Goal: Task Accomplishment & Management: Manage account settings

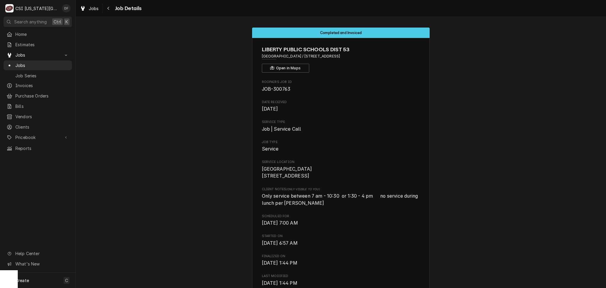
scroll to position [1290, 0]
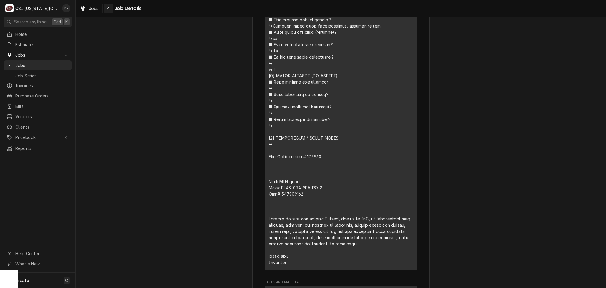
click at [107, 9] on icon "Navigate back" at bounding box center [108, 8] width 3 height 4
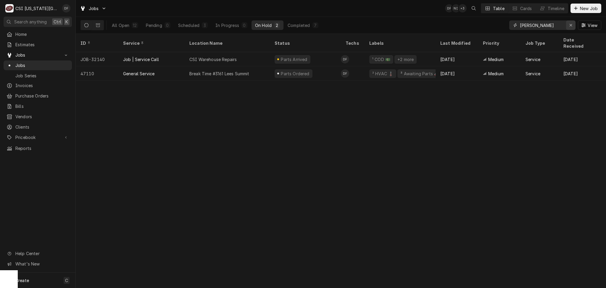
click at [571, 25] on icon "Erase input" at bounding box center [570, 25] width 3 height 4
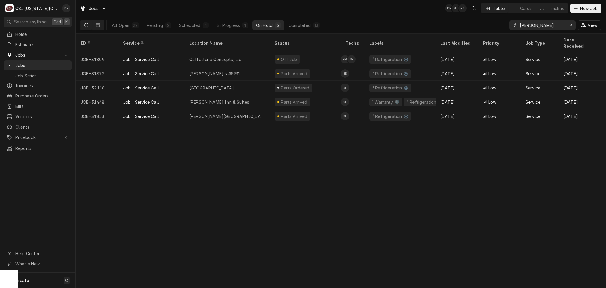
drag, startPoint x: 536, startPoint y: 20, endPoint x: 490, endPoint y: 28, distance: 46.7
click at [490, 28] on div "All Open 22 Pending 2 Scheduled 1 In Progress 1 On Hold 5 Completed 13 steve Vi…" at bounding box center [340, 25] width 521 height 17
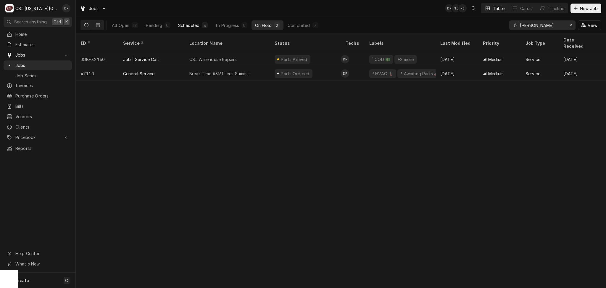
click at [189, 27] on div "Scheduled" at bounding box center [188, 25] width 21 height 6
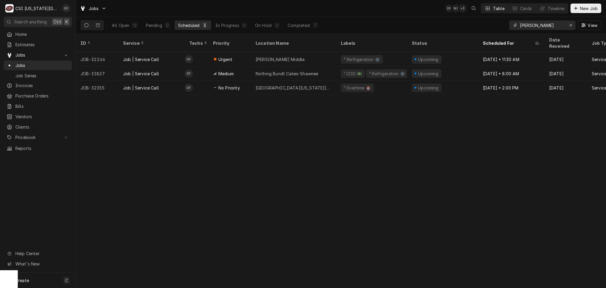
drag, startPoint x: 535, startPoint y: 27, endPoint x: 494, endPoint y: 24, distance: 40.9
click at [494, 24] on div "All Open 12 Pending 0 Scheduled 3 In Progress 0 On Hold 2 Completed 7 fann View" at bounding box center [340, 25] width 521 height 17
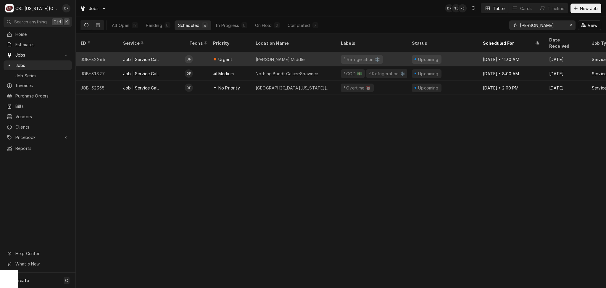
type input "p"
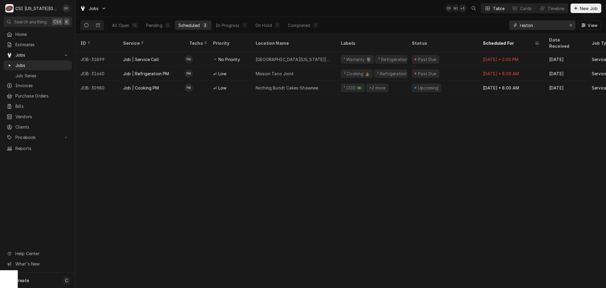
drag, startPoint x: 540, startPoint y: 23, endPoint x: 536, endPoint y: 24, distance: 3.6
click at [536, 24] on input "reston" at bounding box center [542, 24] width 44 height 9
click at [519, 25] on div "reston" at bounding box center [542, 24] width 66 height 9
click at [520, 25] on input "reston" at bounding box center [542, 24] width 44 height 9
type input "preston"
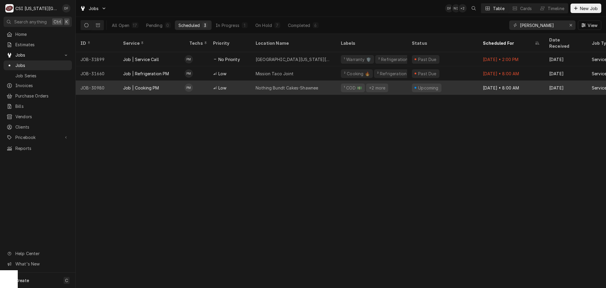
click at [293, 85] on div "Nothing Bundt Cakes-Shawnee" at bounding box center [287, 88] width 62 height 6
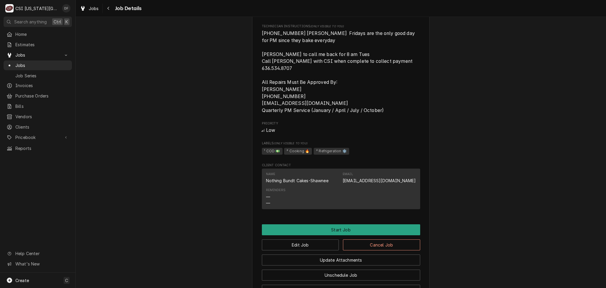
scroll to position [355, 0]
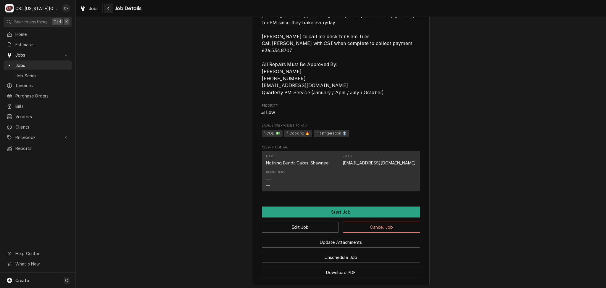
click at [106, 9] on div "Navigate back" at bounding box center [109, 8] width 6 height 6
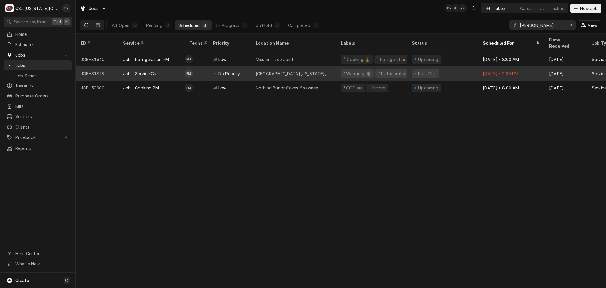
click at [304, 70] on div "[GEOGRAPHIC_DATA][US_STATE][PERSON_NAME]" at bounding box center [294, 73] width 76 height 6
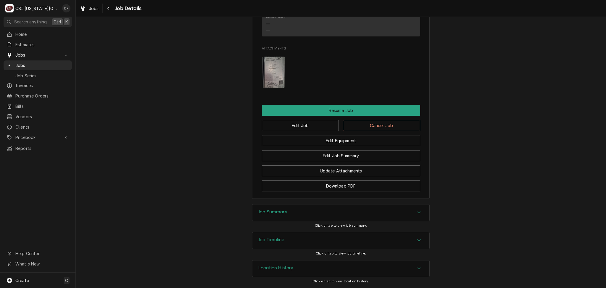
scroll to position [781, 0]
click at [307, 124] on button "Edit Job" at bounding box center [300, 125] width 77 height 11
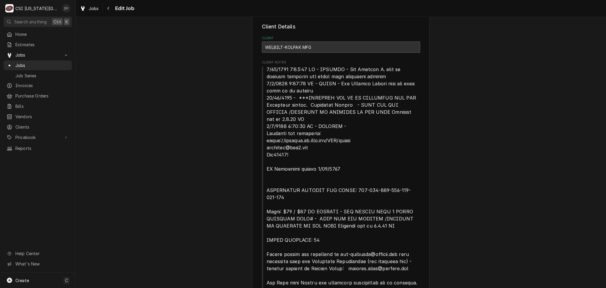
type textarea "x"
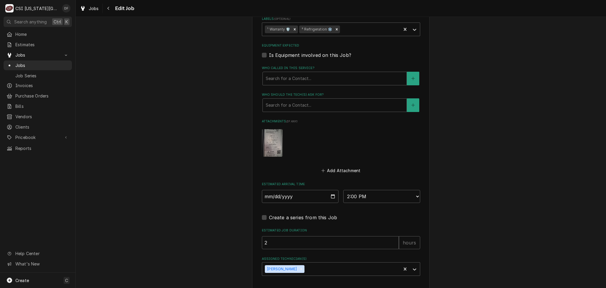
scroll to position [660, 0]
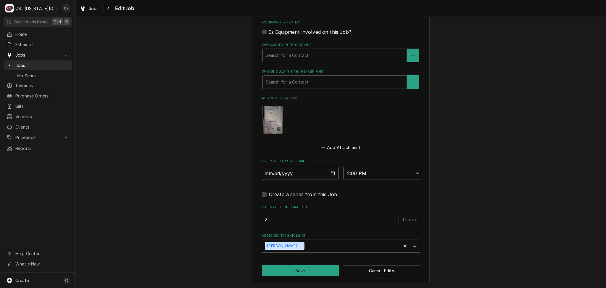
click at [333, 173] on input "[DATE]" at bounding box center [300, 173] width 77 height 13
click at [329, 173] on input "2025-08-26" at bounding box center [300, 173] width 77 height 13
type input "2025-08-29"
type textarea "x"
click at [372, 172] on select "AM / PM 6:00 AM 6:15 AM 6:30 AM 6:45 AM 7:00 AM 7:15 AM 7:30 AM 7:45 AM 8:00 AM…" at bounding box center [381, 173] width 77 height 13
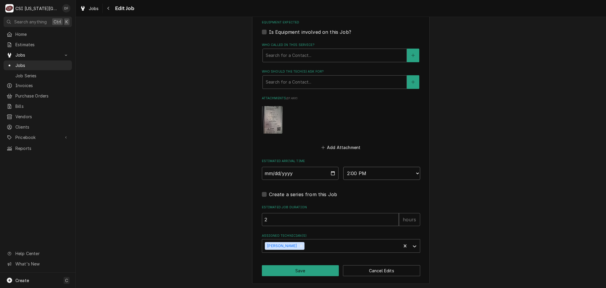
select select "11:15:00"
click at [343, 167] on select "AM / PM 6:00 AM 6:15 AM 6:30 AM 6:45 AM 7:00 AM 7:15 AM 7:30 AM 7:45 AM 8:00 AM…" at bounding box center [381, 173] width 77 height 13
click at [300, 245] on icon "Remove Preston Merriman" at bounding box center [301, 246] width 2 height 2
type textarea "x"
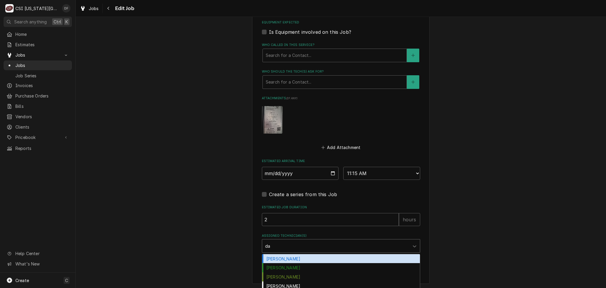
type input "dav"
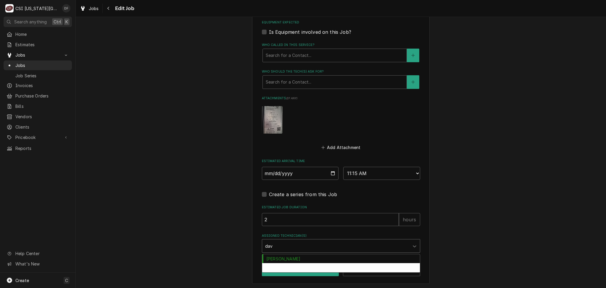
click at [283, 268] on div "[PERSON_NAME]" at bounding box center [341, 267] width 158 height 9
type textarea "x"
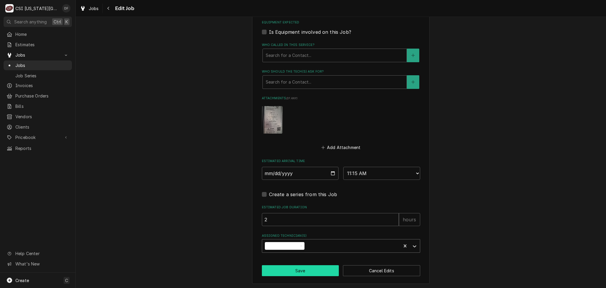
click at [296, 271] on button "Save" at bounding box center [300, 270] width 77 height 11
type textarea "x"
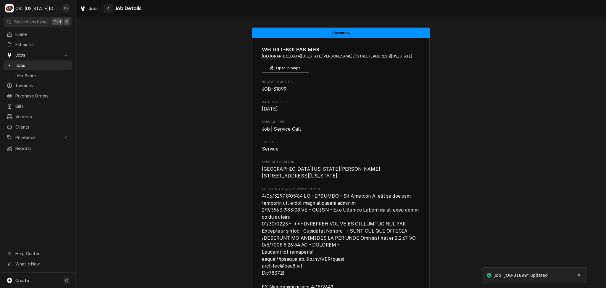
click at [108, 9] on icon "Navigate back" at bounding box center [108, 8] width 2 height 3
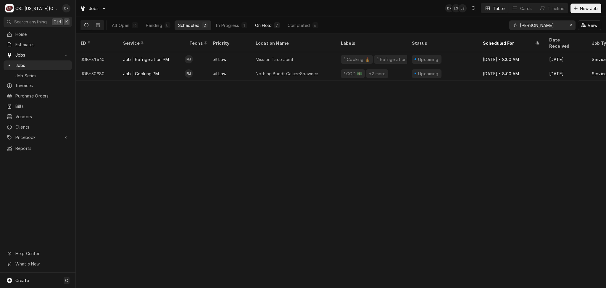
click at [277, 26] on div "7" at bounding box center [277, 25] width 4 height 6
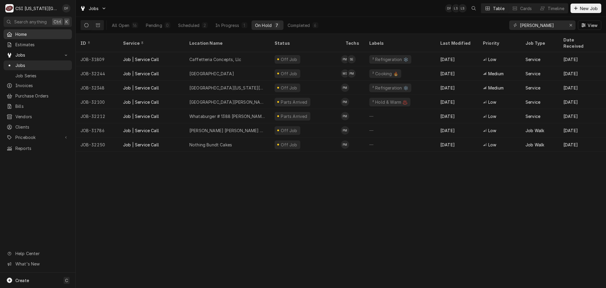
click at [24, 35] on span "Home" at bounding box center [42, 34] width 54 height 6
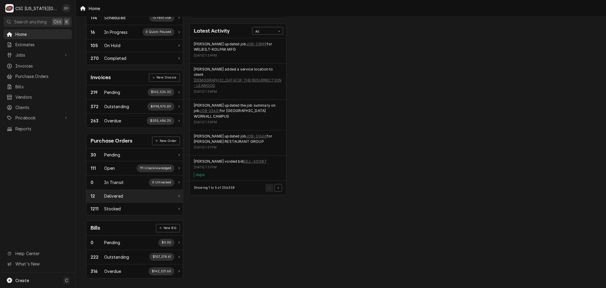
scroll to position [126, 0]
click at [250, 42] on link "JOB-31899" at bounding box center [256, 43] width 20 height 5
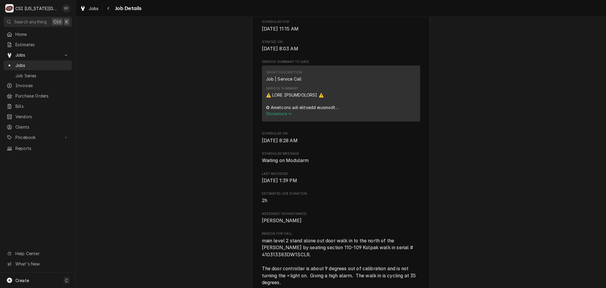
scroll to position [473, 0]
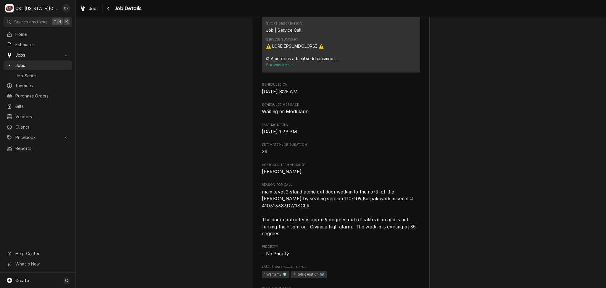
click at [279, 67] on span "Show more" at bounding box center [279, 64] width 26 height 5
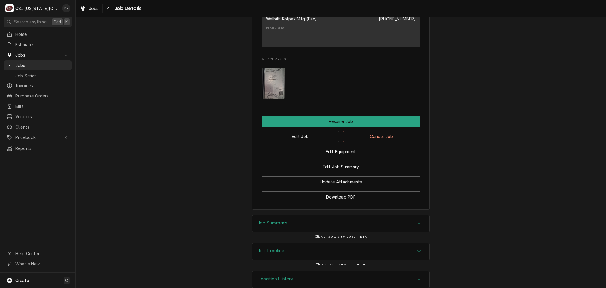
scroll to position [1210, 0]
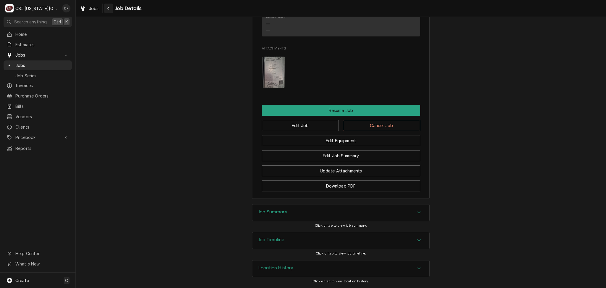
click at [107, 8] on icon "Navigate back" at bounding box center [108, 8] width 3 height 4
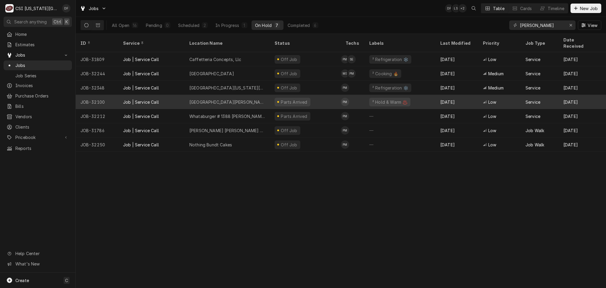
click at [220, 99] on div "KU David Booth Memorial Stadium" at bounding box center [227, 102] width 76 height 6
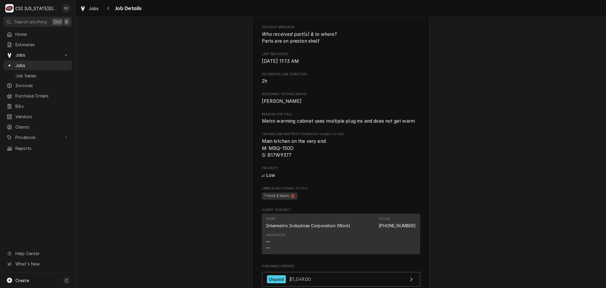
scroll to position [733, 0]
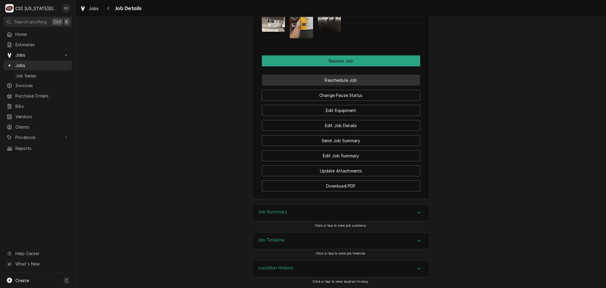
click at [344, 78] on button "Reschedule Job" at bounding box center [341, 80] width 158 height 11
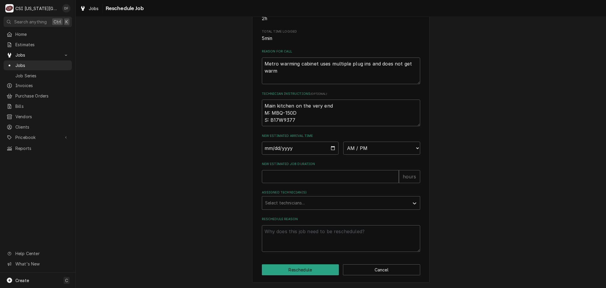
scroll to position [154, 0]
click at [333, 147] on input "Date" at bounding box center [300, 147] width 77 height 13
click at [330, 146] on input "Date" at bounding box center [300, 147] width 77 height 13
type input "[DATE]"
type textarea "x"
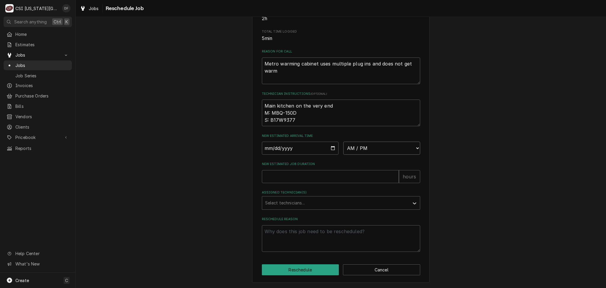
click at [371, 148] on select "AM / PM 6:00 AM 6:15 AM 6:30 AM 6:45 AM 7:00 AM 7:15 AM 7:30 AM 7:45 AM 8:00 AM…" at bounding box center [381, 147] width 77 height 13
select select "13:00:00"
click at [343, 142] on select "AM / PM 6:00 AM 6:15 AM 6:30 AM 6:45 AM 7:00 AM 7:15 AM 7:30 AM 7:45 AM 8:00 AM…" at bounding box center [381, 147] width 77 height 13
click at [287, 173] on input "New Estimated Job Duration" at bounding box center [330, 176] width 137 height 13
type textarea "x"
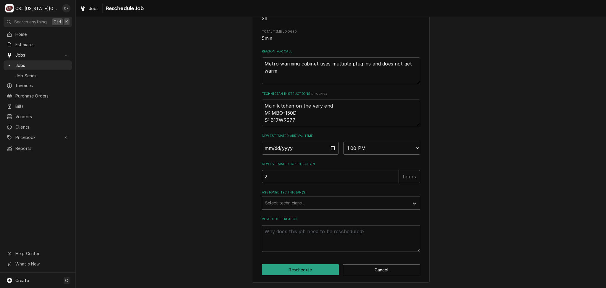
type input "2"
click at [290, 205] on div "Assigned Technician(s)" at bounding box center [335, 202] width 141 height 11
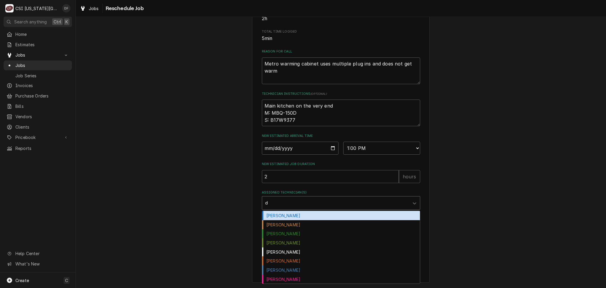
type input "da"
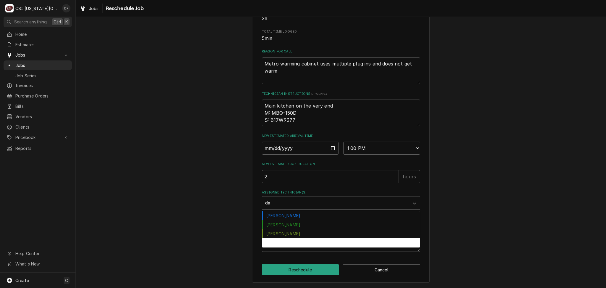
click at [296, 243] on div "[PERSON_NAME]" at bounding box center [341, 242] width 158 height 9
type textarea "x"
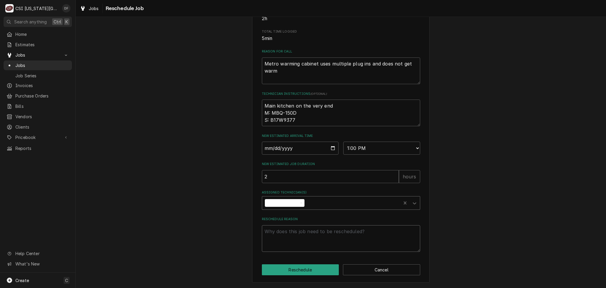
click at [301, 234] on textarea "Reschedule Reason" at bounding box center [341, 238] width 158 height 27
type textarea "x"
type textarea "D"
type textarea "x"
type textarea "Da"
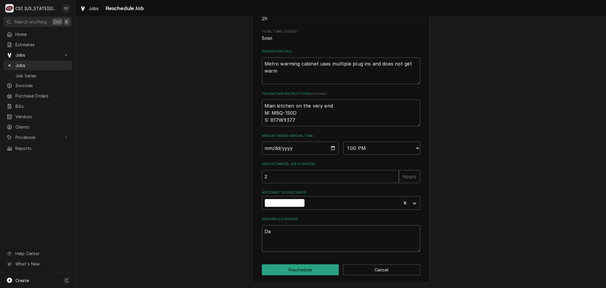
type textarea "x"
type textarea "Dav"
type textarea "x"
type textarea "Davi"
type textarea "x"
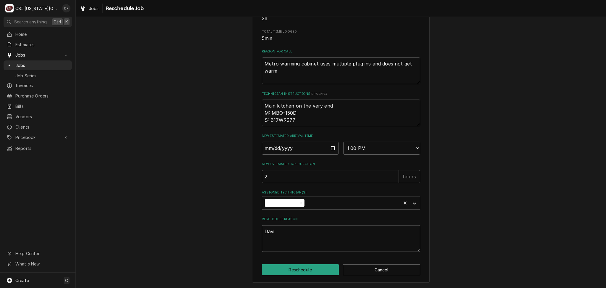
type textarea "David"
type textarea "x"
type textarea "David"
type textarea "x"
type textarea "David h"
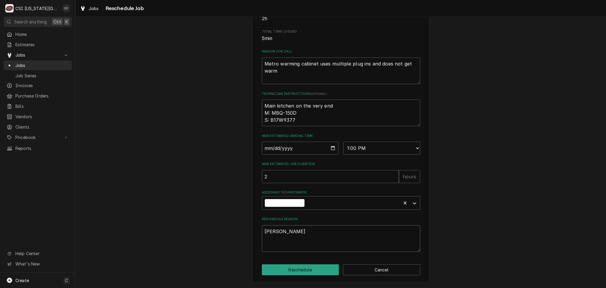
type textarea "x"
type textarea "David ha"
type textarea "x"
type textarea "David han"
type textarea "x"
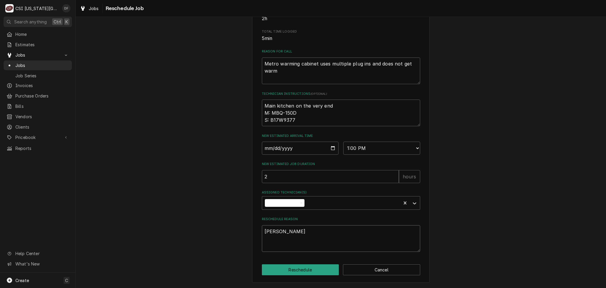
type textarea "David hand"
type textarea "x"
type textarea "David handl"
type textarea "x"
type textarea "David handli"
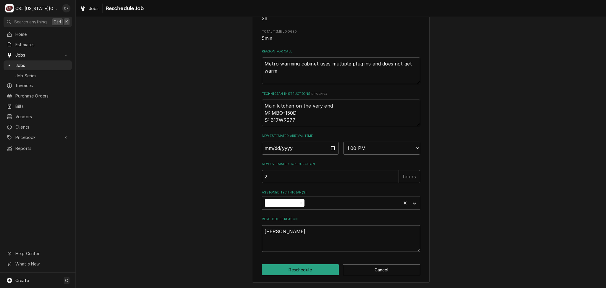
type textarea "x"
type textarea "David handlin"
type textarea "x"
type textarea "David handling"
type textarea "x"
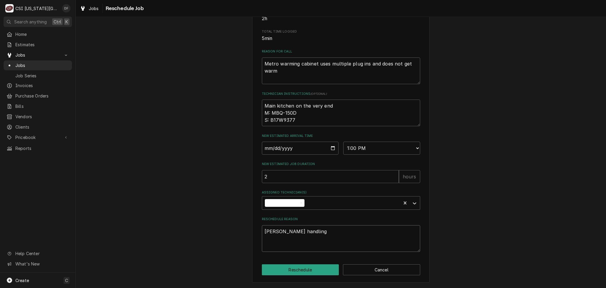
type textarea "David handling"
type textarea "x"
type textarea "David handling m"
type textarea "x"
type textarea "David handling my"
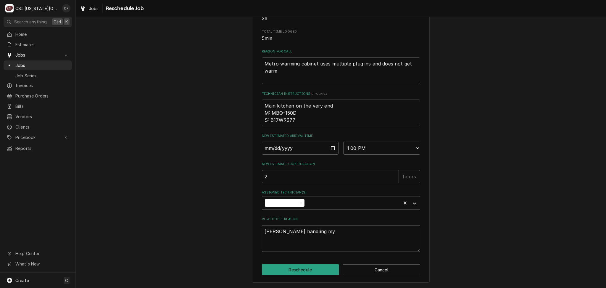
type textarea "x"
type textarea "David handling my"
type textarea "x"
type textarea "David handling my f"
type textarea "x"
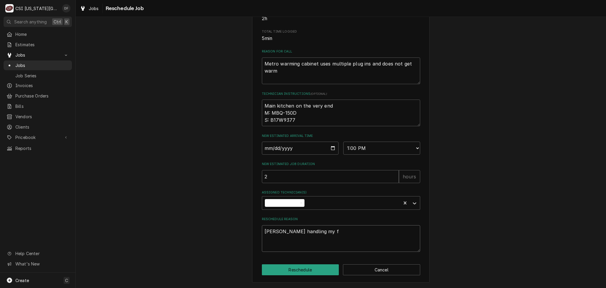
type textarea "David handling my fa"
type textarea "x"
type textarea "David handling my fav"
type textarea "x"
type textarea "David handling my favo"
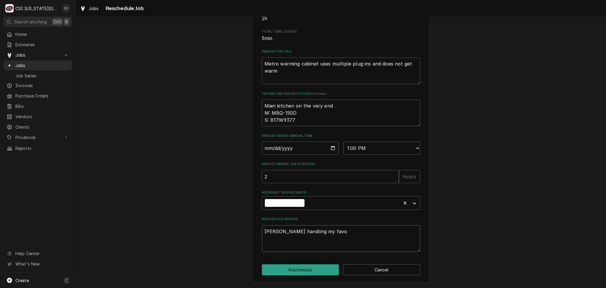
type textarea "x"
type textarea "David handling my favor"
type textarea "x"
type textarea "David handling my favori"
type textarea "x"
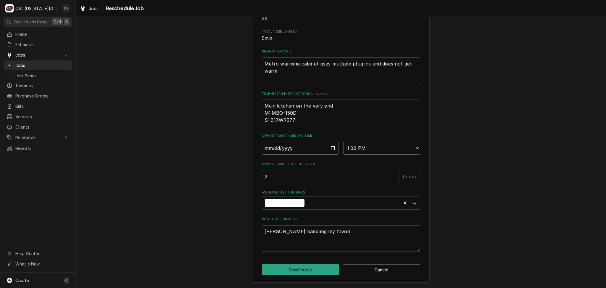
type textarea "David handling my favorit"
type textarea "x"
type textarea "David handling my favorite"
type textarea "x"
type textarea "David handling my favorite"
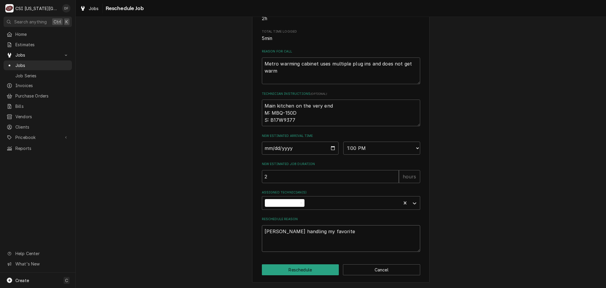
type textarea "x"
type textarea "David handling my favorite p"
type textarea "x"
type textarea "David handling my favorite pl"
type textarea "x"
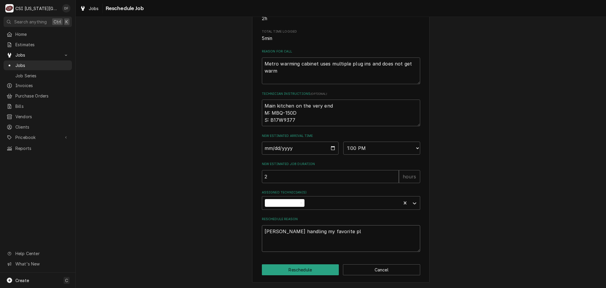
type textarea "David handling my favorite pla"
type textarea "x"
type textarea "David handling my favorite plac"
type textarea "x"
type textarea "David handling my favorite place"
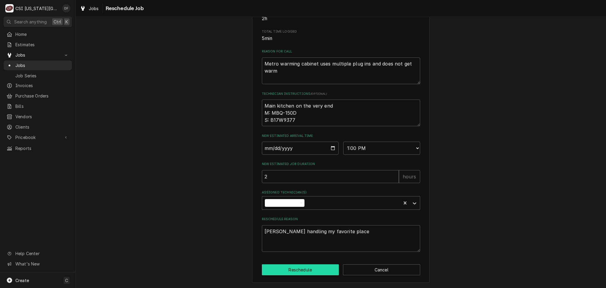
click at [293, 272] on button "Reschedule" at bounding box center [300, 269] width 77 height 11
type textarea "x"
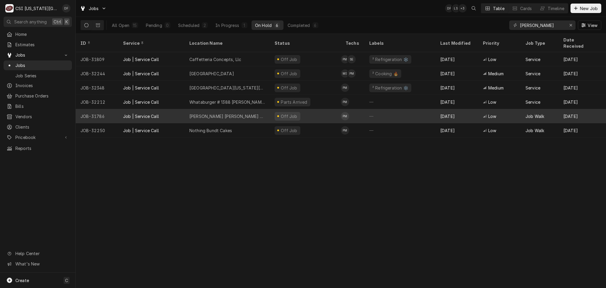
click at [306, 109] on div "Off Job" at bounding box center [305, 116] width 71 height 14
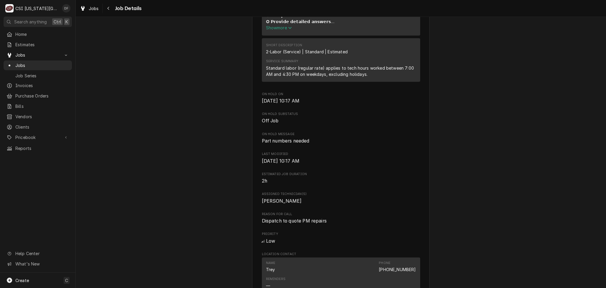
scroll to position [276, 0]
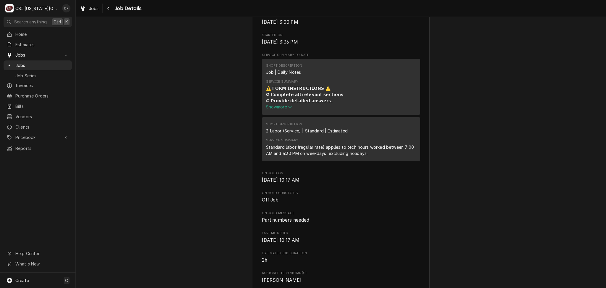
click at [275, 108] on span "Show more" at bounding box center [279, 106] width 26 height 5
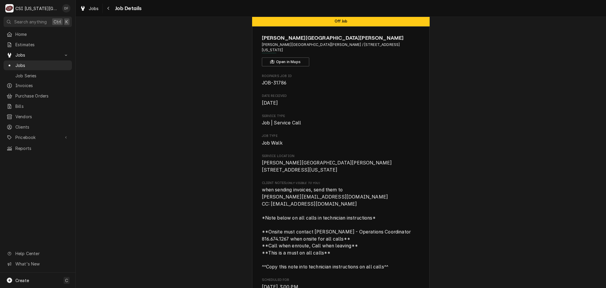
scroll to position [0, 0]
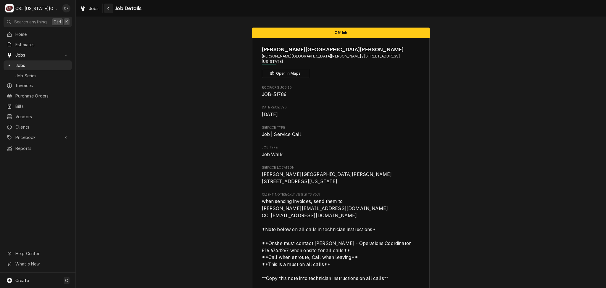
click at [108, 8] on icon "Navigate back" at bounding box center [108, 8] width 3 height 4
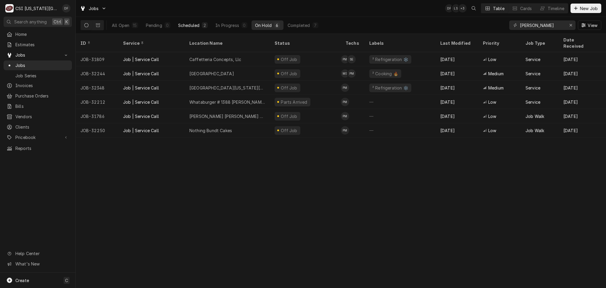
click at [205, 27] on div "2" at bounding box center [205, 25] width 4 height 6
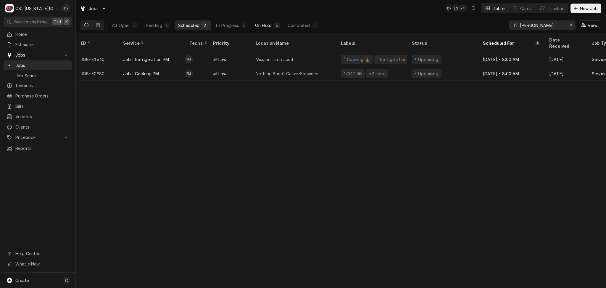
click at [267, 25] on div "On Hold" at bounding box center [263, 25] width 17 height 6
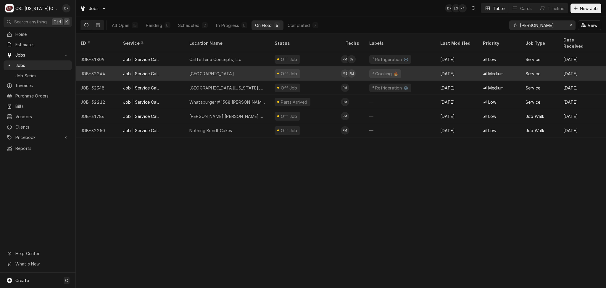
click at [303, 68] on div "Off Job" at bounding box center [305, 73] width 71 height 14
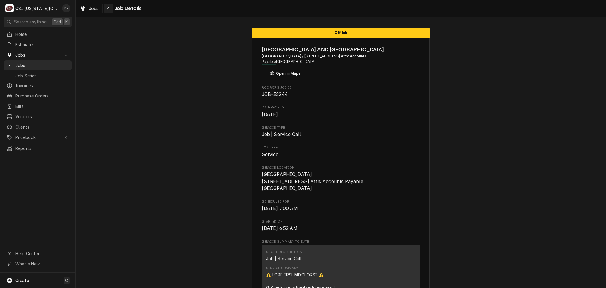
click at [106, 9] on div "Navigate back" at bounding box center [109, 8] width 6 height 6
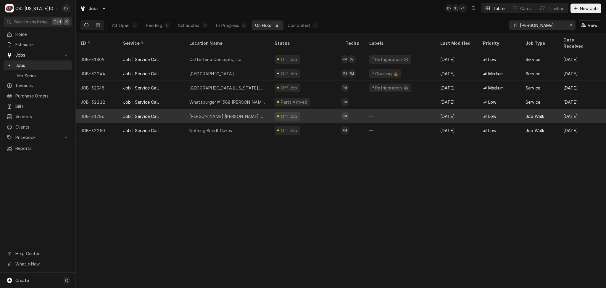
click at [297, 109] on div "Off Job" at bounding box center [305, 116] width 71 height 14
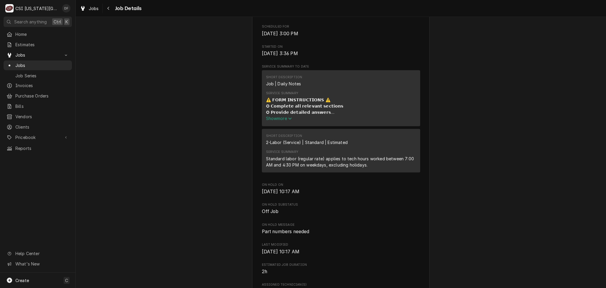
scroll to position [276, 0]
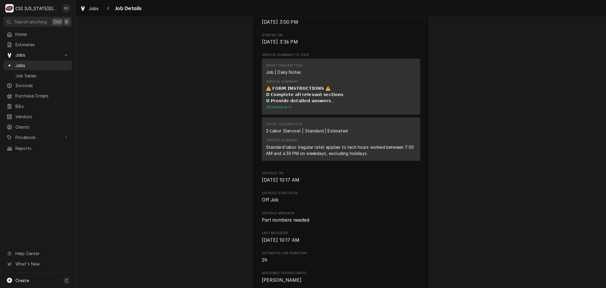
click at [285, 106] on span "Show more" at bounding box center [279, 106] width 26 height 5
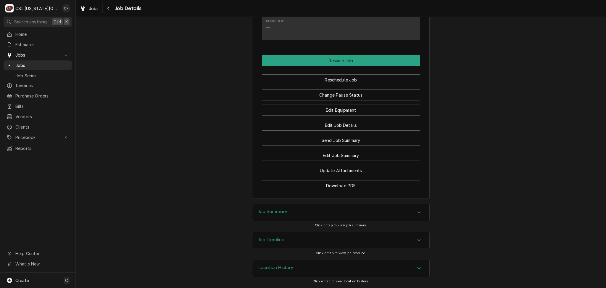
scroll to position [676, 0]
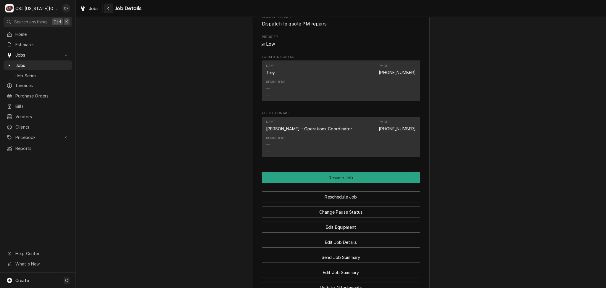
click at [108, 9] on icon "Navigate back" at bounding box center [108, 8] width 3 height 4
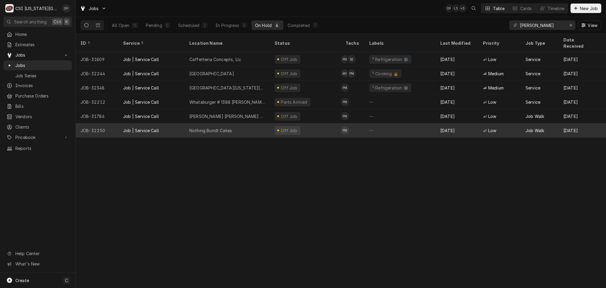
click at [249, 125] on div "Nothing Bundt Cakes" at bounding box center [227, 130] width 85 height 14
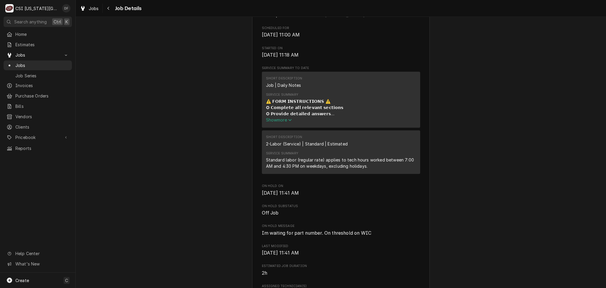
scroll to position [276, 0]
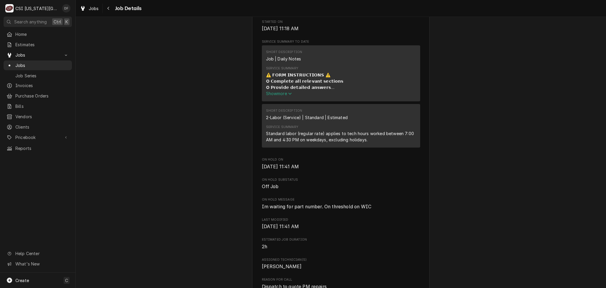
click at [276, 96] on button "Show more" at bounding box center [341, 93] width 150 height 6
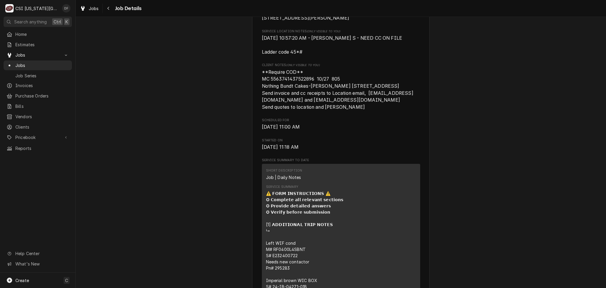
scroll to position [0, 0]
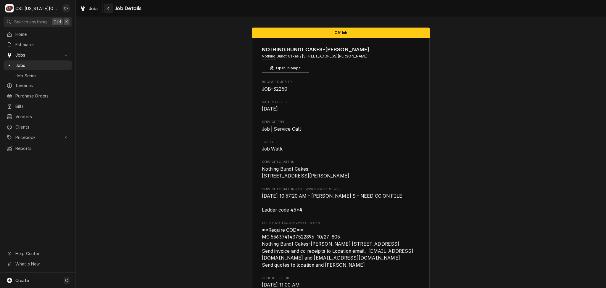
click at [107, 10] on div "Navigate back" at bounding box center [109, 8] width 6 height 6
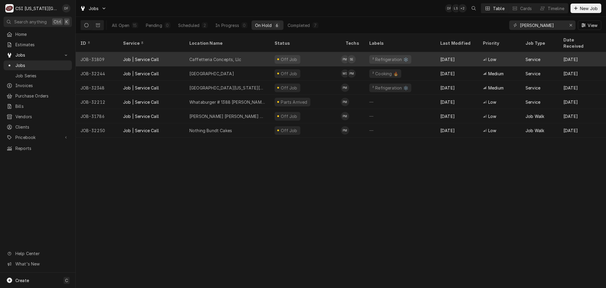
click at [304, 52] on div "Off Job" at bounding box center [305, 59] width 71 height 14
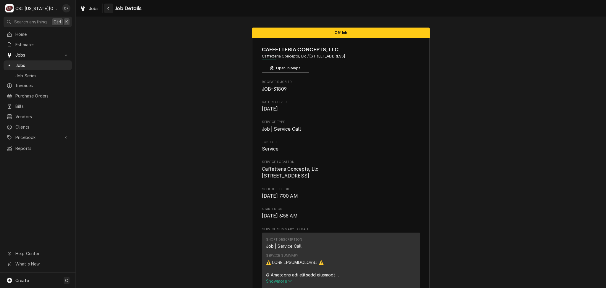
click at [108, 9] on icon "Navigate back" at bounding box center [108, 8] width 3 height 4
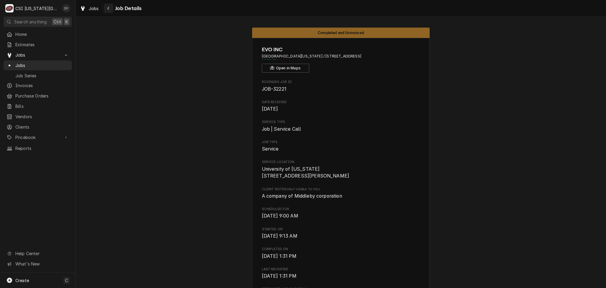
click at [110, 7] on div "Navigate back" at bounding box center [109, 8] width 6 height 6
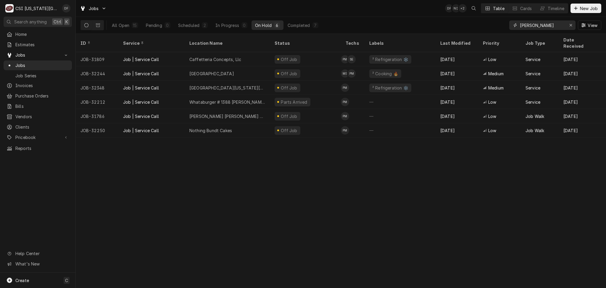
drag, startPoint x: 561, startPoint y: 25, endPoint x: 471, endPoint y: 32, distance: 90.2
click at [471, 32] on div "All Open 15 Pending 0 Scheduled 2 In Progress 0 On Hold 6 Completed 7 preston V…" at bounding box center [340, 25] width 521 height 17
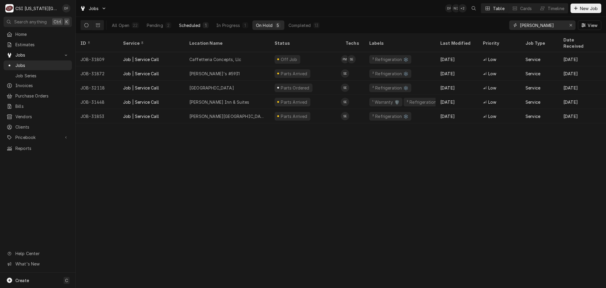
type input "[PERSON_NAME]"
click at [196, 28] on div "Scheduled" at bounding box center [189, 25] width 21 height 6
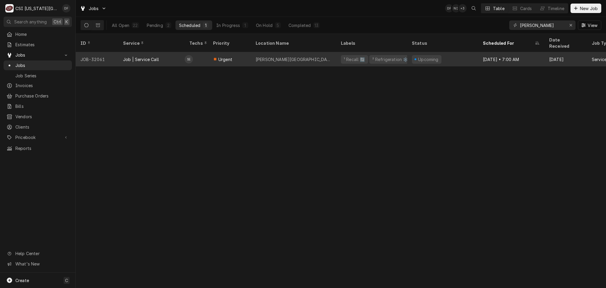
click at [408, 54] on div "Upcoming" at bounding box center [442, 59] width 71 height 14
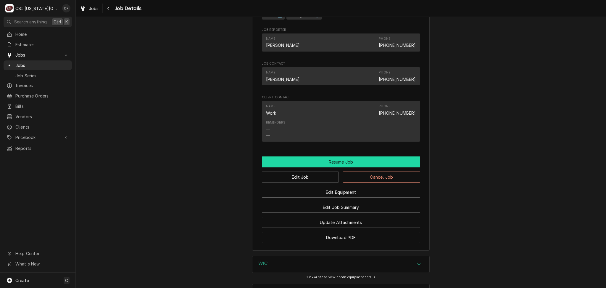
scroll to position [473, 0]
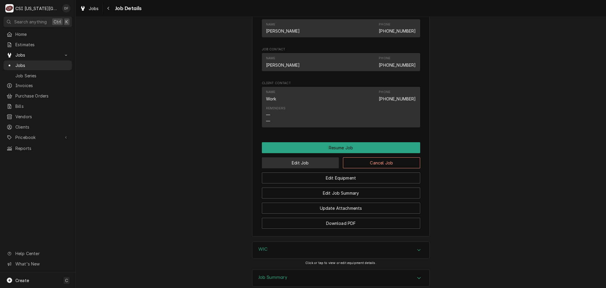
click at [310, 168] on button "Edit Job" at bounding box center [300, 162] width 77 height 11
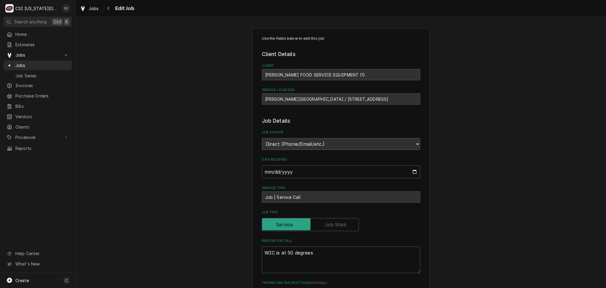
type textarea "x"
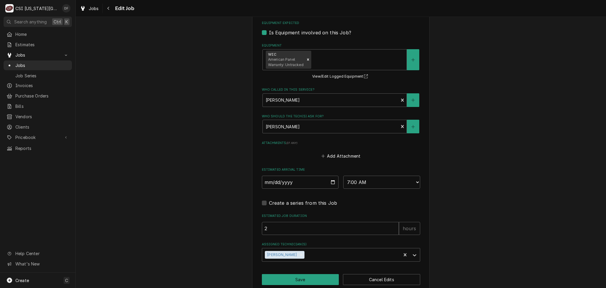
scroll to position [364, 0]
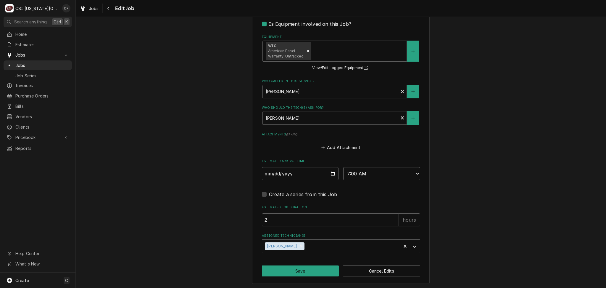
click at [387, 172] on select "AM / PM 6:00 AM 6:15 AM 6:30 AM 6:45 AM 7:00 AM 7:15 AM 7:30 AM 7:45 AM 8:00 AM…" at bounding box center [381, 173] width 77 height 13
select select "08:00:00"
click at [343, 167] on select "AM / PM 6:00 AM 6:15 AM 6:30 AM 6:45 AM 7:00 AM 7:15 AM 7:30 AM 7:45 AM 8:00 AM…" at bounding box center [381, 173] width 77 height 13
type textarea "x"
click at [369, 171] on select "AM / PM 6:00 AM 6:15 AM 6:30 AM 6:45 AM 7:00 AM 7:15 AM 7:30 AM 7:45 AM 8:00 AM…" at bounding box center [381, 173] width 77 height 13
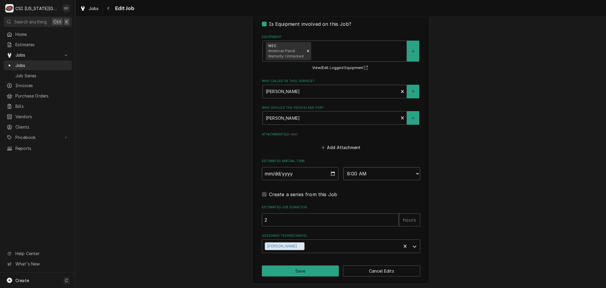
select select "09:00:00"
click at [343, 167] on select "AM / PM 6:00 AM 6:15 AM 6:30 AM 6:45 AM 7:00 AM 7:15 AM 7:30 AM 7:45 AM 8:00 AM…" at bounding box center [381, 173] width 77 height 13
click at [298, 270] on button "Save" at bounding box center [300, 270] width 77 height 11
type textarea "x"
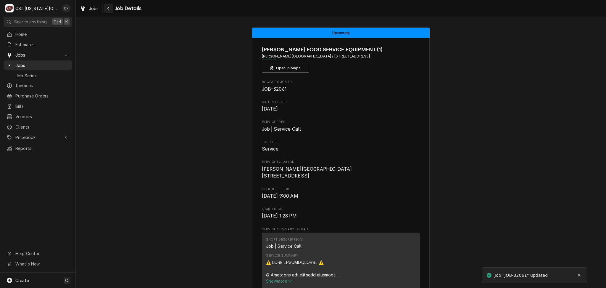
click at [109, 10] on div "Navigate back" at bounding box center [109, 8] width 6 height 6
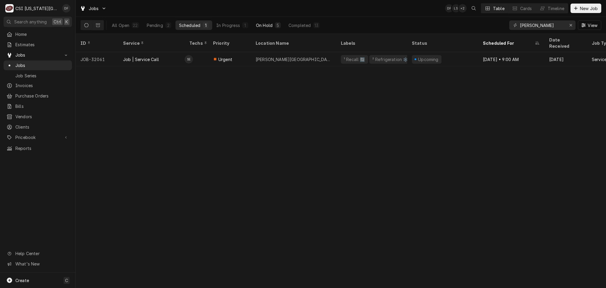
click at [265, 27] on div "On Hold" at bounding box center [264, 25] width 17 height 6
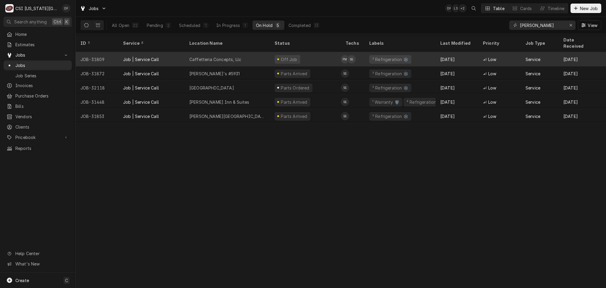
click at [273, 52] on div "Off Job" at bounding box center [305, 59] width 71 height 14
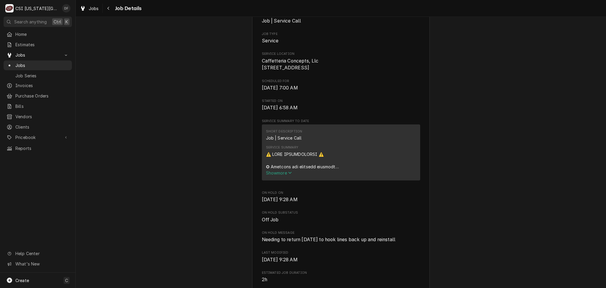
scroll to position [118, 0]
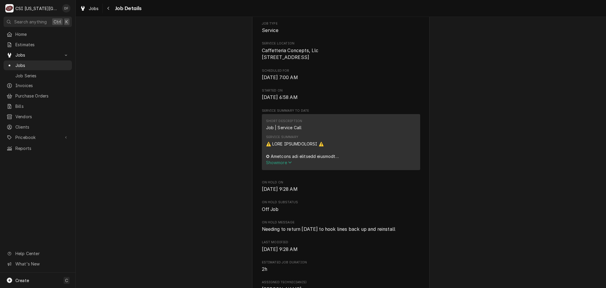
click at [282, 165] on span "Show more" at bounding box center [279, 162] width 26 height 5
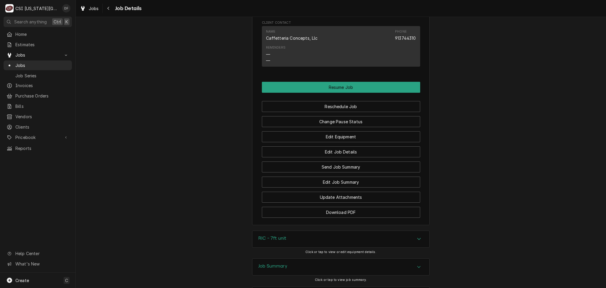
scroll to position [1223, 0]
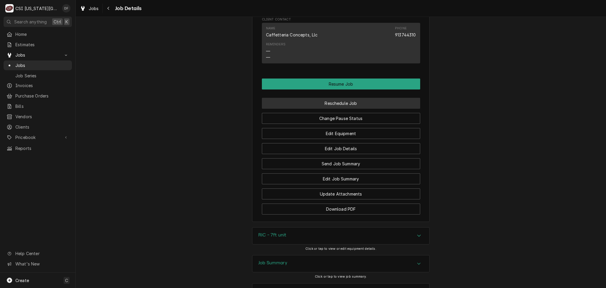
click at [327, 99] on button "Reschedule Job" at bounding box center [341, 103] width 158 height 11
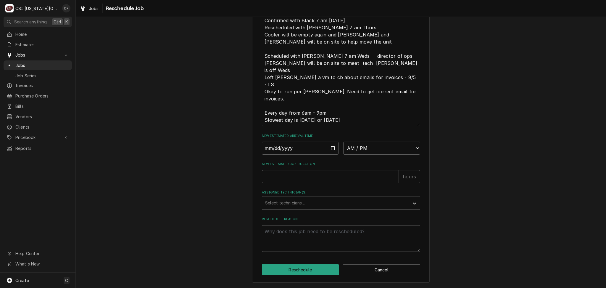
scroll to position [240, 0]
click at [330, 149] on input "Date" at bounding box center [300, 147] width 77 height 13
type input "2025-08-29"
type textarea "x"
click at [393, 149] on select "AM / PM 6:00 AM 6:15 AM 6:30 AM 6:45 AM 7:00 AM 7:15 AM 7:30 AM 7:45 AM 8:00 AM…" at bounding box center [381, 147] width 77 height 13
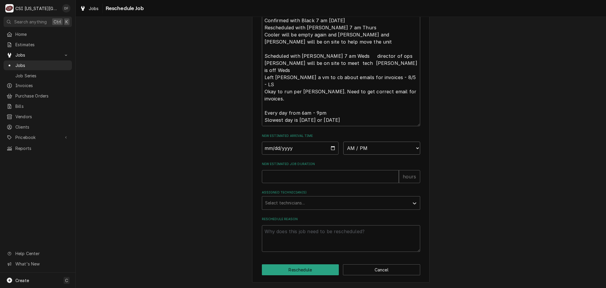
select select "07:00:00"
click at [343, 142] on select "AM / PM 6:00 AM 6:15 AM 6:30 AM 6:45 AM 7:00 AM 7:15 AM 7:30 AM 7:45 AM 8:00 AM…" at bounding box center [381, 147] width 77 height 13
click at [284, 174] on input "New Estimated Job Duration" at bounding box center [330, 176] width 137 height 13
type textarea "x"
type input "2"
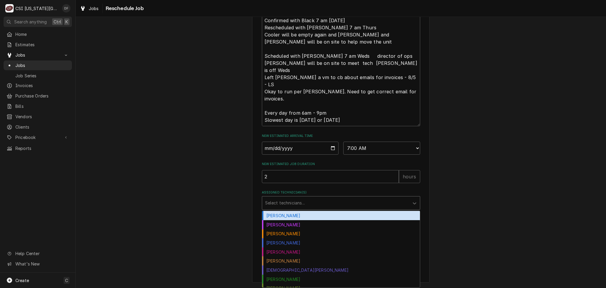
click at [285, 201] on div "Assigned Technician(s)" at bounding box center [335, 202] width 141 height 11
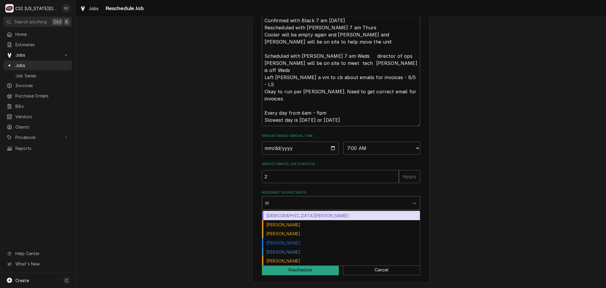
type input "ste"
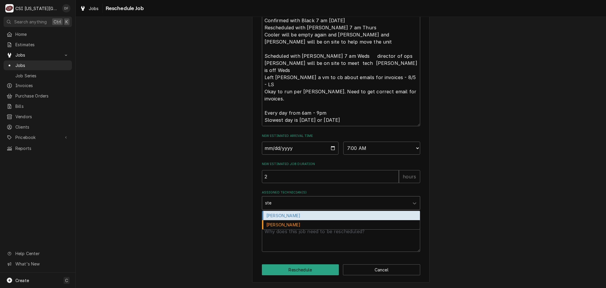
click at [285, 216] on div "Steve Ethridge" at bounding box center [341, 215] width 158 height 9
type textarea "x"
type input "prest"
click at [308, 217] on div "Preston Merriman" at bounding box center [341, 215] width 158 height 9
type textarea "x"
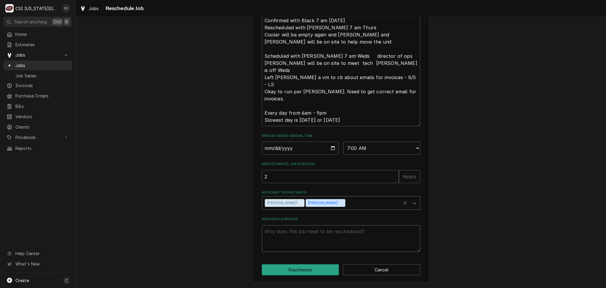
click at [293, 230] on textarea "Reschedule Reason" at bounding box center [341, 238] width 158 height 27
type textarea "x"
type textarea "r"
type textarea "x"
type textarea "re"
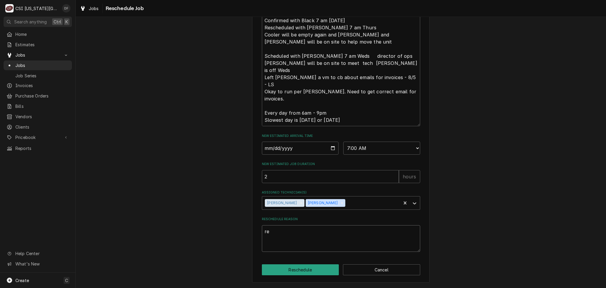
type textarea "x"
type textarea "ret"
type textarea "x"
type textarea "retu"
type textarea "x"
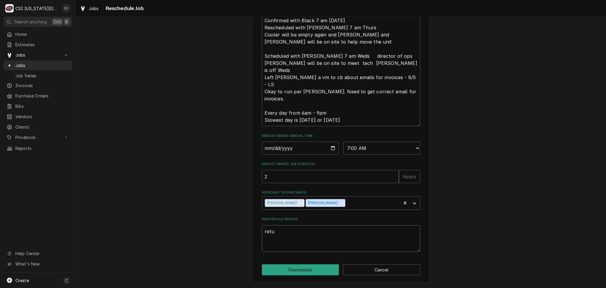
type textarea "retur"
type textarea "x"
type textarea "return"
type textarea "x"
type textarea "return"
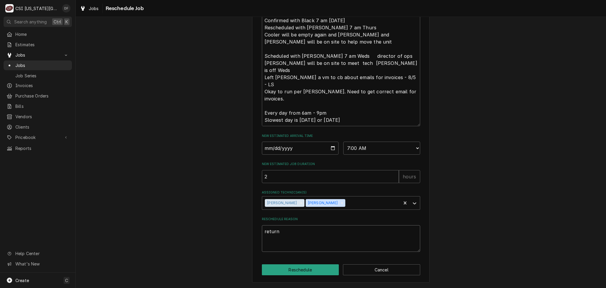
type textarea "x"
type textarea "return t"
type textarea "x"
type textarea "return to"
type textarea "x"
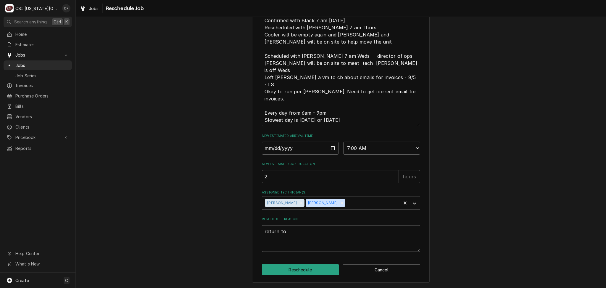
type textarea "return to"
type textarea "x"
type textarea "return to p"
type textarea "x"
type textarea "return to pu"
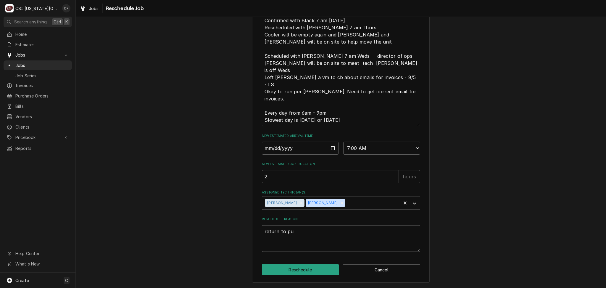
type textarea "x"
type textarea "return to put"
type textarea "x"
type textarea "return to put"
type textarea "x"
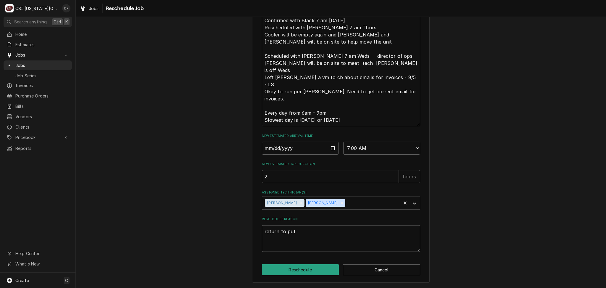
type textarea "return to put v"
type textarea "x"
type textarea "return to put"
type textarea "x"
type textarea "return to put c"
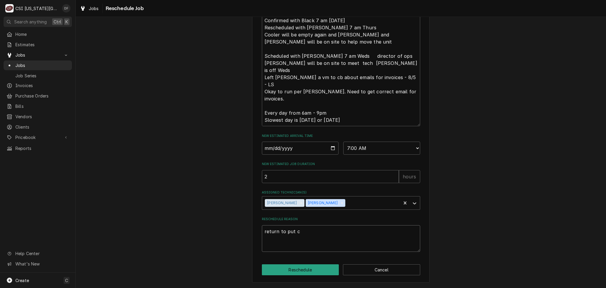
type textarea "x"
type textarea "return to put co"
type textarea "x"
type textarea "return to put coo"
type textarea "x"
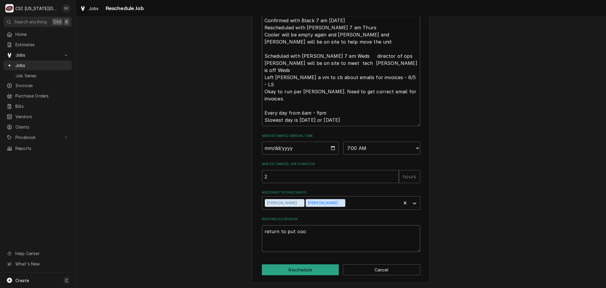
type textarea "return to put cool"
type textarea "x"
type textarea "return to put coole"
type textarea "x"
type textarea "return to put cooler"
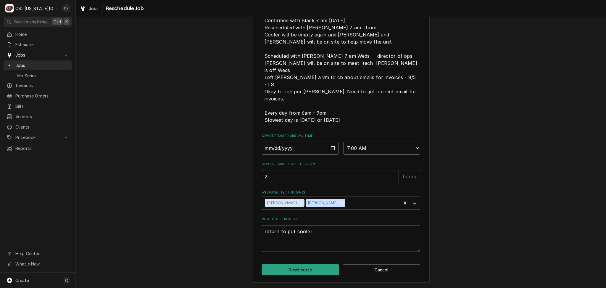
type textarea "x"
type textarea "return to put cooler"
type textarea "x"
type textarea "return to put cooler i"
type textarea "x"
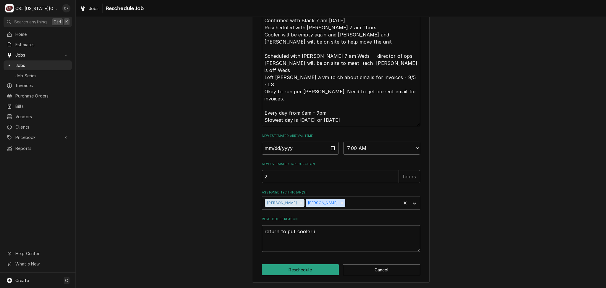
type textarea "return to put cooler in"
type textarea "x"
type textarea "return to put cooler in"
type textarea "x"
type textarea "return to put cooler in p"
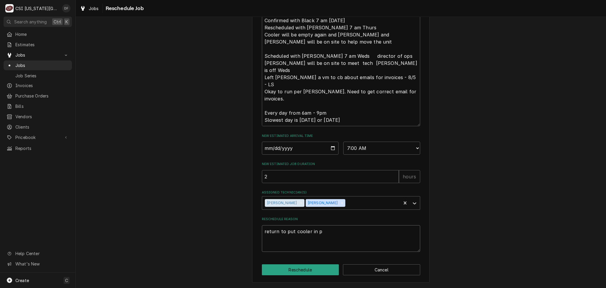
type textarea "x"
type textarea "return to put cooler in pl"
type textarea "x"
type textarea "return to put cooler in pla"
type textarea "x"
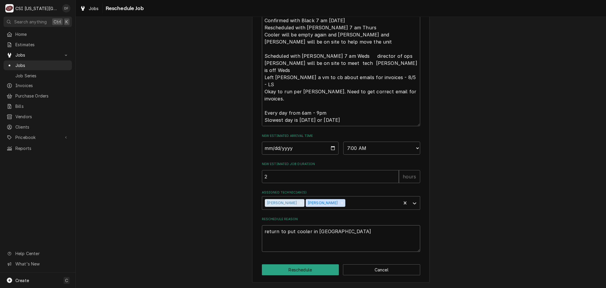
type textarea "return to put cooler in plac"
type textarea "x"
type textarea "return to put cooler in place"
click at [300, 270] on button "Reschedule" at bounding box center [300, 269] width 77 height 11
type textarea "x"
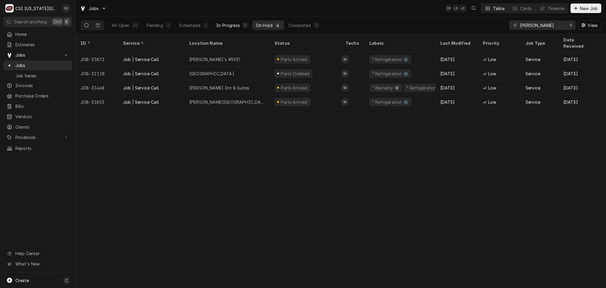
click at [233, 26] on div "In Progress" at bounding box center [228, 25] width 24 height 6
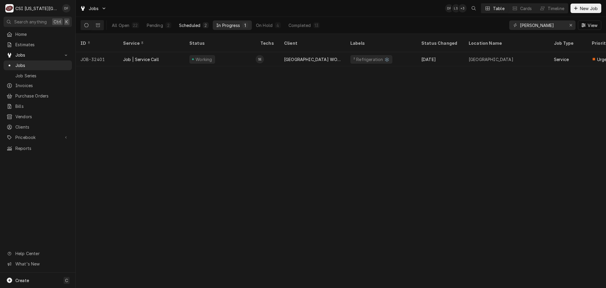
click at [194, 24] on div "Scheduled" at bounding box center [189, 25] width 21 height 6
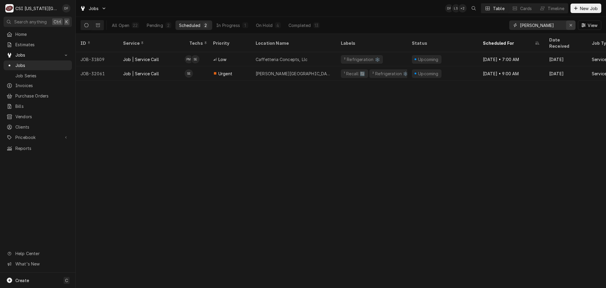
click at [571, 28] on div "Erase input" at bounding box center [571, 25] width 6 height 6
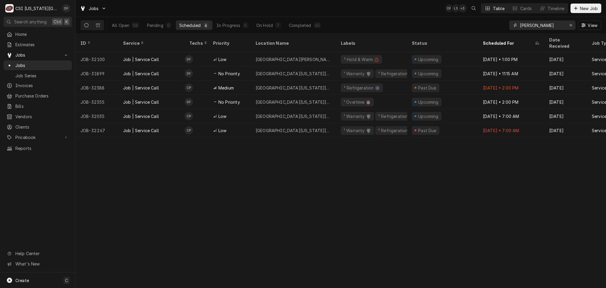
type input "david booth"
click at [82, 27] on button "Dynamic Content Wrapper" at bounding box center [86, 24] width 11 height 9
click at [124, 25] on div "All Open" at bounding box center [120, 25] width 17 height 6
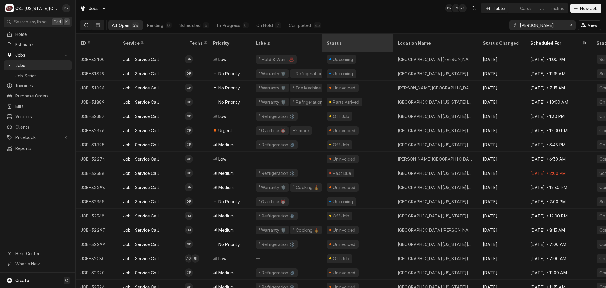
click at [359, 40] on div "Status" at bounding box center [357, 43] width 60 height 6
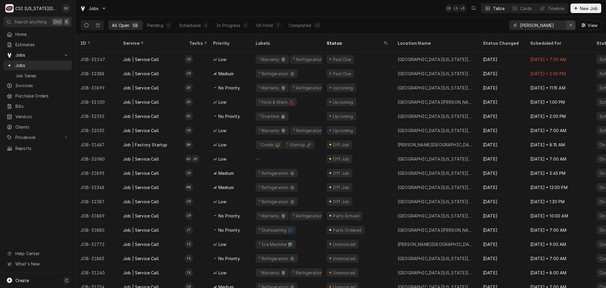
click at [569, 27] on icon "Erase input" at bounding box center [570, 25] width 3 height 4
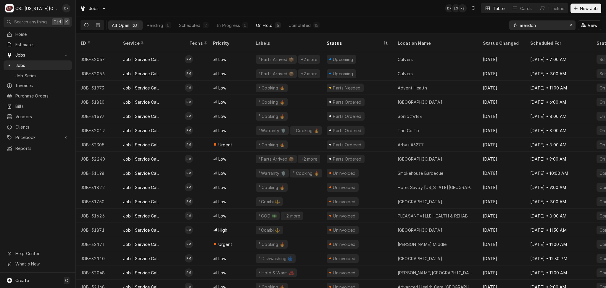
type input "mendon"
click at [268, 23] on div "On Hold" at bounding box center [264, 25] width 17 height 6
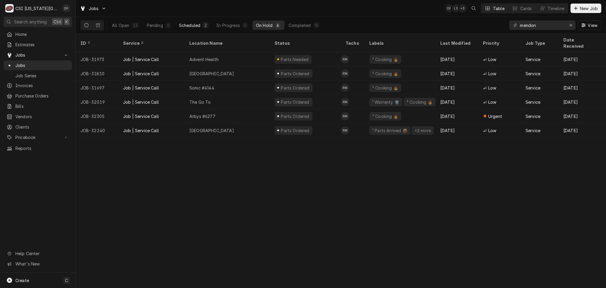
click at [197, 25] on div "Scheduled" at bounding box center [189, 25] width 21 height 6
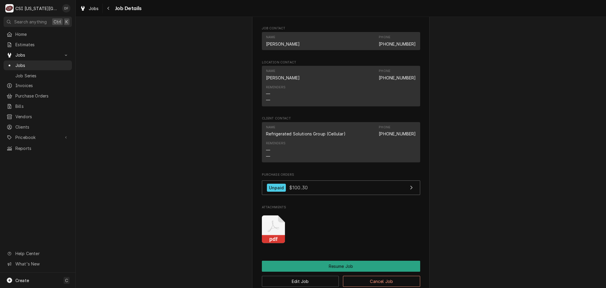
scroll to position [1039, 0]
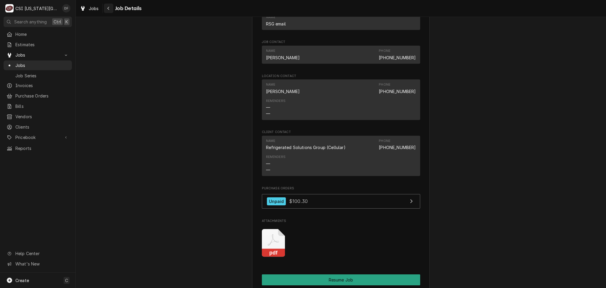
click at [106, 8] on div "Navigate back" at bounding box center [109, 8] width 6 height 6
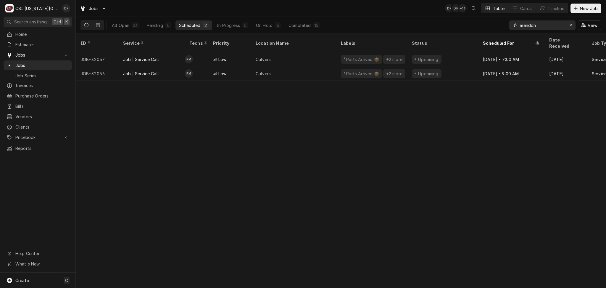
drag, startPoint x: 541, startPoint y: 25, endPoint x: 503, endPoint y: 28, distance: 38.9
click at [503, 28] on div "All Open 23 Pending 0 Scheduled 2 In Progress 0 On Hold 6 Completed 15 mendon V…" at bounding box center [340, 25] width 521 height 17
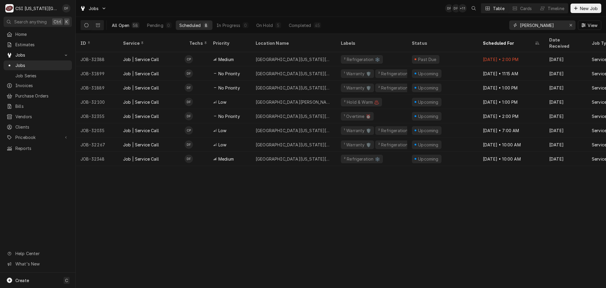
type input "david booth"
click at [125, 26] on div "All Open" at bounding box center [120, 25] width 17 height 6
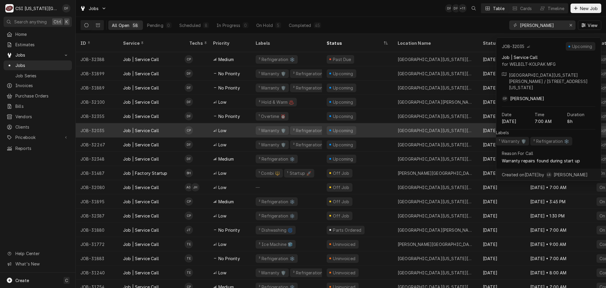
click at [320, 126] on div "² Refrigeration ❄️" at bounding box center [311, 130] width 42 height 9
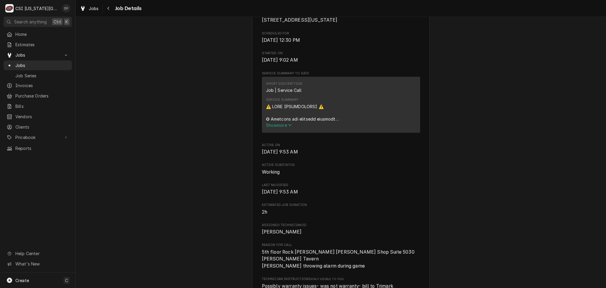
scroll to position [158, 0]
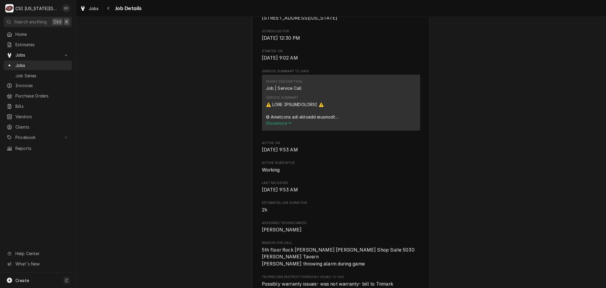
click at [272, 125] on span "Show more" at bounding box center [279, 122] width 26 height 5
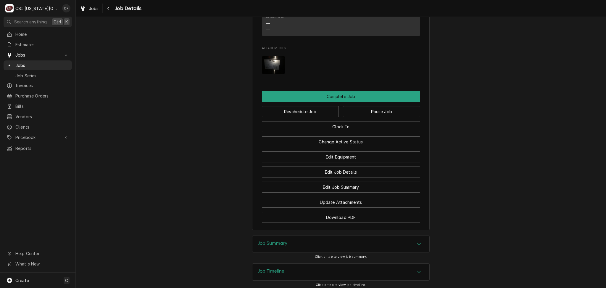
scroll to position [1250, 0]
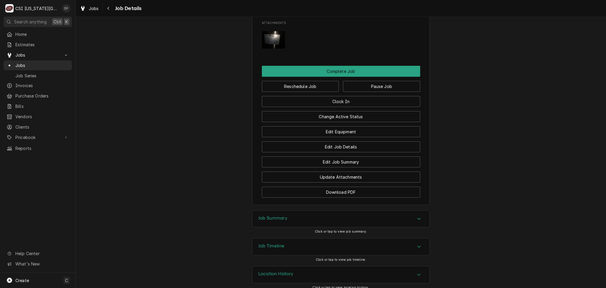
click at [275, 243] on h3 "Job Timeline" at bounding box center [271, 246] width 26 height 6
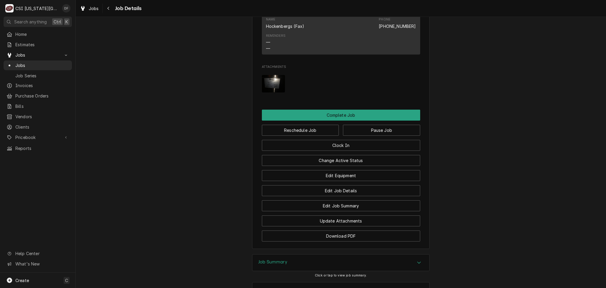
scroll to position [1249, 0]
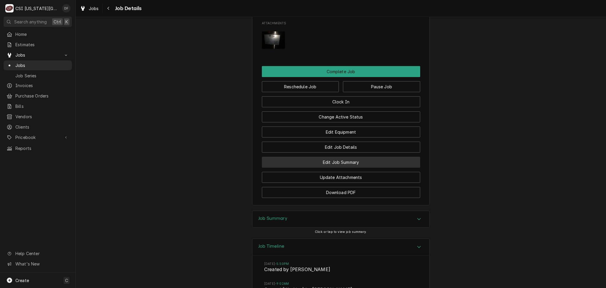
click at [334, 156] on button "Edit Job Summary" at bounding box center [341, 161] width 158 height 11
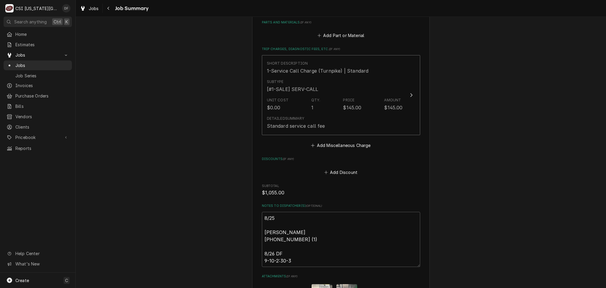
scroll to position [1459, 0]
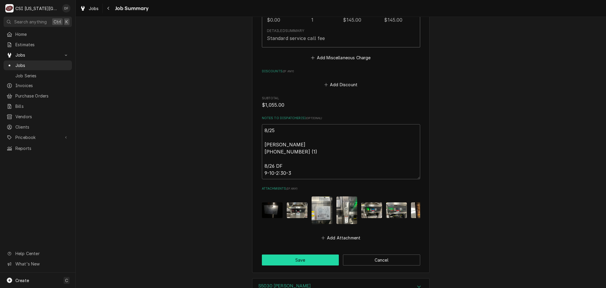
click at [293, 256] on button "Save" at bounding box center [300, 259] width 77 height 11
type textarea "x"
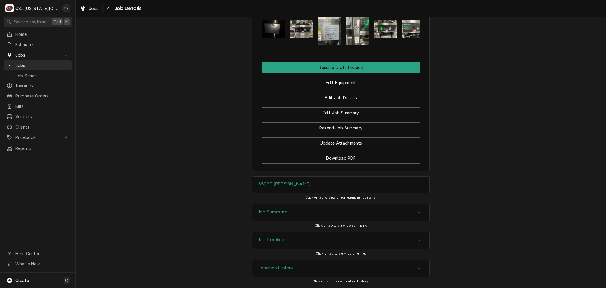
scroll to position [473, 0]
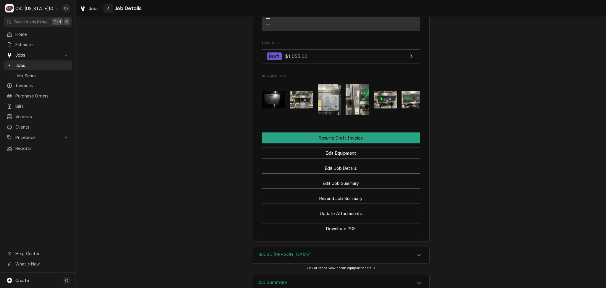
click at [108, 8] on icon "Navigate back" at bounding box center [108, 8] width 3 height 4
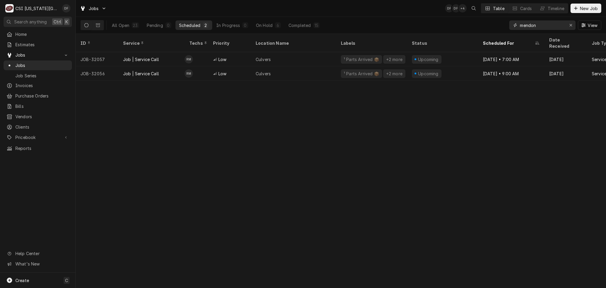
drag, startPoint x: 543, startPoint y: 23, endPoint x: 483, endPoint y: 24, distance: 60.0
click at [483, 24] on div "All Open 23 Pending 0 Scheduled 2 In Progress 0 On Hold 6 Completed 15 mendon V…" at bounding box center [340, 25] width 521 height 17
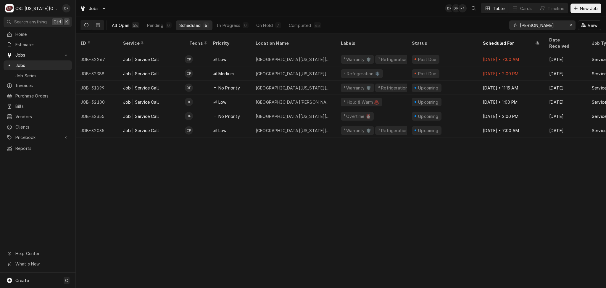
click at [119, 25] on div "All Open" at bounding box center [120, 25] width 17 height 6
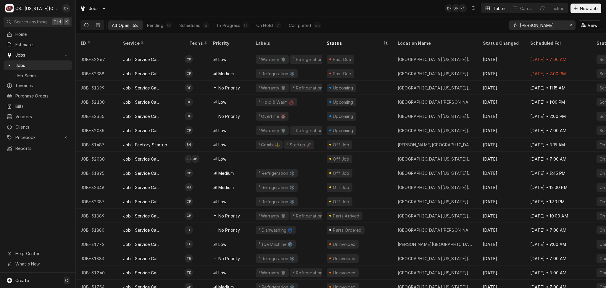
drag, startPoint x: 553, startPoint y: 26, endPoint x: 504, endPoint y: 28, distance: 48.9
click at [504, 28] on div "All Open 58 Pending 0 Scheduled 6 In Progress 0 On Hold 7 Completed 45 david bo…" at bounding box center [340, 25] width 521 height 17
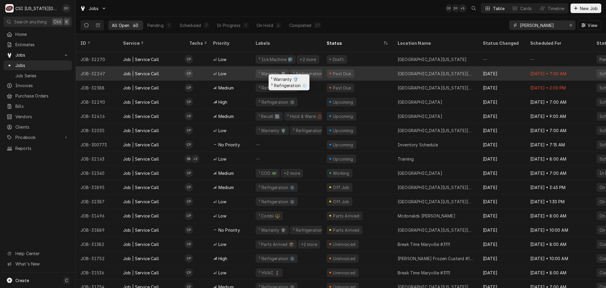
type input "charles"
click at [256, 69] on div "¹ Warranty 🛡️" at bounding box center [272, 73] width 33 height 9
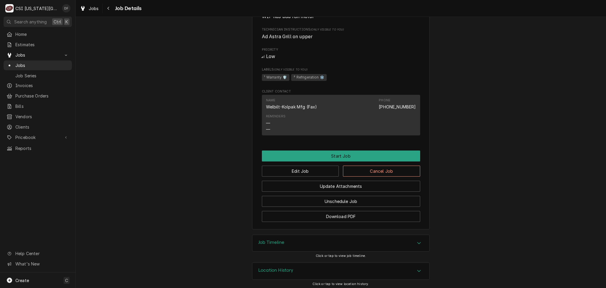
scroll to position [551, 0]
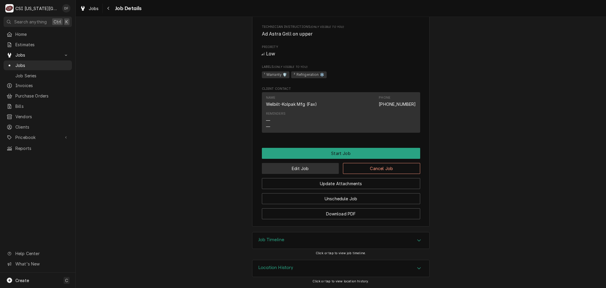
click at [315, 168] on button "Edit Job" at bounding box center [300, 168] width 77 height 11
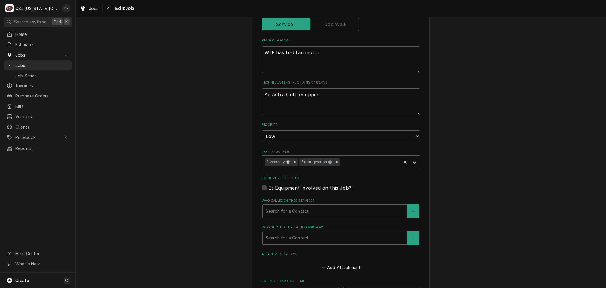
scroll to position [632, 0]
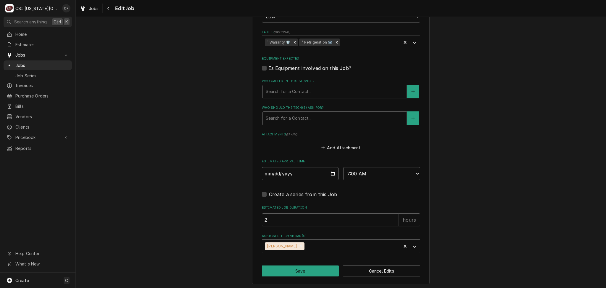
click at [330, 174] on input "[DATE]" at bounding box center [300, 173] width 77 height 13
type textarea "x"
type input "[DATE]"
type textarea "x"
type input "[DATE]"
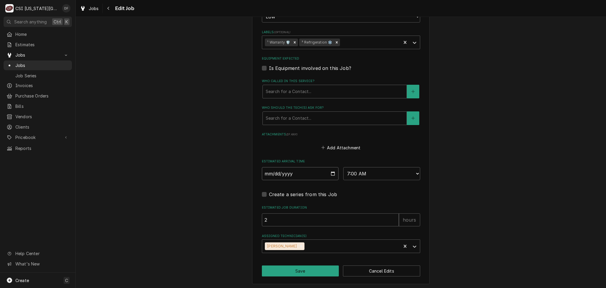
type textarea "x"
click at [370, 171] on select "AM / PM 6:00 AM 6:15 AM 6:30 AM 6:45 AM 7:00 AM 7:15 AM 7:30 AM 7:45 AM 8:00 AM…" at bounding box center [381, 173] width 77 height 13
select select "10:00:00"
click at [343, 167] on select "AM / PM 6:00 AM 6:15 AM 6:30 AM 6:45 AM 7:00 AM 7:15 AM 7:30 AM 7:45 AM 8:00 AM…" at bounding box center [381, 173] width 77 height 13
click at [303, 244] on icon "Remove Charles Pendergrass" at bounding box center [301, 246] width 4 height 4
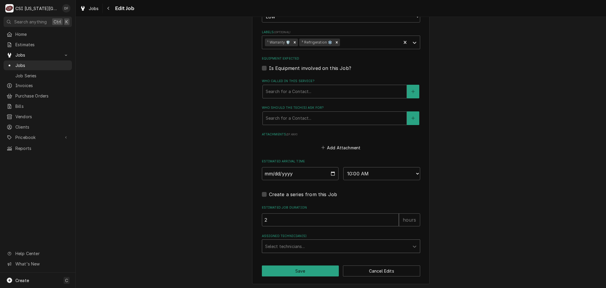
type textarea "x"
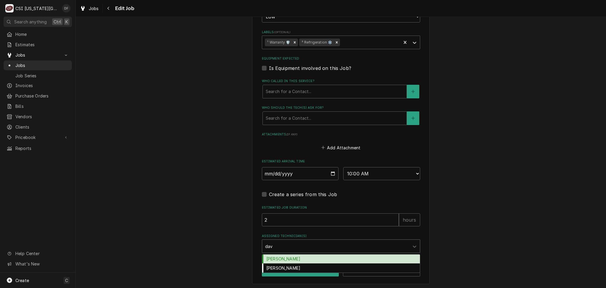
type input "davi"
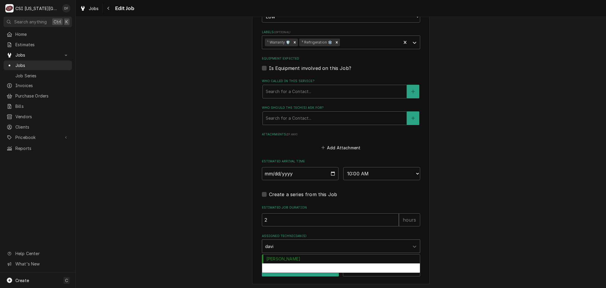
click at [296, 263] on div "David Fannin" at bounding box center [341, 267] width 158 height 9
type textarea "x"
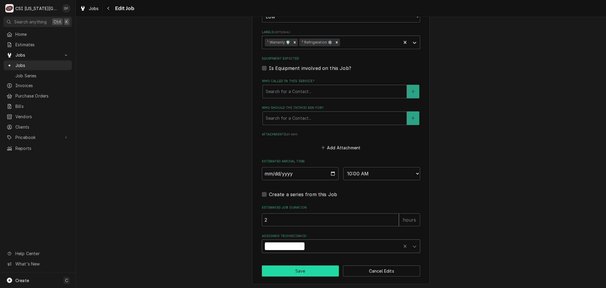
click at [294, 270] on button "Save" at bounding box center [300, 270] width 77 height 11
type textarea "x"
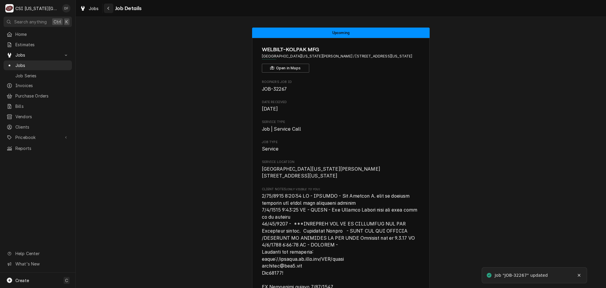
click at [110, 10] on div "Navigate back" at bounding box center [109, 8] width 6 height 6
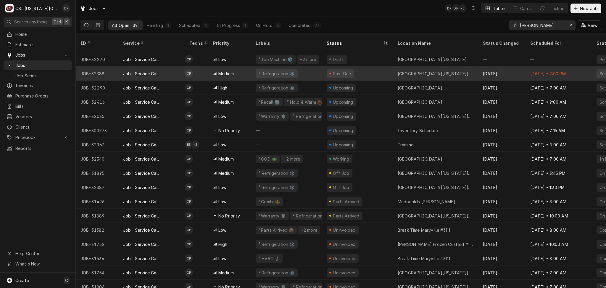
click at [344, 70] on div "Past Due" at bounding box center [342, 73] width 20 height 6
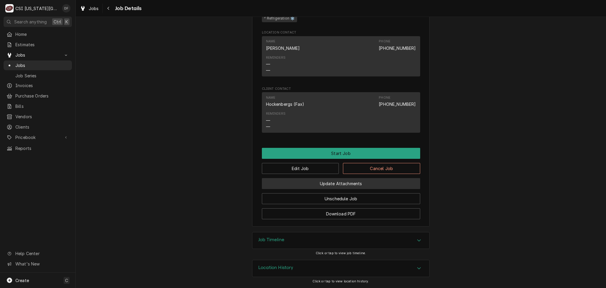
scroll to position [427, 0]
click at [283, 242] on div "Job Timeline" at bounding box center [340, 240] width 177 height 17
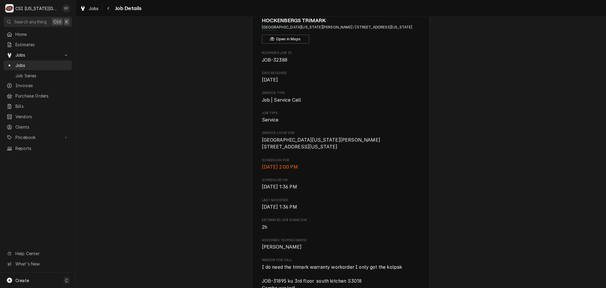
scroll to position [0, 0]
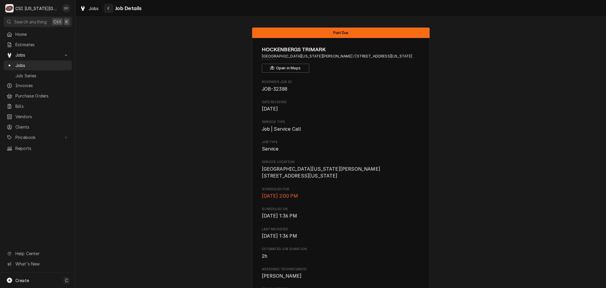
click at [108, 10] on icon "Navigate back" at bounding box center [108, 8] width 3 height 4
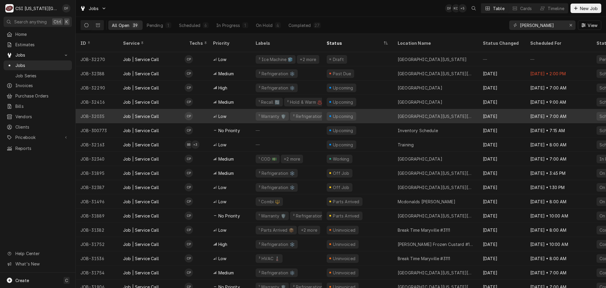
click at [355, 109] on div "Upcoming" at bounding box center [357, 116] width 71 height 14
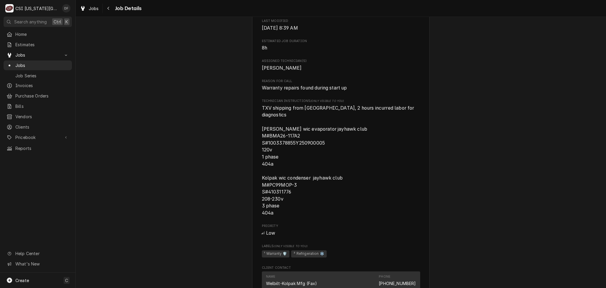
scroll to position [513, 0]
click at [108, 10] on icon "Navigate back" at bounding box center [108, 8] width 3 height 4
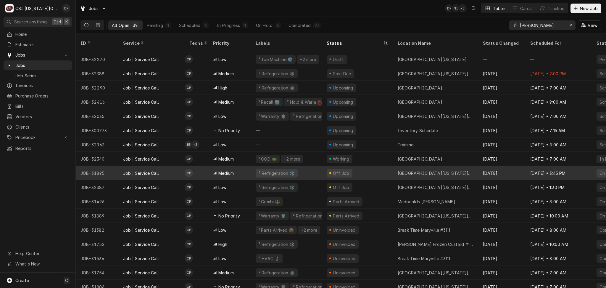
click at [330, 169] on div "Off Job" at bounding box center [340, 173] width 26 height 9
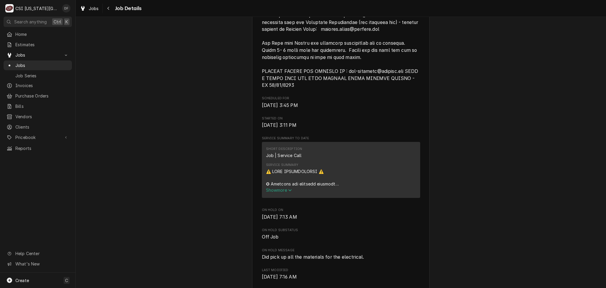
scroll to position [394, 0]
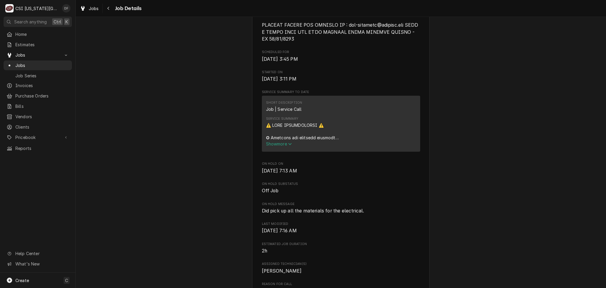
click at [282, 146] on span "Show more" at bounding box center [279, 143] width 26 height 5
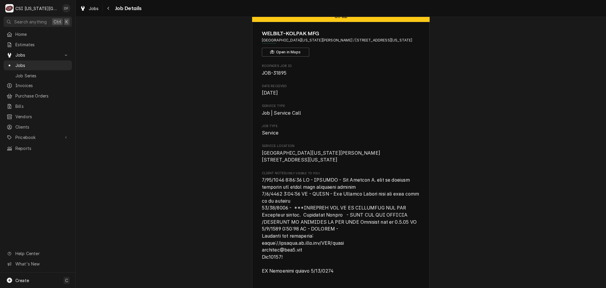
scroll to position [0, 0]
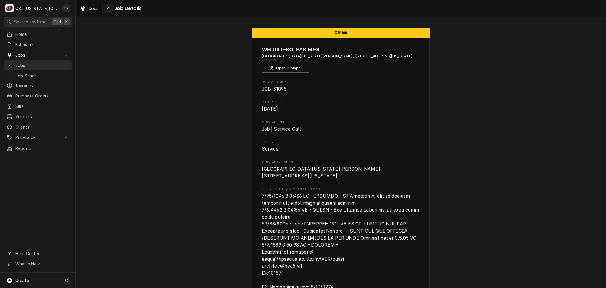
click at [107, 7] on icon "Navigate back" at bounding box center [108, 8] width 3 height 4
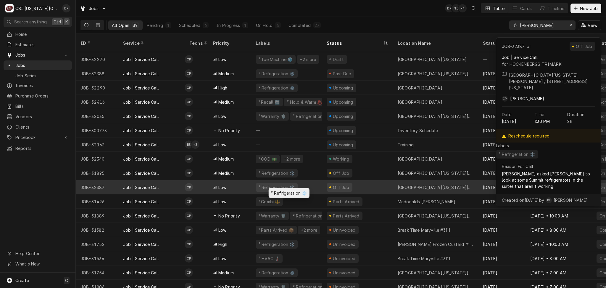
click at [253, 181] on div "² Refrigeration ❄️" at bounding box center [286, 187] width 71 height 14
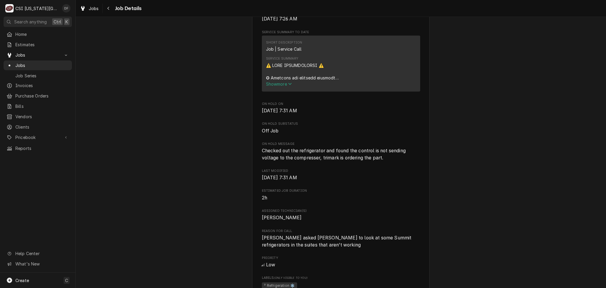
scroll to position [197, 0]
click at [282, 86] on span "Show more" at bounding box center [279, 83] width 26 height 5
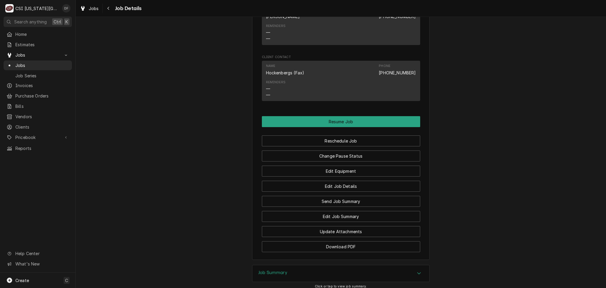
scroll to position [941, 0]
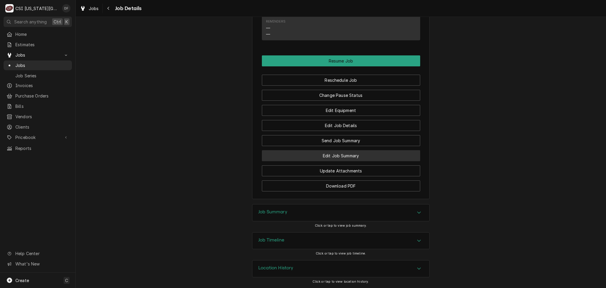
click at [335, 156] on button "Edit Job Summary" at bounding box center [341, 155] width 158 height 11
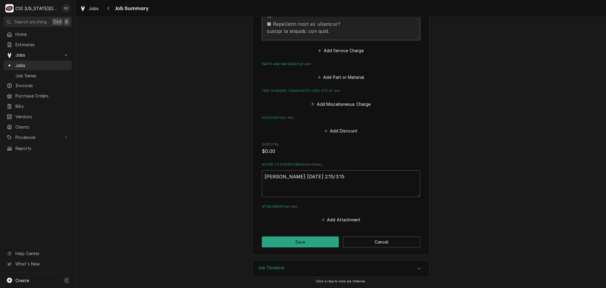
scroll to position [673, 0]
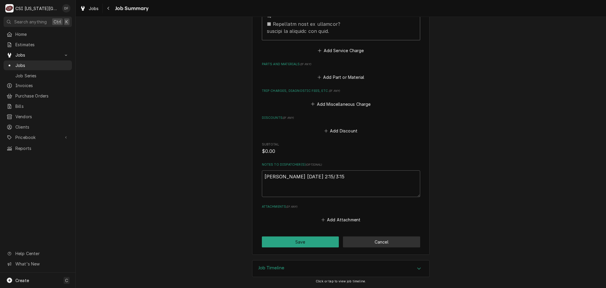
click at [371, 240] on button "Cancel" at bounding box center [381, 241] width 77 height 11
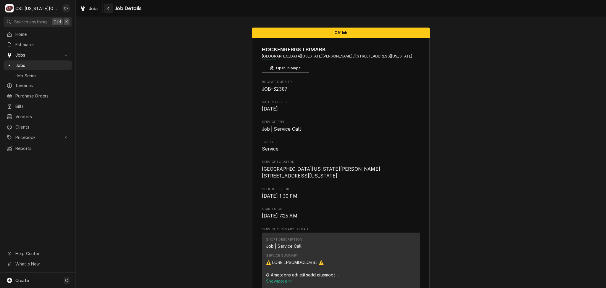
click at [109, 7] on icon "Navigate back" at bounding box center [108, 8] width 3 height 4
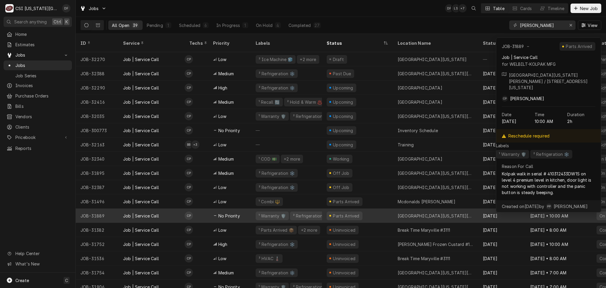
click at [305, 211] on div "² Refrigeration ❄️" at bounding box center [311, 215] width 42 height 9
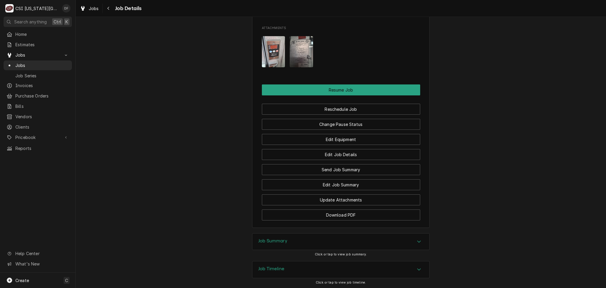
scroll to position [830, 0]
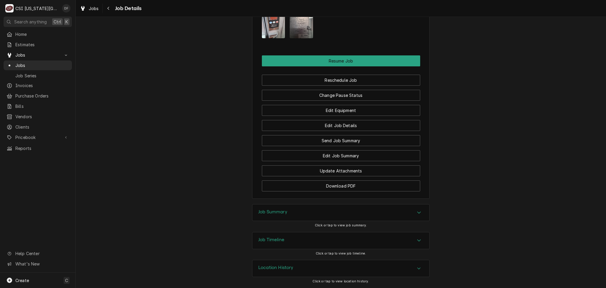
click at [300, 212] on div "Job Summary" at bounding box center [340, 212] width 177 height 17
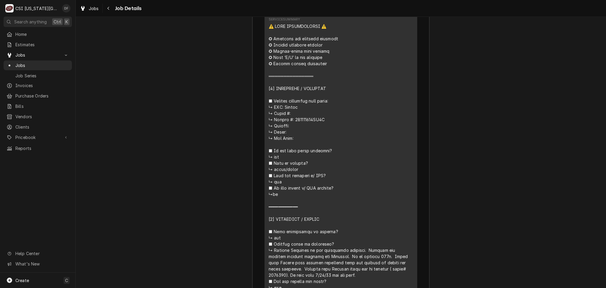
scroll to position [1159, 0]
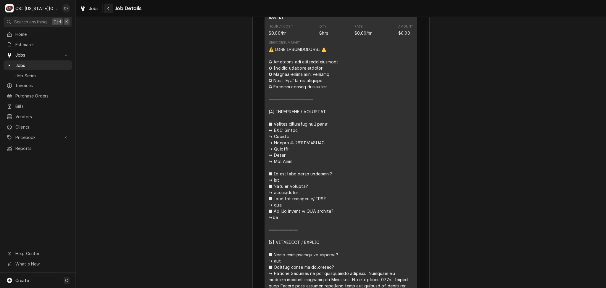
click at [106, 9] on div "Navigate back" at bounding box center [109, 8] width 6 height 6
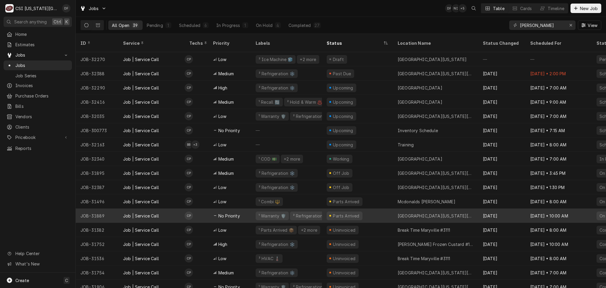
click at [292, 212] on div "² Refrigeration ❄️" at bounding box center [310, 215] width 37 height 6
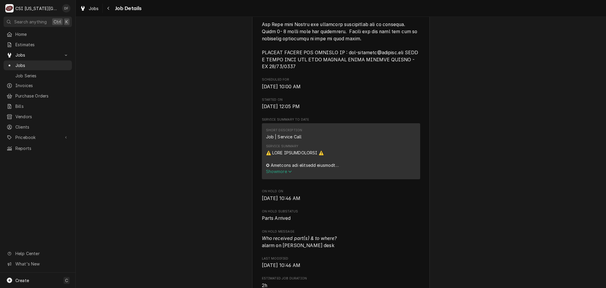
scroll to position [394, 0]
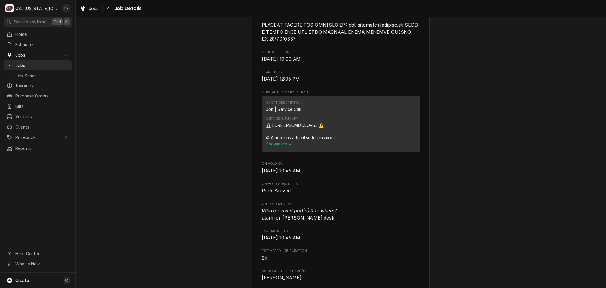
click at [279, 146] on span "Show more" at bounding box center [279, 143] width 26 height 5
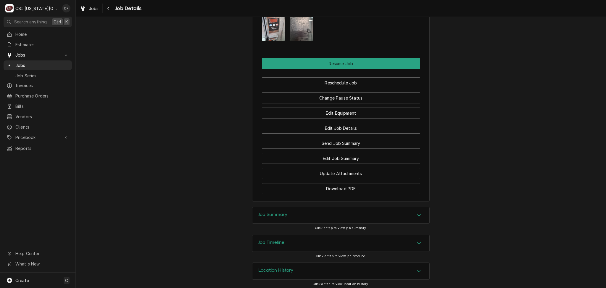
scroll to position [1333, 0]
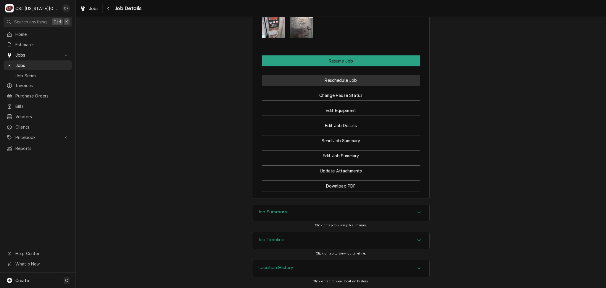
click at [355, 81] on button "Reschedule Job" at bounding box center [341, 80] width 158 height 11
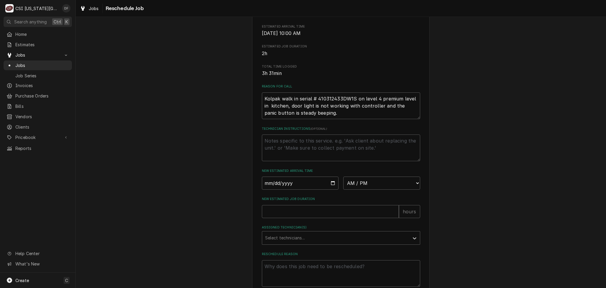
scroll to position [118, 0]
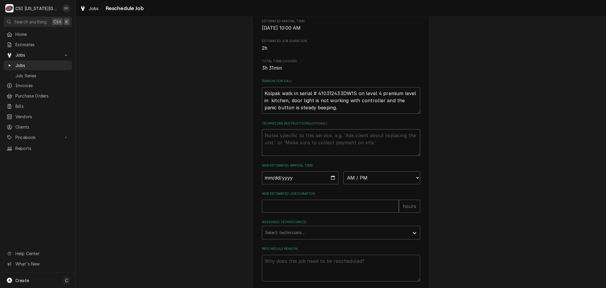
click at [280, 143] on textarea "Technician Instructions ( optional )" at bounding box center [341, 142] width 158 height 27
type textarea "x"
type textarea "N"
type textarea "x"
type textarea "Ne"
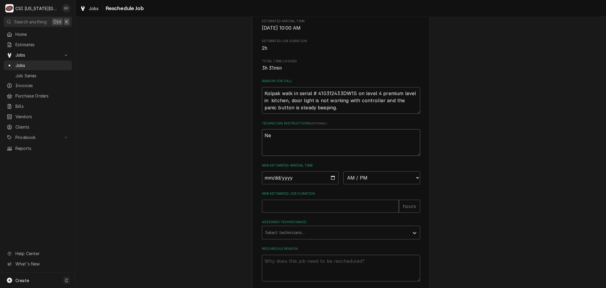
type textarea "x"
type textarea "Nee"
type textarea "x"
type textarea "Need"
type textarea "x"
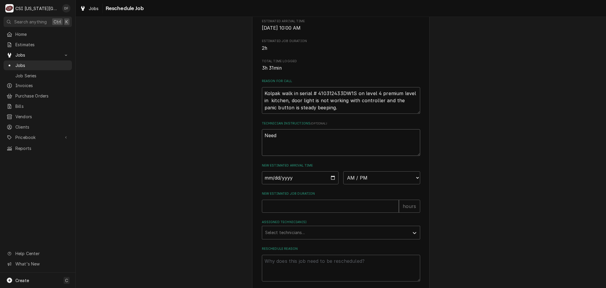
type textarea "Need"
type textarea "x"
type textarea "Need a"
type textarea "x"
type textarea "Need a"
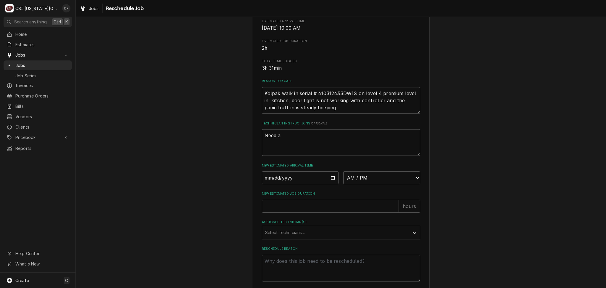
type textarea "x"
type textarea "Need a d"
type textarea "x"
type textarea "Need a de"
type textarea "x"
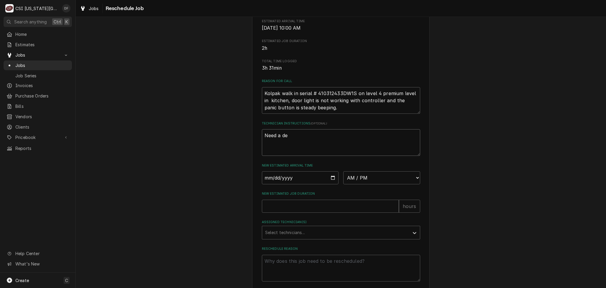
type textarea "Need a dee"
type textarea "x"
type textarea "Need a deep"
type textarea "x"
type textarea "Need a deep"
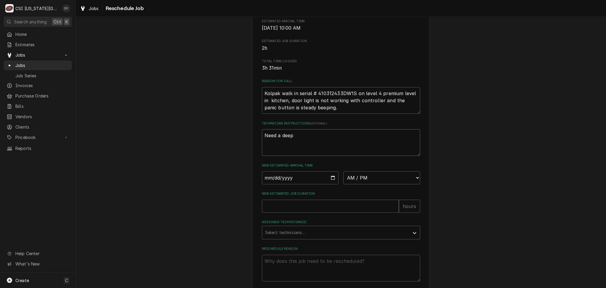
type textarea "x"
type textarea "Need a deep d"
type textarea "x"
type textarea "Need a deep di"
type textarea "x"
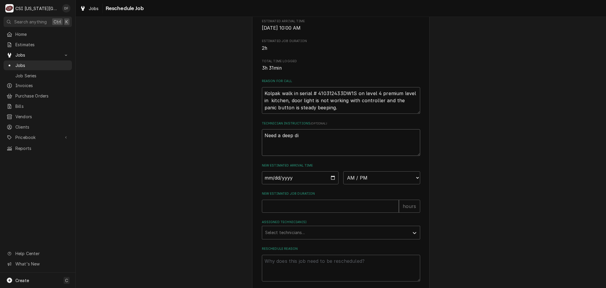
type textarea "Need a deep dic"
type textarea "x"
type textarea "Need a deep di"
type textarea "x"
type textarea "Need a deep div"
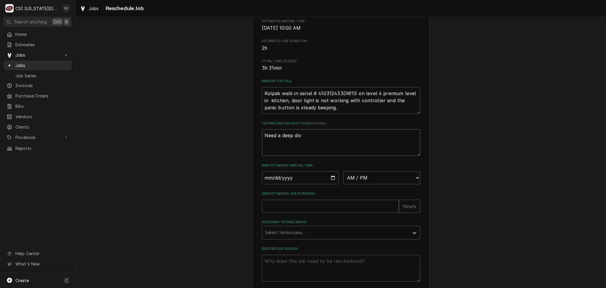
type textarea "x"
type textarea "Need a deep dive"
type textarea "x"
type textarea "Need a deep dive"
type textarea "x"
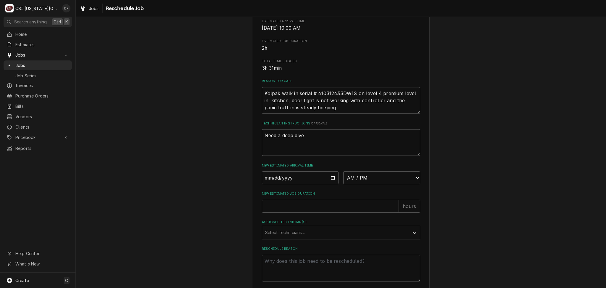
type textarea "Need a deep dive i"
type textarea "x"
type textarea "Need a deep dive in"
type textarea "x"
type textarea "Need a deep dive int"
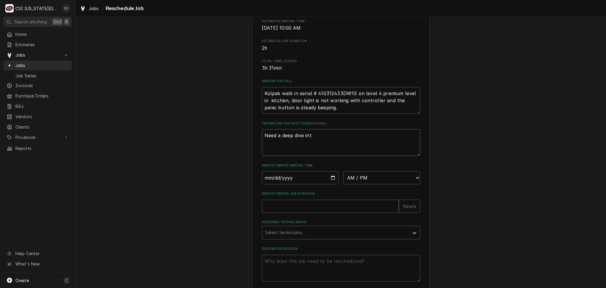
type textarea "x"
type textarea "Need a deep dive into"
type textarea "x"
type textarea "Need a deep dive into"
type textarea "x"
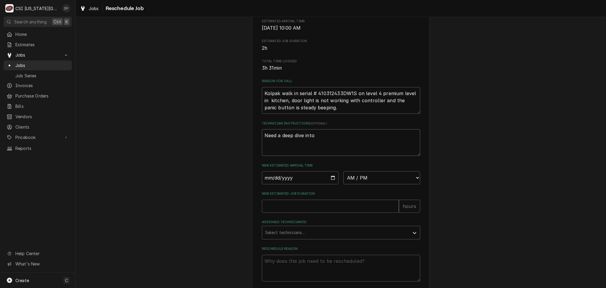
type textarea "Need a deep dive into t"
type textarea "x"
type textarea "Need a deep dive into th"
type textarea "x"
type textarea "Need a deep dive into the"
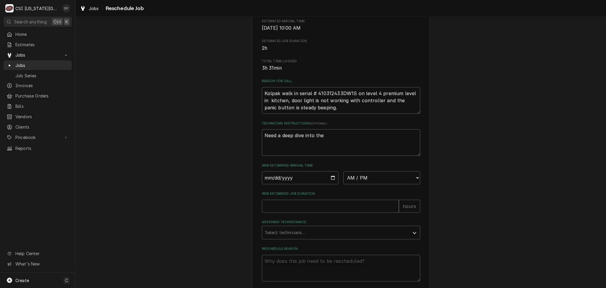
type textarea "x"
type textarea "Need a deep dive into the"
type textarea "x"
type textarea "Need a deep dive into the e"
type textarea "x"
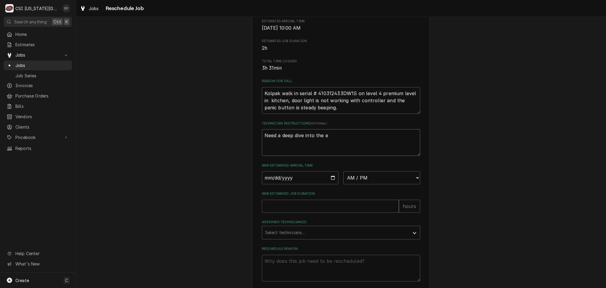
type textarea "Need a deep dive into the el"
type textarea "x"
type textarea "Need a deep dive into the ele"
type textarea "x"
type textarea "Need a deep dive into the elec"
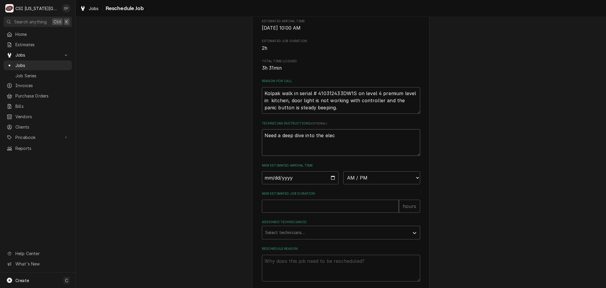
type textarea "x"
type textarea "Need a deep dive into the elect"
type textarea "x"
type textarea "Need a deep dive into the electr"
type textarea "x"
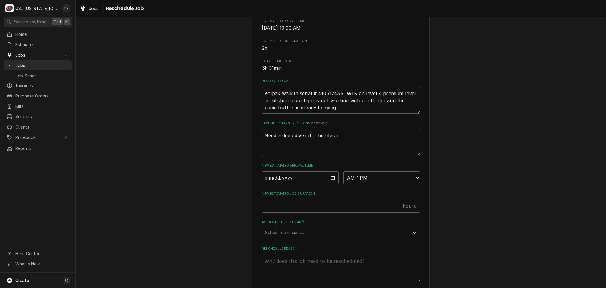
type textarea "Need a deep dive into the electri"
type textarea "x"
type textarea "Need a deep dive into the electric"
type textarea "x"
type textarea "Need a deep dive into the electrica"
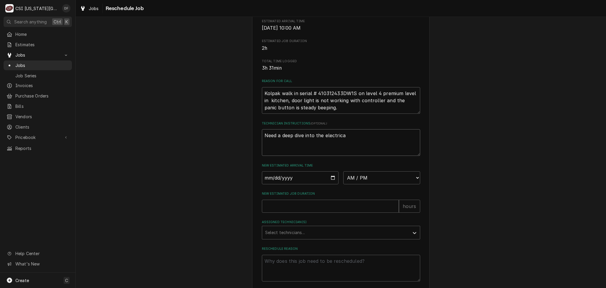
type textarea "x"
type textarea "Need a deep dive into the electrical"
type textarea "x"
type textarea "Need a deep dive into the electrical."
type textarea "x"
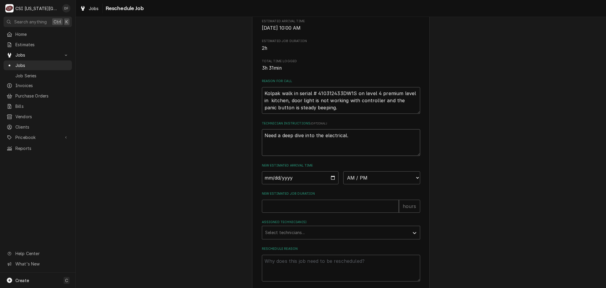
type textarea "Need a deep dive into the electrical."
type textarea "x"
type textarea "Need a deep dive into the electrical. T"
type textarea "x"
type textarea "Need a deep dive into the electrical. Th"
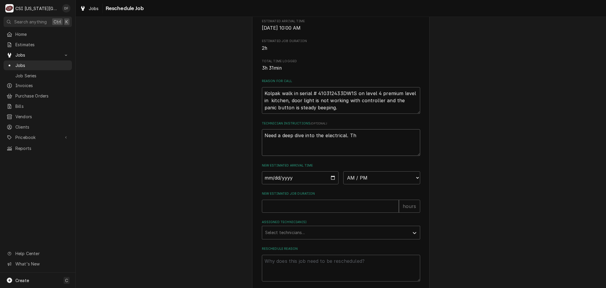
type textarea "x"
type textarea "Need a deep dive into the electrical. Thi"
type textarea "x"
type textarea "Need a deep dive into the electrical. This"
type textarea "x"
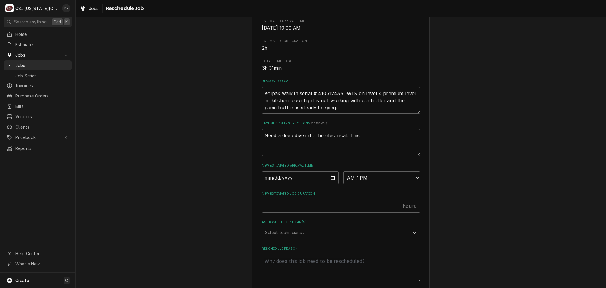
type textarea "Need a deep dive into the electrical. This"
type textarea "x"
type textarea "Need a deep dive into the electrical. This u"
type textarea "x"
type textarea "Need a deep dive into the electrical. This un"
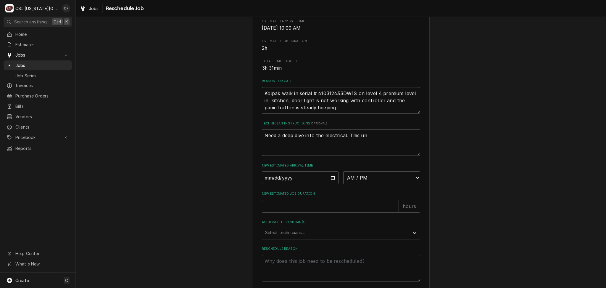
type textarea "x"
type textarea "Need a deep dive into the electrical. This uni"
type textarea "x"
type textarea "Need a deep dive into the electrical. This unit"
type textarea "x"
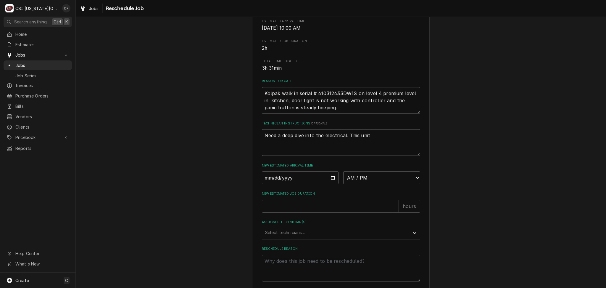
type textarea "Need a deep dive into the electrical. This unit"
type textarea "x"
type textarea "Need a deep dive into the electrical. This unit h"
type textarea "x"
type textarea "Need a deep dive into the electrical. This unit ha"
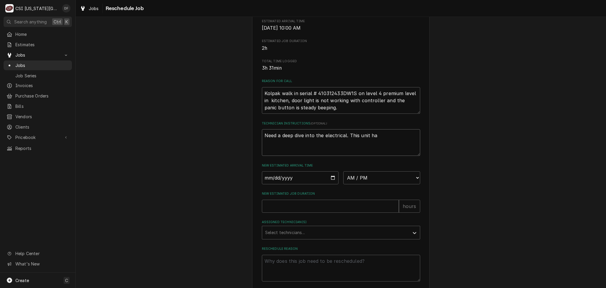
type textarea "x"
type textarea "Need a deep dive into the electrical. This unit has"
type textarea "x"
type textarea "Need a deep dive into the electrical. This unit has"
type textarea "x"
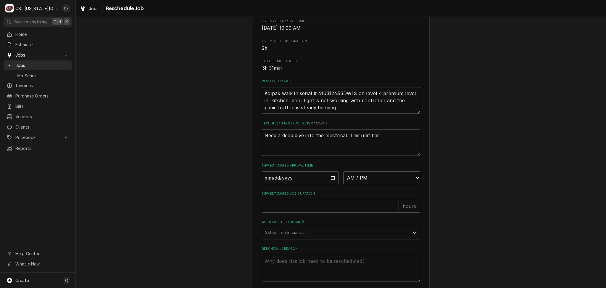
type textarea "Need a deep dive into the electrical. This unit has h"
type textarea "x"
type textarea "Need a deep dive into the electrical. This unit has ha"
type textarea "x"
type textarea "Need a deep dive into the electrical. This unit has had"
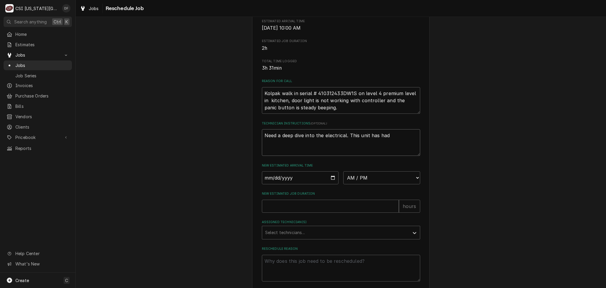
type textarea "x"
type textarea "Need a deep dive into the electrical. This unit has had"
type textarea "x"
type textarea "Need a deep dive into the electrical. This unit has had a"
type textarea "x"
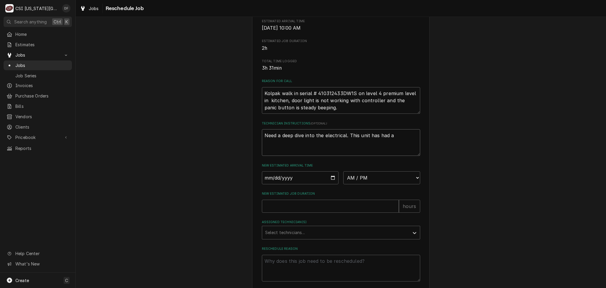
type textarea "Need a deep dive into the electrical. This unit has had a"
type textarea "x"
type textarea "Need a deep dive into the electrical. This unit has had a c"
type textarea "x"
type textarea "Need a deep dive into the electrical. This unit has had a co"
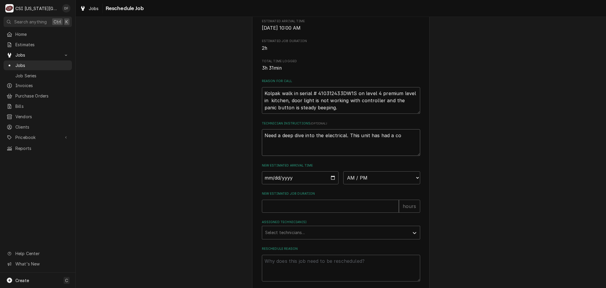
type textarea "x"
type textarea "Need a deep dive into the electrical. This unit has had a cou"
type textarea "x"
type textarea "Need a deep dive into the electrical. This unit has had a coup"
type textarea "x"
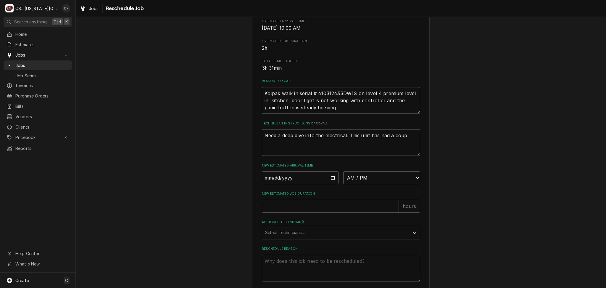
type textarea "Need a deep dive into the electrical. This unit has had a coupl"
type textarea "x"
type textarea "Need a deep dive into the electrical. This unit has had a couple"
type textarea "x"
type textarea "Need a deep dive into the electrical. This unit has had a couple"
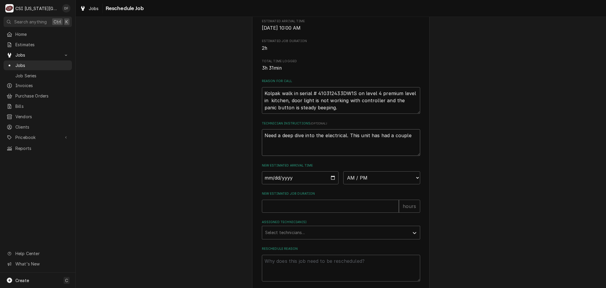
type textarea "x"
type textarea "Need a deep dive into the electrical. This unit has had a couple m"
type textarea "x"
type textarea "Need a deep dive into the electrical. This unit has had a couple mo"
type textarea "x"
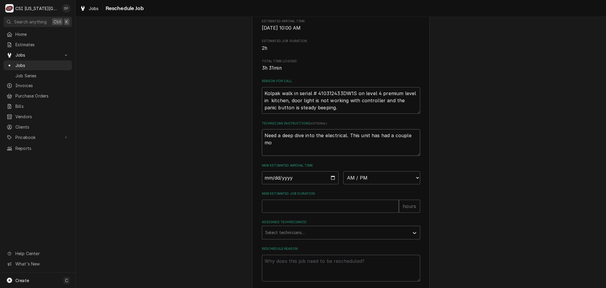
type textarea "Need a deep dive into the electrical. This unit has had a couple mod"
type textarea "x"
type textarea "Need a deep dive into the electrical. This unit has had a couple modu"
type textarea "x"
type textarea "Need a deep dive into the electrical. This unit has had a couple modul"
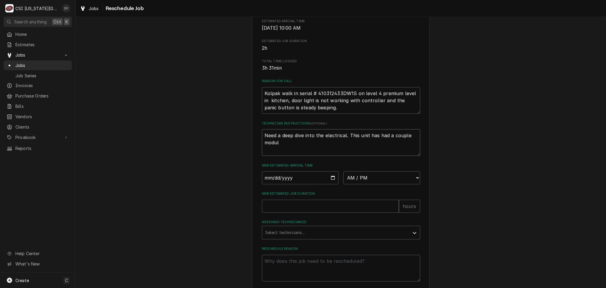
type textarea "x"
type textarea "Need a deep dive into the electrical. This unit has had a couple modula"
type textarea "x"
type textarea "Need a deep dive into the electrical. This unit has had a couple modular"
type textarea "x"
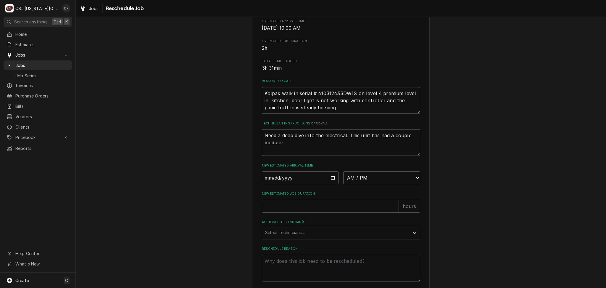
type textarea "Need a deep dive into the electrical. This unit has had a couple modularm"
type textarea "x"
type textarea "Need a deep dive into the electrical. This unit has had a couple modularms"
type textarea "x"
type textarea "Need a deep dive into the electrical. This unit has had a couple modularms."
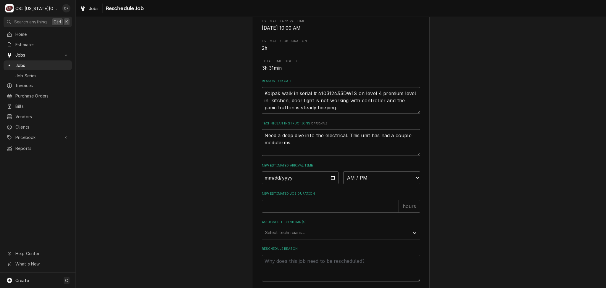
type textarea "x"
type textarea "Need a deep dive into the electrical. This unit has had a couple modularms"
type textarea "x"
type textarea "Need a deep dive into the electrical. This unit has had a couple modularms"
type textarea "x"
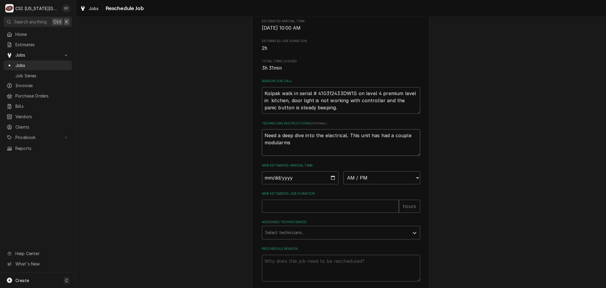
type textarea "Need a deep dive into the electrical. This unit has had a couple modularms i"
type textarea "x"
type textarea "Need a deep dive into the electrical. This unit has had a couple modularms in"
type textarea "x"
type textarea "Need a deep dive into the electrical. This unit has had a couple modularms ins"
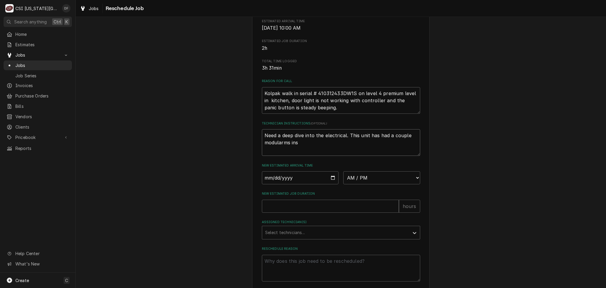
type textarea "x"
type textarea "Need a deep dive into the electrical. This unit has had a couple modularms inst"
type textarea "x"
type textarea "Need a deep dive into the electrical. This unit has had a couple modularms insta"
type textarea "x"
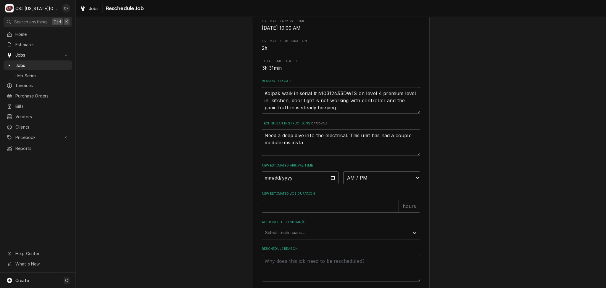
type textarea "Need a deep dive into the electrical. This unit has had a couple modularms inst…"
type textarea "x"
type textarea "Need a deep dive into the electrical. This unit has had a couple modularms inst…"
type textarea "x"
type textarea "Need a deep dive into the electrical. This unit has had a couple modularms inst…"
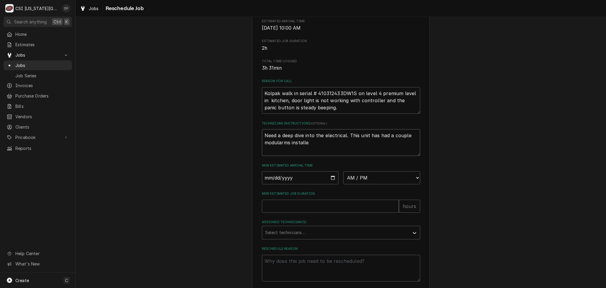
type textarea "x"
type textarea "Need a deep dive into the electrical. This unit has had a couple modularms inst…"
click at [330, 184] on input "Date" at bounding box center [300, 177] width 77 height 13
type input "2025-08-29"
type textarea "x"
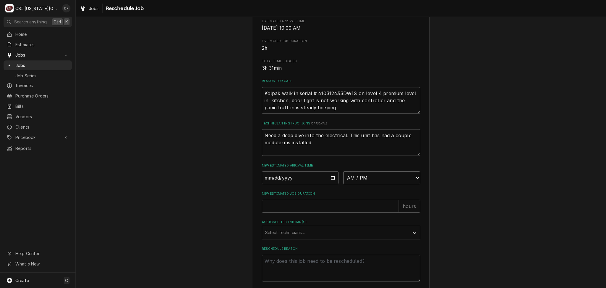
click at [373, 184] on select "AM / PM 6:00 AM 6:15 AM 6:30 AM 6:45 AM 7:00 AM 7:15 AM 7:30 AM 7:45 AM 8:00 AM…" at bounding box center [381, 177] width 77 height 13
select select "13:00:00"
click at [343, 178] on select "AM / PM 6:00 AM 6:15 AM 6:30 AM 6:45 AM 7:00 AM 7:15 AM 7:30 AM 7:45 AM 8:00 AM…" at bounding box center [381, 177] width 77 height 13
click at [303, 212] on input "New Estimated Job Duration" at bounding box center [330, 205] width 137 height 13
type textarea "x"
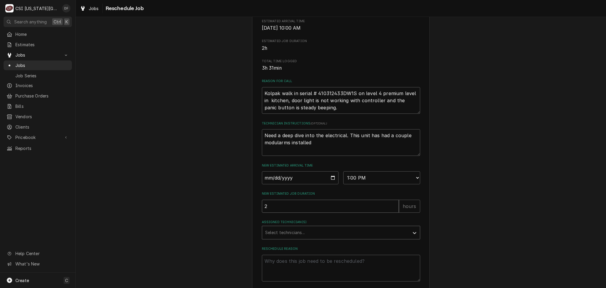
type input "2"
click at [291, 238] on div "Assigned Technician(s)" at bounding box center [335, 232] width 141 height 11
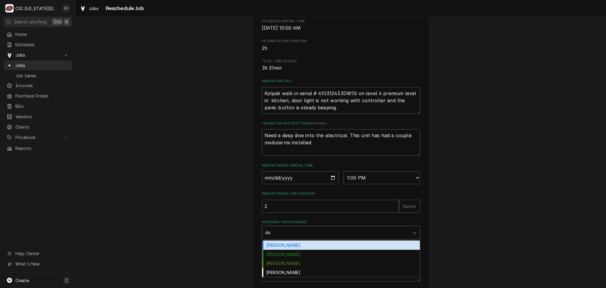
type input "dav"
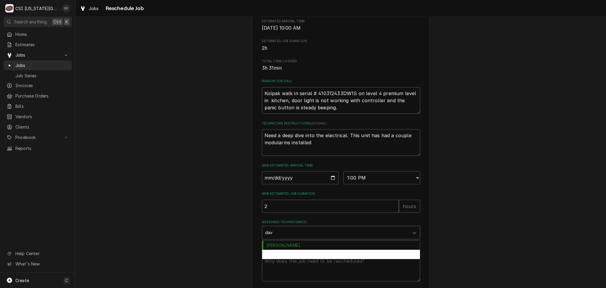
click at [293, 259] on div "David Fannin" at bounding box center [341, 253] width 158 height 9
type textarea "x"
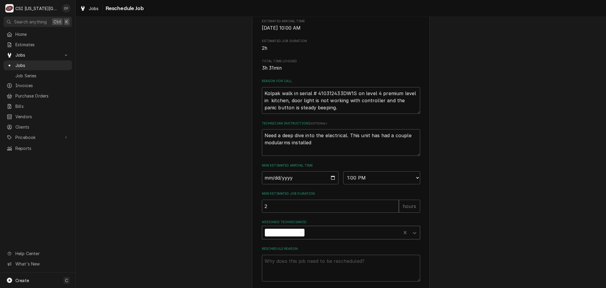
scroll to position [154, 0]
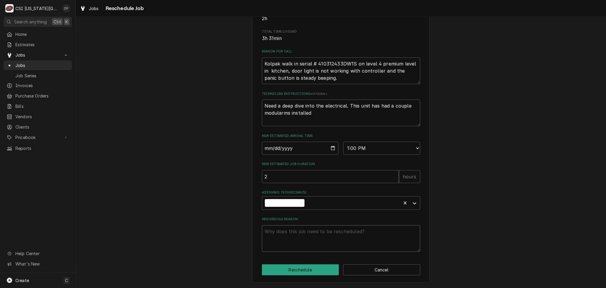
click at [303, 235] on textarea "Reschedule Reason" at bounding box center [341, 238] width 158 height 27
type textarea "x"
type textarea "D"
type textarea "x"
type textarea "DF"
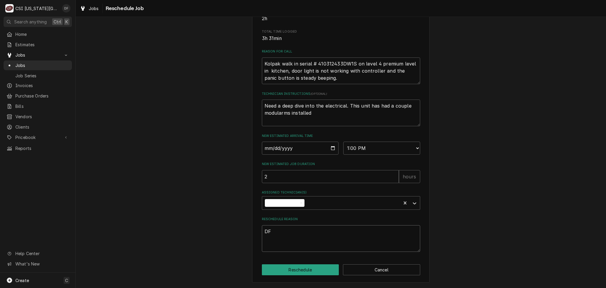
type textarea "x"
type textarea "DF"
type textarea "x"
type textarea "DF h"
type textarea "x"
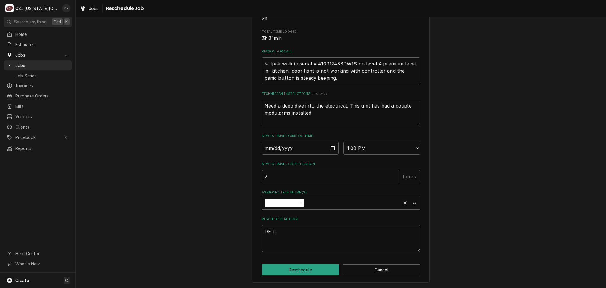
type textarea "DF ha"
type textarea "x"
type textarea "DF han"
type textarea "x"
type textarea "DF hand"
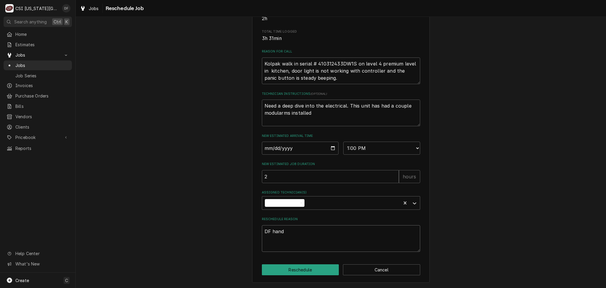
type textarea "x"
type textarea "DF handl"
click at [294, 271] on button "Reschedule" at bounding box center [300, 269] width 77 height 11
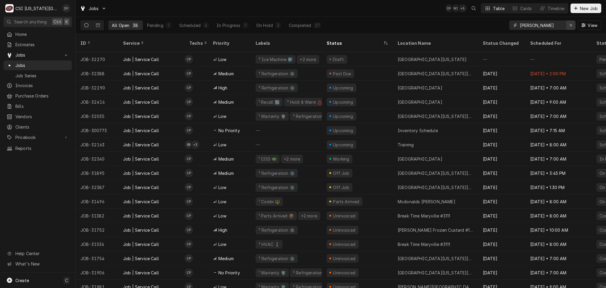
click at [571, 23] on icon "Erase input" at bounding box center [570, 25] width 3 height 4
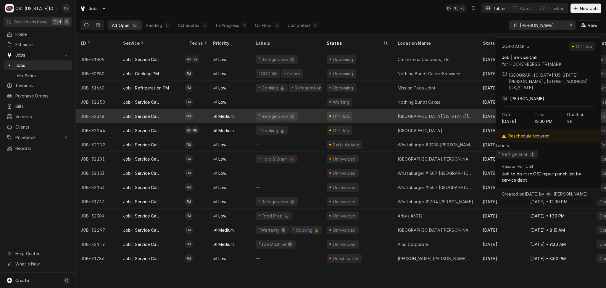
type input "[PERSON_NAME]"
click at [363, 109] on div "Off Job" at bounding box center [357, 116] width 71 height 14
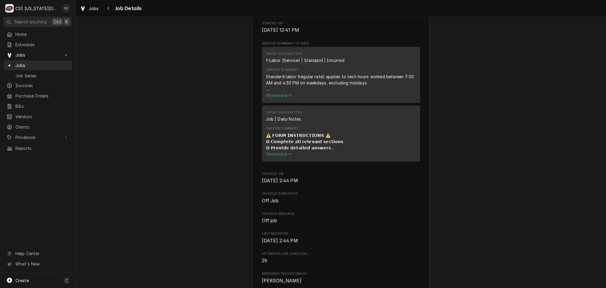
scroll to position [197, 0]
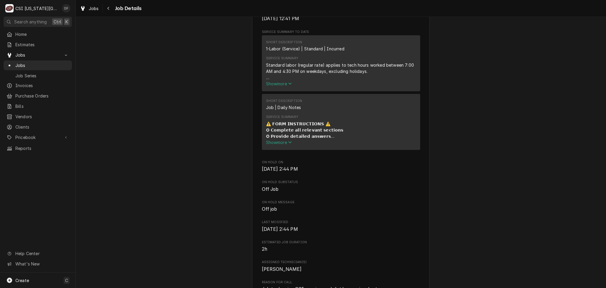
click at [276, 145] on span "Show more" at bounding box center [279, 142] width 26 height 5
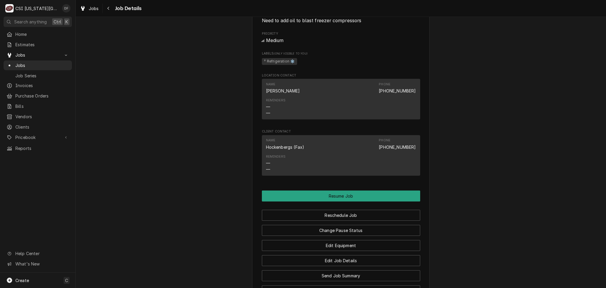
scroll to position [631, 0]
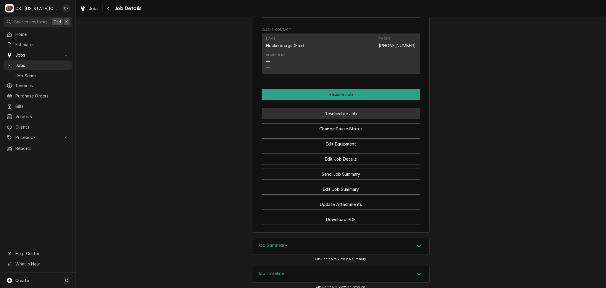
click at [322, 119] on button "Reschedule Job" at bounding box center [341, 113] width 158 height 11
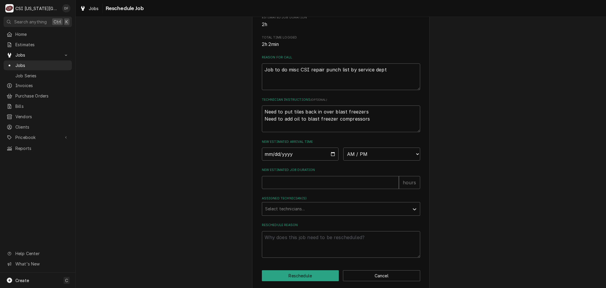
scroll to position [154, 0]
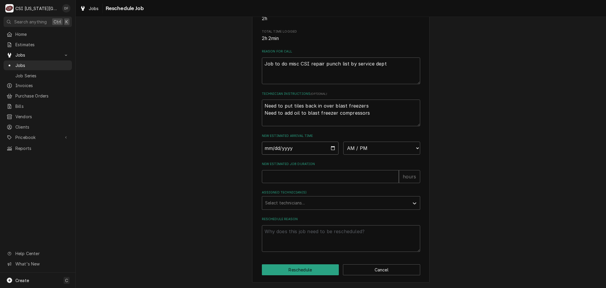
click at [331, 148] on input "Date" at bounding box center [300, 147] width 77 height 13
type textarea "x"
type input "2025-09-28"
type textarea "x"
type input "2025-09-03"
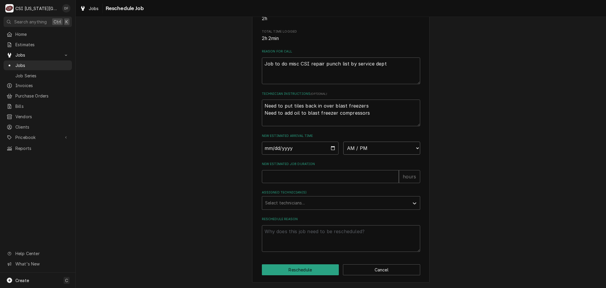
click at [373, 149] on select "AM / PM 6:00 AM 6:15 AM 6:30 AM 6:45 AM 7:00 AM 7:15 AM 7:30 AM 7:45 AM 8:00 AM…" at bounding box center [381, 147] width 77 height 13
select select "10:00:00"
click at [343, 142] on select "AM / PM 6:00 AM 6:15 AM 6:30 AM 6:45 AM 7:00 AM 7:15 AM 7:30 AM 7:45 AM 8:00 AM…" at bounding box center [381, 147] width 77 height 13
click at [299, 176] on input "New Estimated Job Duration" at bounding box center [330, 176] width 137 height 13
type textarea "x"
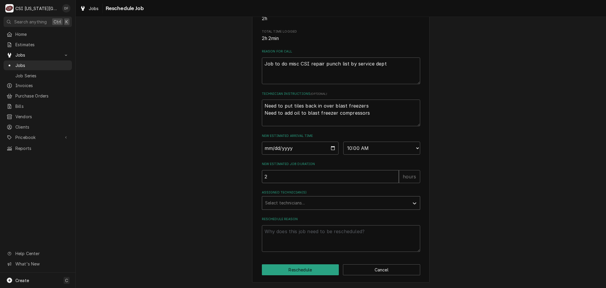
type input "2"
click at [289, 203] on div "Assigned Technician(s)" at bounding box center [335, 202] width 141 height 11
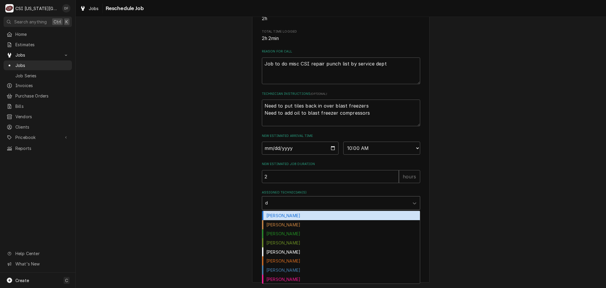
type input "da"
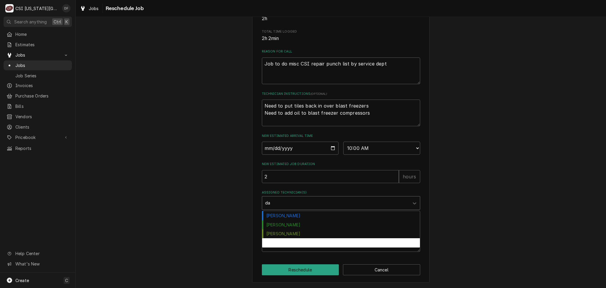
click at [289, 246] on div "David Fannin" at bounding box center [341, 242] width 158 height 9
type textarea "x"
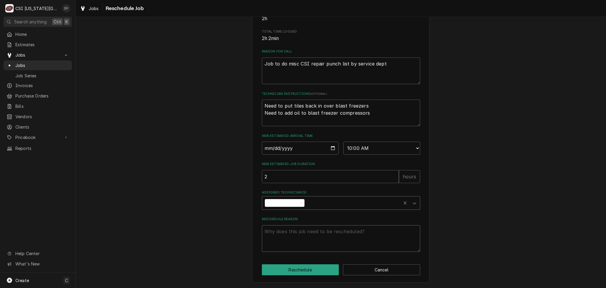
click at [289, 246] on textarea "Reschedule Reason" at bounding box center [341, 238] width 158 height 27
type textarea "x"
type textarea "N"
type textarea "x"
type textarea "Ne"
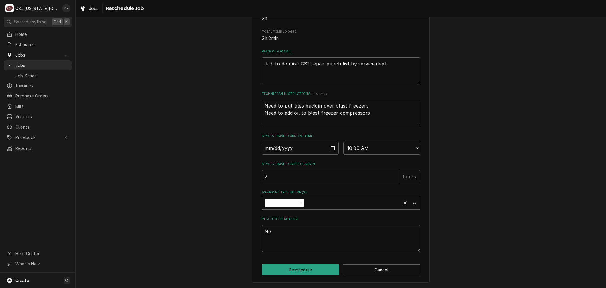
type textarea "x"
type textarea "Nee"
type textarea "x"
type textarea "Need"
type textarea "x"
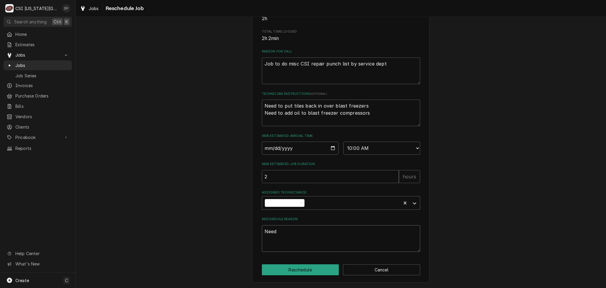
type textarea "Need"
type textarea "x"
type textarea "Need t"
type textarea "x"
type textarea "Need to"
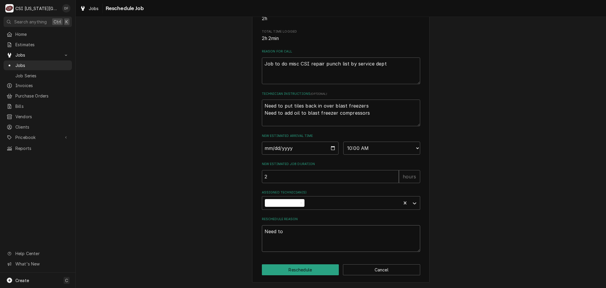
type textarea "x"
type textarea "Need to"
type textarea "x"
type textarea "Need to a"
type textarea "x"
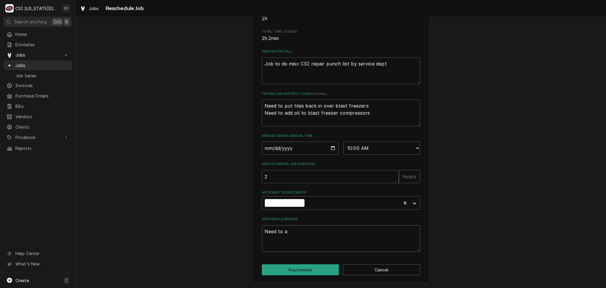
type textarea "Need to ad"
type textarea "x"
type textarea "Need to add"
type textarea "x"
type textarea "Need to add"
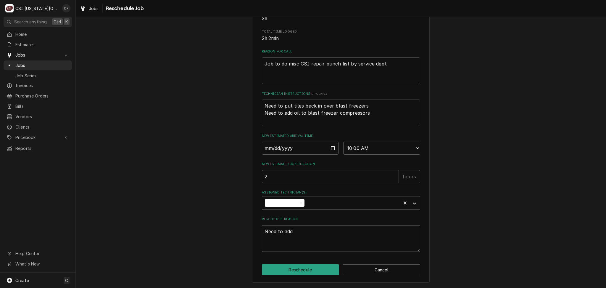
type textarea "x"
type textarea "Need to add o"
type textarea "x"
type textarea "Need to add oi"
type textarea "x"
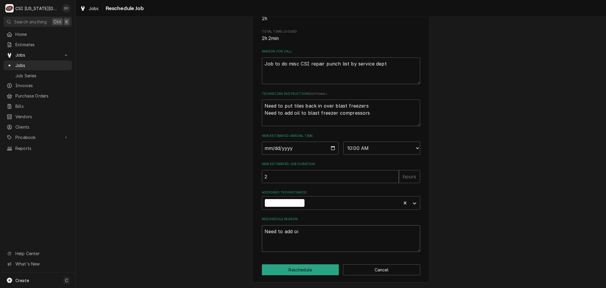
type textarea "Need to add oil"
type textarea "x"
type textarea "Need to add oil"
type textarea "x"
type textarea "Need to add oil t"
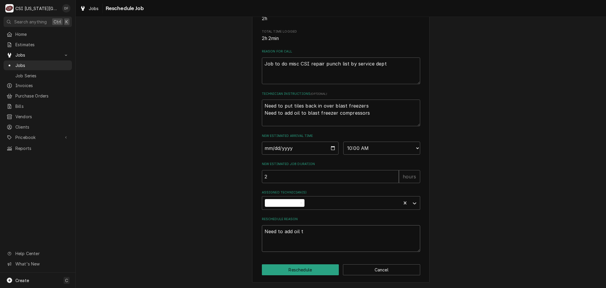
type textarea "x"
type textarea "Need to add oil to"
type textarea "x"
type textarea "Need to add oil to"
type textarea "x"
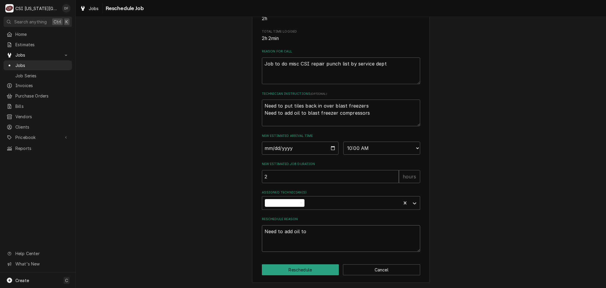
type textarea "Need to add oil to r"
type textarea "x"
type textarea "Need to add oil to ra"
type textarea "x"
type textarea "Need to add oil to rac"
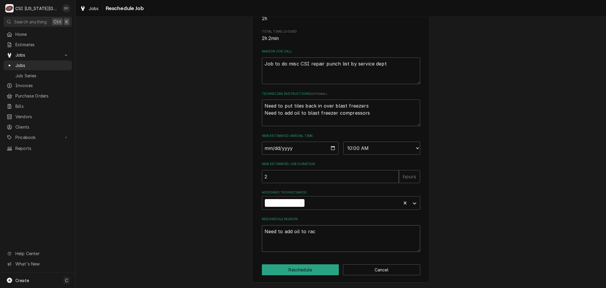
type textarea "x"
type textarea "Need to add oil to rack"
click at [303, 268] on button "Reschedule" at bounding box center [300, 269] width 77 height 11
type textarea "x"
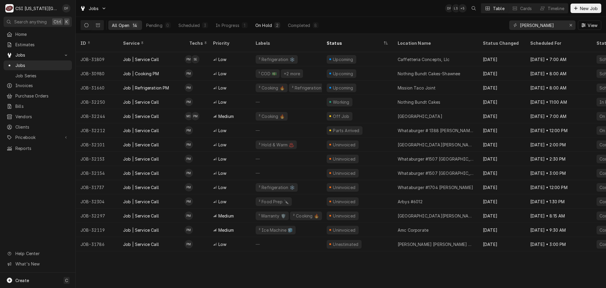
click at [257, 25] on div "On Hold" at bounding box center [263, 25] width 17 height 6
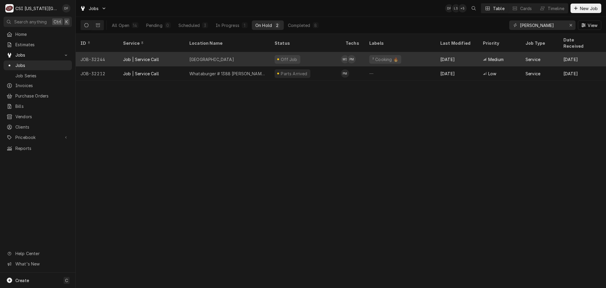
click at [295, 55] on div "Off Job" at bounding box center [287, 59] width 26 height 9
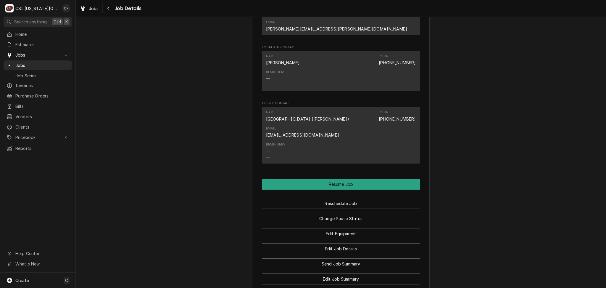
scroll to position [659, 0]
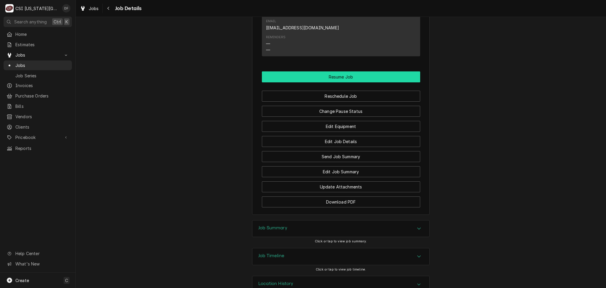
click at [340, 71] on button "Resume Job" at bounding box center [341, 76] width 158 height 11
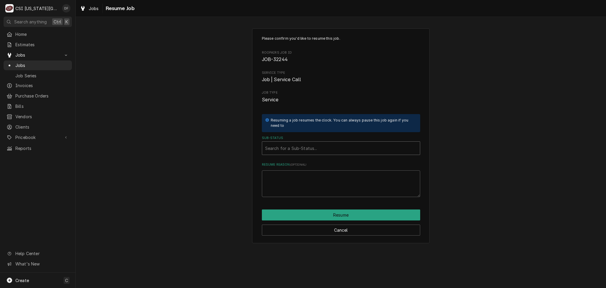
click at [290, 148] on div "Sub-Status" at bounding box center [341, 148] width 152 height 11
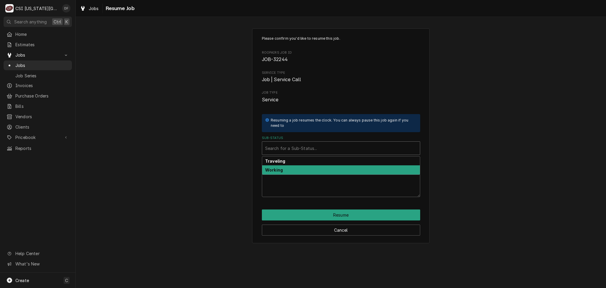
click at [296, 173] on div "Working" at bounding box center [341, 169] width 158 height 9
type textarea "x"
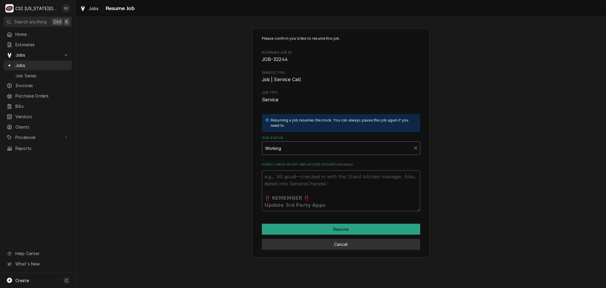
click at [305, 247] on button "Cancel" at bounding box center [341, 243] width 158 height 11
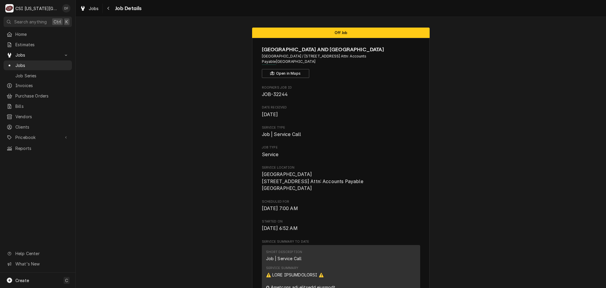
scroll to position [655, 0]
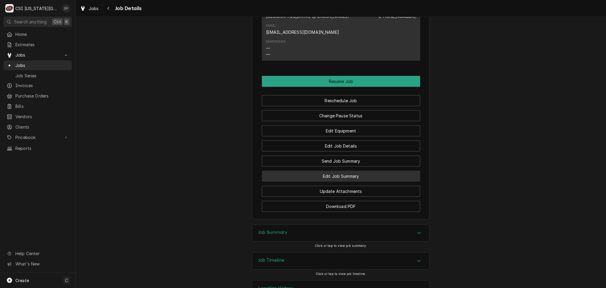
click at [339, 170] on button "Edit Job Summary" at bounding box center [341, 175] width 158 height 11
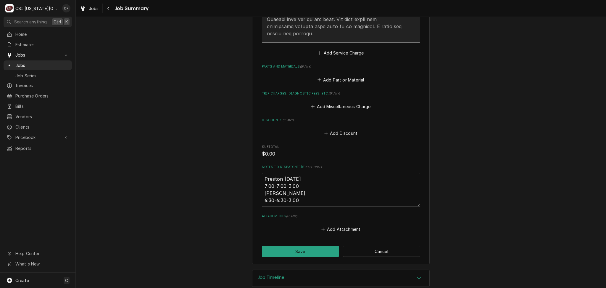
scroll to position [836, 0]
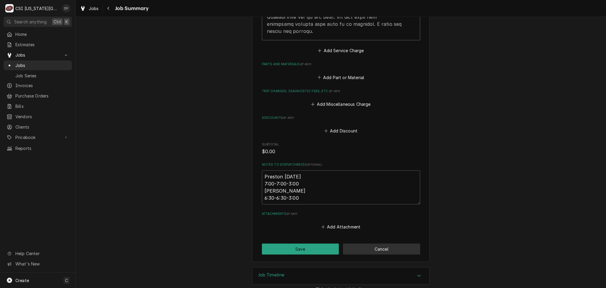
click at [364, 243] on button "Cancel" at bounding box center [381, 248] width 77 height 11
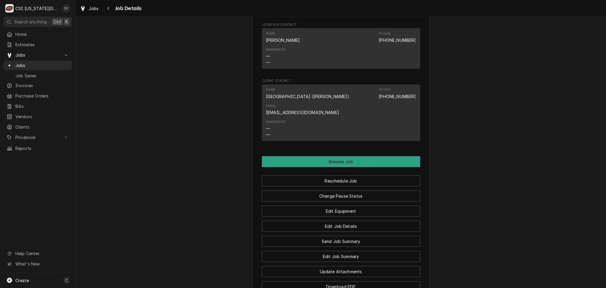
scroll to position [592, 0]
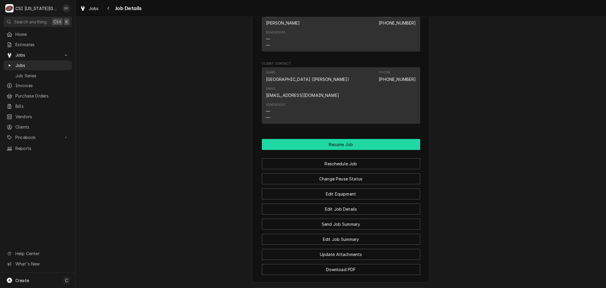
click at [358, 139] on button "Resume Job" at bounding box center [341, 144] width 158 height 11
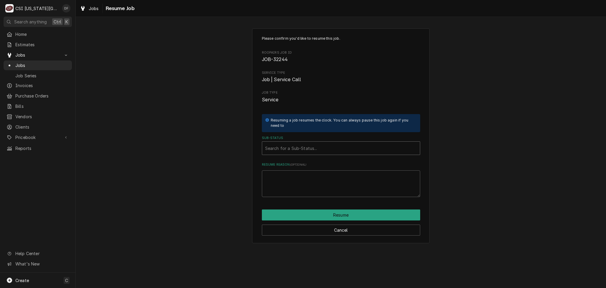
click at [332, 151] on div "Sub-Status" at bounding box center [341, 148] width 152 height 11
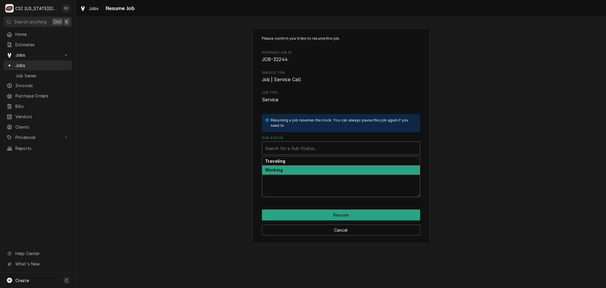
click at [317, 175] on textarea "Resume Reason ( optional )" at bounding box center [341, 183] width 158 height 27
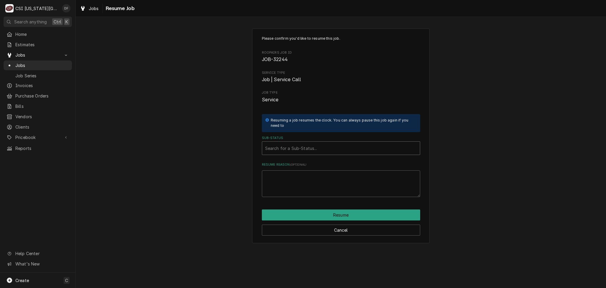
click at [320, 148] on div "Sub-Status" at bounding box center [341, 148] width 152 height 11
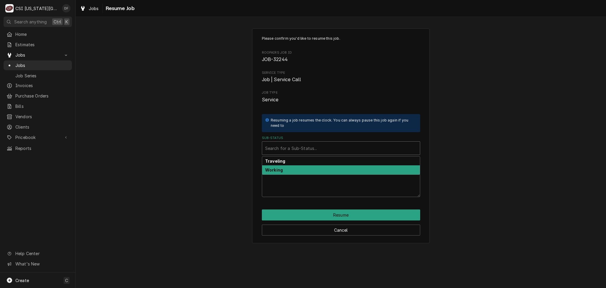
click at [316, 171] on div "Working" at bounding box center [341, 169] width 158 height 9
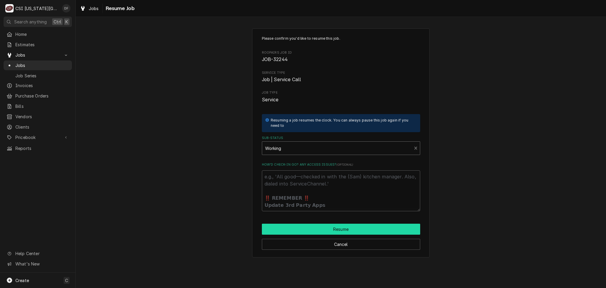
click at [310, 229] on button "Resume" at bounding box center [341, 228] width 158 height 11
type textarea "x"
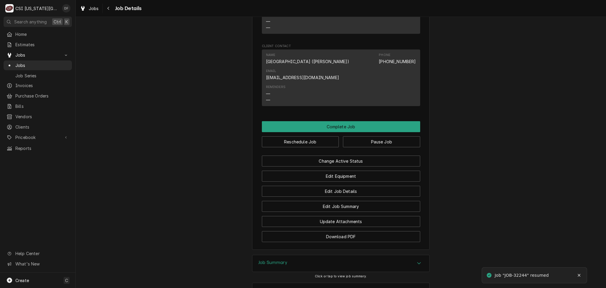
scroll to position [624, 0]
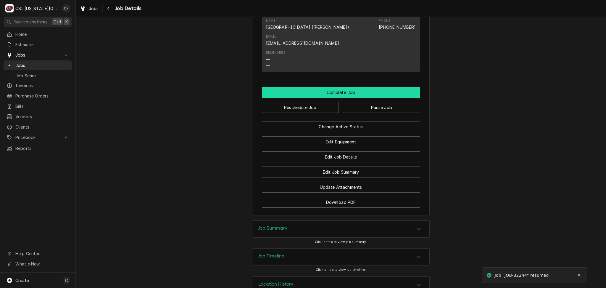
click at [341, 87] on button "Complete Job" at bounding box center [341, 92] width 158 height 11
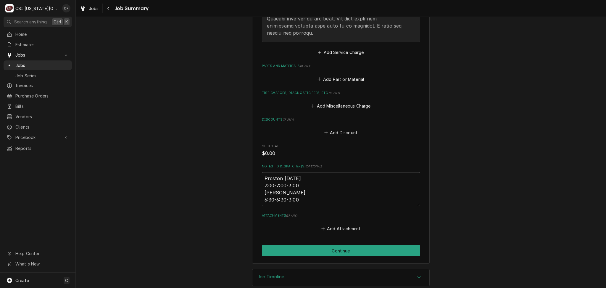
scroll to position [836, 0]
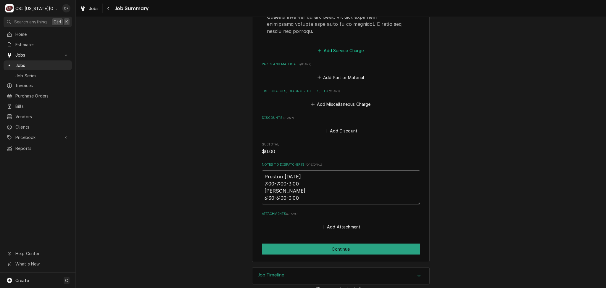
click at [359, 46] on button "Add Service Charge" at bounding box center [341, 50] width 48 height 8
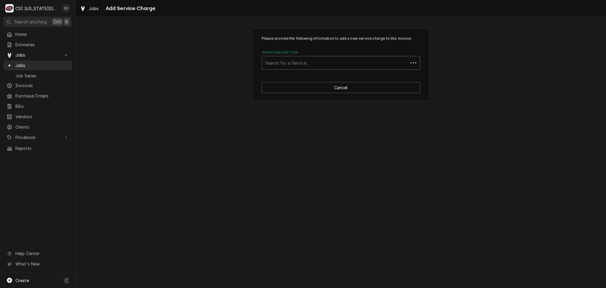
click at [343, 63] on div "Short Description" at bounding box center [335, 62] width 140 height 11
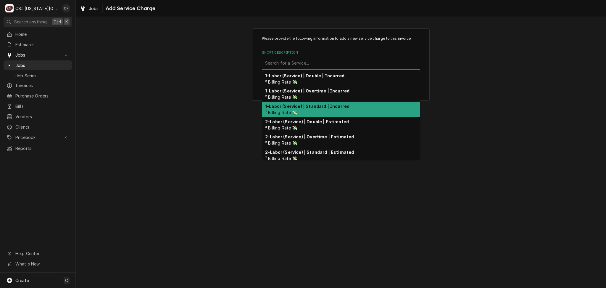
click at [337, 106] on strong "1-Labor (Service) | Standard | Incurred" at bounding box center [307, 106] width 84 height 5
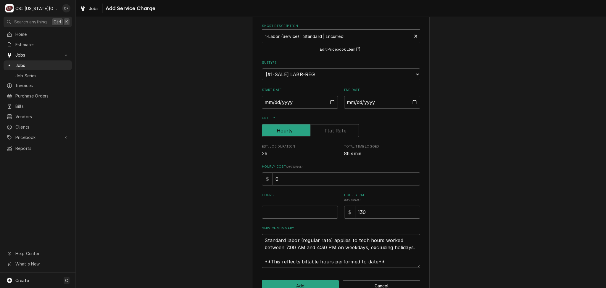
scroll to position [39, 0]
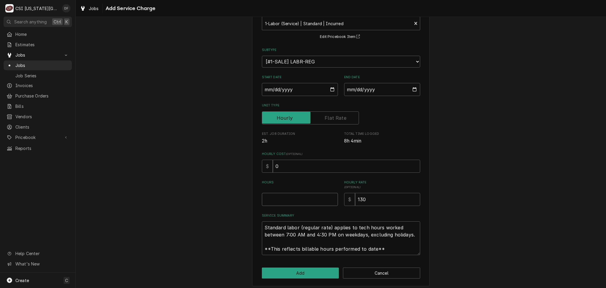
click at [273, 200] on input "Hours" at bounding box center [300, 199] width 76 height 13
type textarea "x"
type input "1"
click at [320, 88] on input "Start Date" at bounding box center [300, 89] width 76 height 13
click at [334, 89] on input "Start Date" at bounding box center [300, 89] width 76 height 13
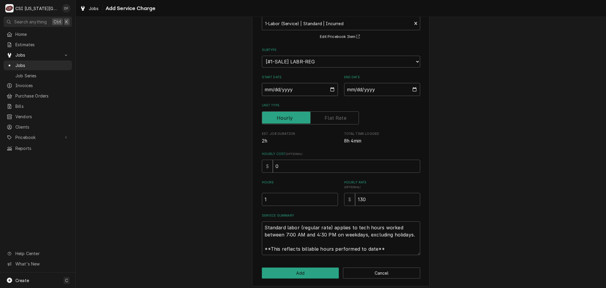
click at [330, 88] on input "Start Date" at bounding box center [300, 89] width 76 height 13
type input "2025-08-28"
click at [330, 92] on input "2025-08-28" at bounding box center [300, 89] width 76 height 13
click at [330, 87] on input "2025-08-28" at bounding box center [300, 89] width 76 height 13
type textarea "x"
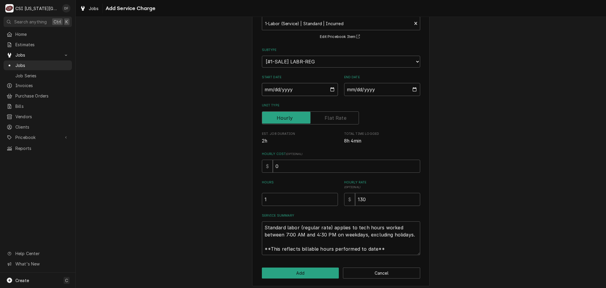
type input "2025-08-27"
click at [411, 90] on input "End Date" at bounding box center [382, 89] width 76 height 13
type textarea "x"
type input "2025-08-27"
click at [311, 272] on button "Add" at bounding box center [300, 272] width 77 height 11
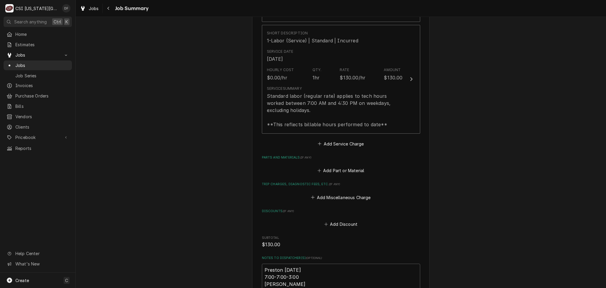
scroll to position [855, 0]
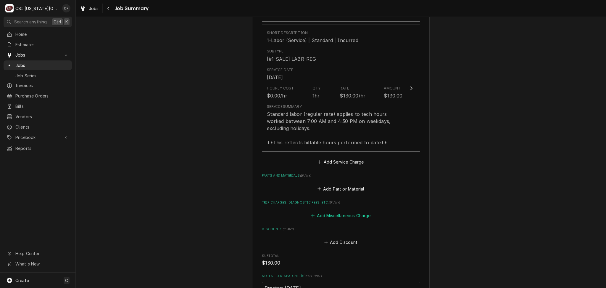
click at [345, 211] on button "Add Miscellaneous Charge" at bounding box center [341, 215] width 62 height 8
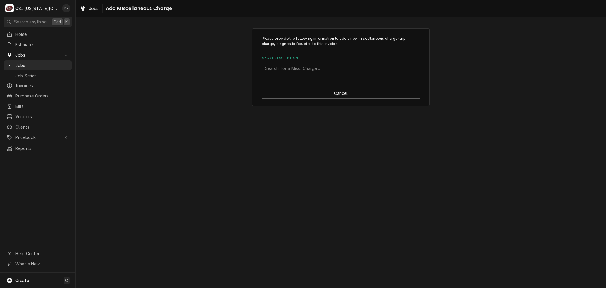
click at [337, 69] on div "Short Description" at bounding box center [341, 68] width 152 height 11
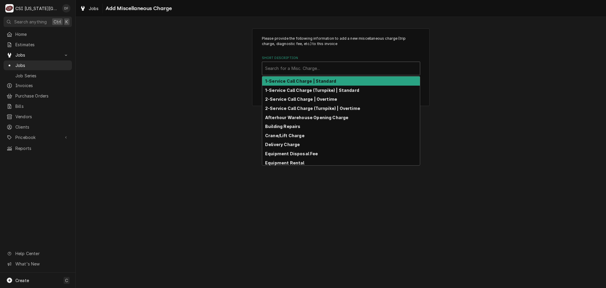
click at [345, 83] on div "1-Service Call Charge | Standard" at bounding box center [341, 80] width 158 height 9
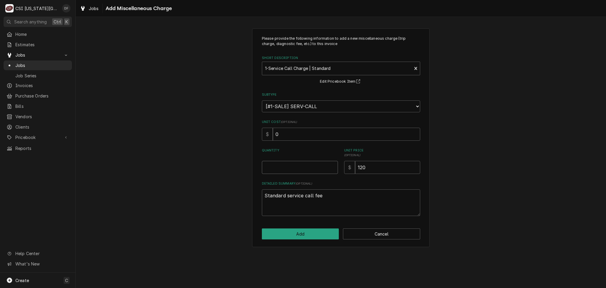
click at [303, 164] on input "Quantity" at bounding box center [300, 167] width 76 height 13
type textarea "x"
type input "1"
click at [313, 238] on button "Add" at bounding box center [300, 233] width 77 height 11
type textarea "x"
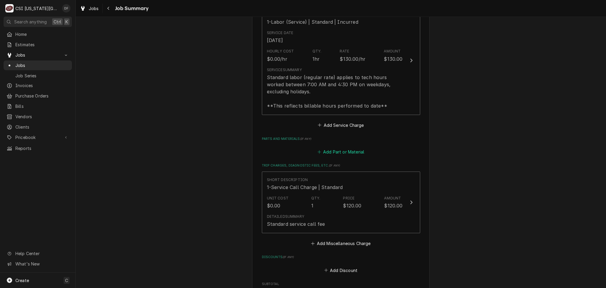
scroll to position [873, 0]
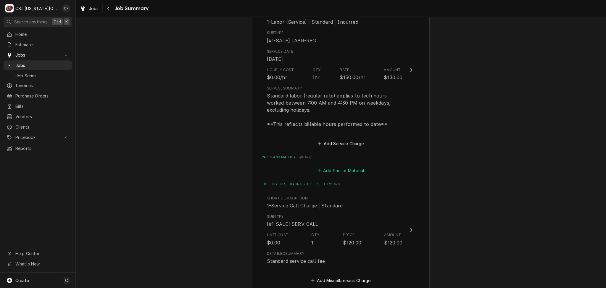
click at [346, 166] on button "Add Part or Material" at bounding box center [340, 170] width 49 height 8
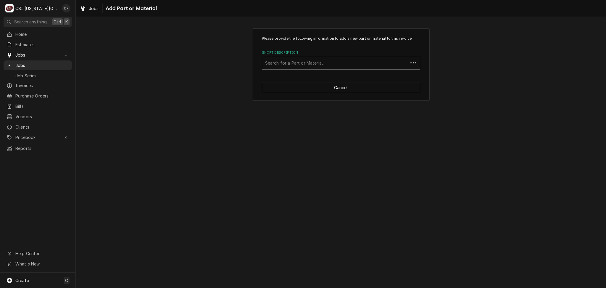
click at [327, 67] on div "Short Description" at bounding box center [335, 62] width 140 height 11
type input "misc servic"
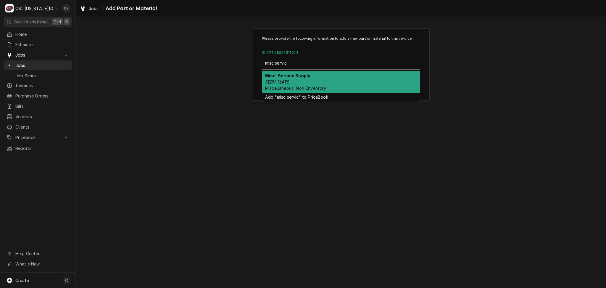
click at [323, 90] on span "Miscellaneous, Non-Inventory" at bounding box center [295, 87] width 61 height 5
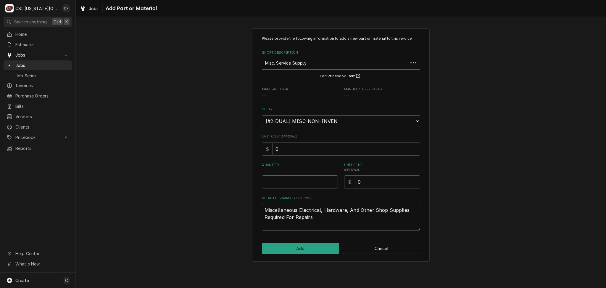
click at [281, 182] on input "Quantity" at bounding box center [300, 181] width 76 height 13
type textarea "x"
type input "1"
drag, startPoint x: 364, startPoint y: 184, endPoint x: 347, endPoint y: 180, distance: 17.4
click at [347, 180] on div "$ 0" at bounding box center [382, 181] width 76 height 13
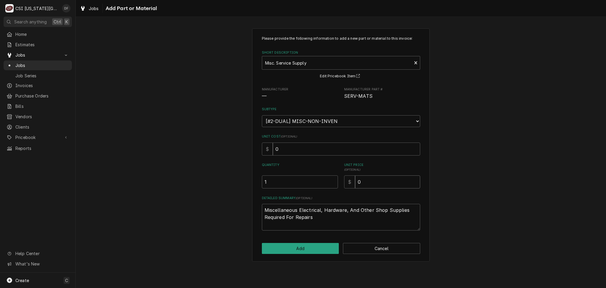
type textarea "x"
type input "5"
type textarea "x"
type input "50"
click at [302, 248] on button "Add" at bounding box center [300, 248] width 77 height 11
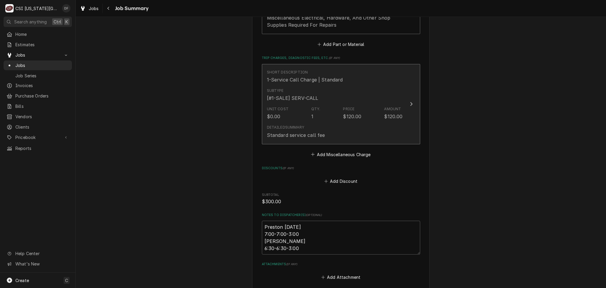
scroll to position [1158, 0]
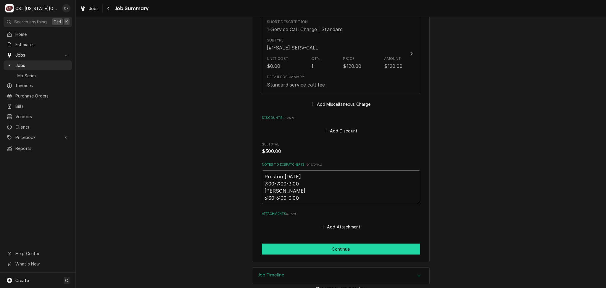
click at [330, 243] on button "Continue" at bounding box center [341, 248] width 158 height 11
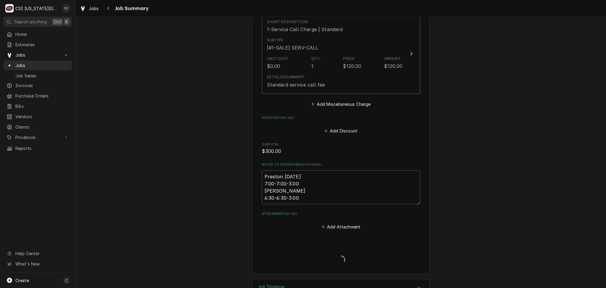
scroll to position [1170, 0]
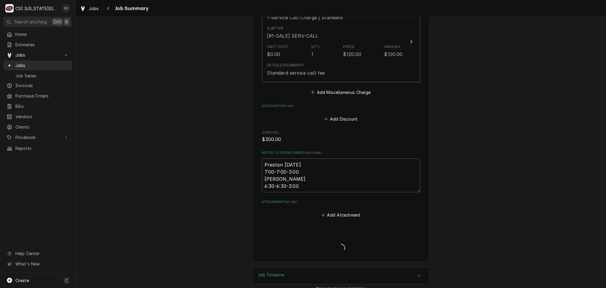
type textarea "x"
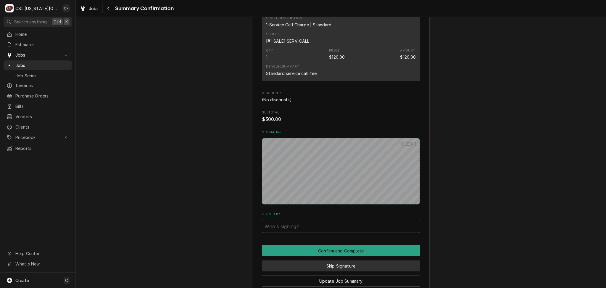
scroll to position [1025, 0]
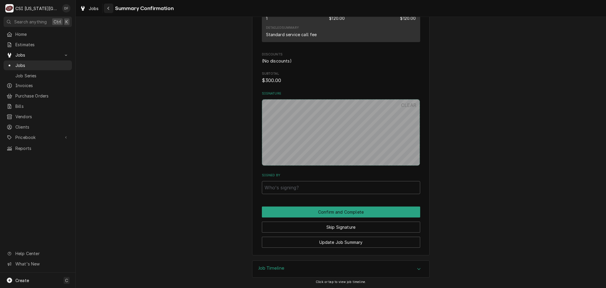
click at [108, 9] on icon "Navigate back" at bounding box center [108, 8] width 3 height 4
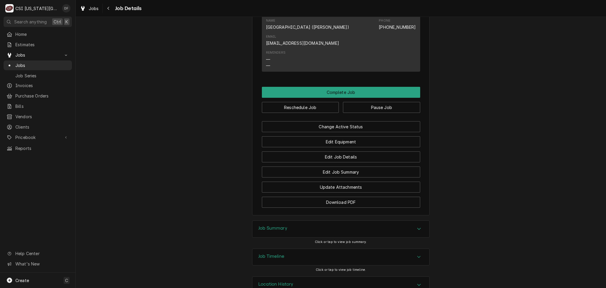
scroll to position [682, 0]
click at [350, 136] on button "Edit Equipment" at bounding box center [341, 141] width 158 height 11
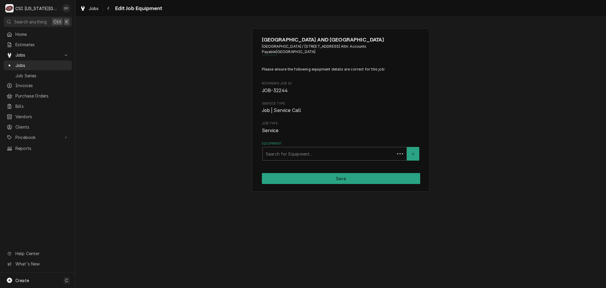
click at [309, 151] on div "Equipment" at bounding box center [329, 153] width 126 height 11
click at [338, 154] on div "Equipment" at bounding box center [329, 153] width 126 height 11
click at [464, 149] on div "ARGOSY CASINO HOTEL AND SPA Argosy Casino Hotel And Spa / 777 Nw Argosy Parkway…" at bounding box center [341, 109] width 530 height 173
click at [110, 8] on div "Navigate back" at bounding box center [109, 8] width 6 height 6
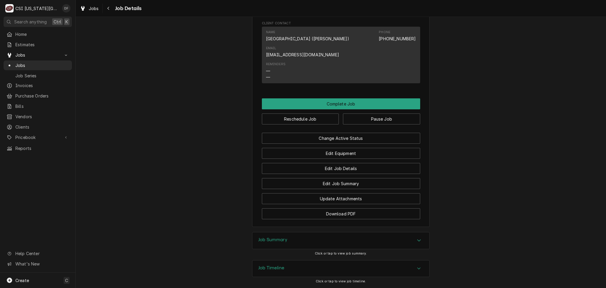
scroll to position [682, 0]
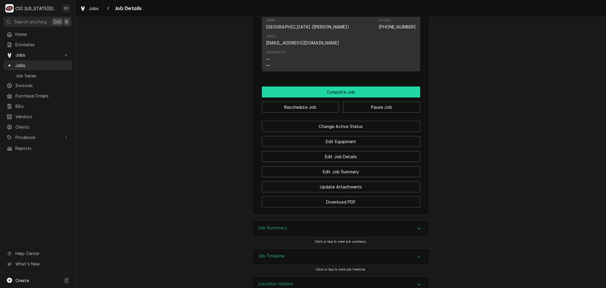
click at [327, 86] on button "Complete Job" at bounding box center [341, 91] width 158 height 11
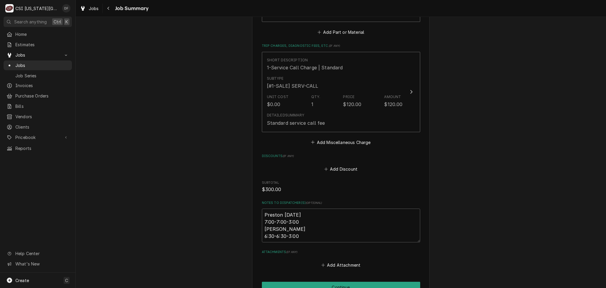
scroll to position [1158, 0]
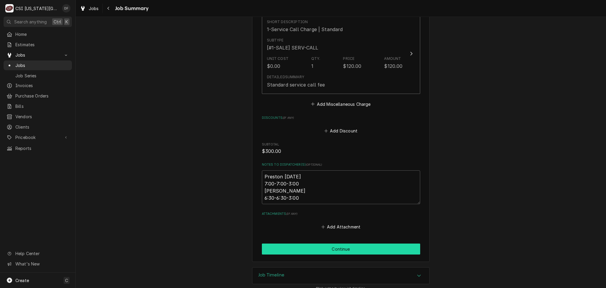
click at [312, 244] on button "Continue" at bounding box center [341, 248] width 158 height 11
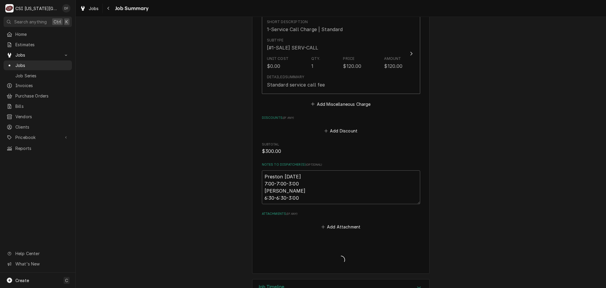
type textarea "x"
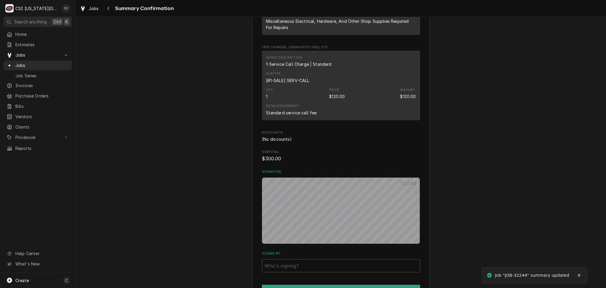
scroll to position [1025, 0]
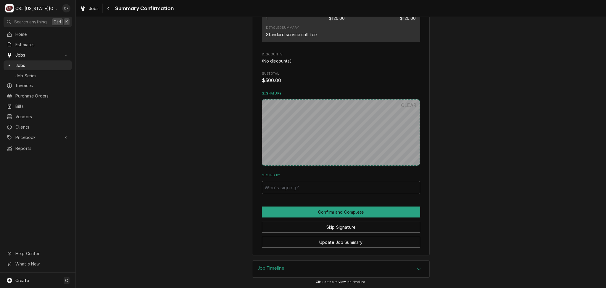
click at [108, 7] on icon "Navigate back" at bounding box center [108, 8] width 3 height 4
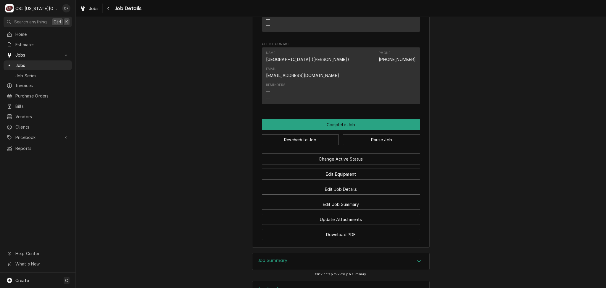
scroll to position [670, 0]
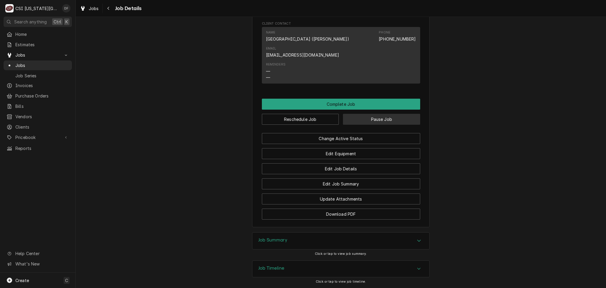
click at [375, 114] on button "Pause Job" at bounding box center [381, 119] width 77 height 11
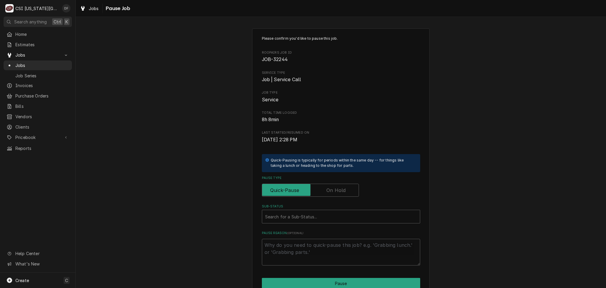
click at [337, 198] on div "Please confirm you'd like to pause this job. Roopairs Job ID JOB-32244 Service …" at bounding box center [341, 150] width 158 height 229
click at [337, 184] on input "Pause Type" at bounding box center [310, 189] width 92 height 13
checkbox input "true"
click at [305, 218] on div "Sub-Status" at bounding box center [341, 216] width 152 height 11
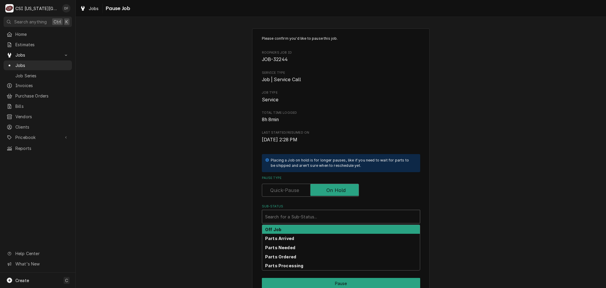
click at [298, 231] on div "Off Job" at bounding box center [341, 229] width 158 height 9
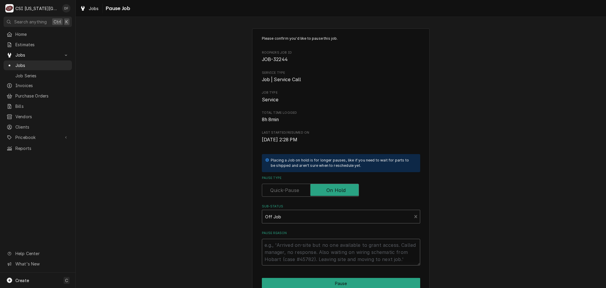
click at [292, 246] on textarea "Pause Reason" at bounding box center [341, 251] width 158 height 27
type textarea "x"
type textarea "n"
type textarea "x"
type textarea "ne"
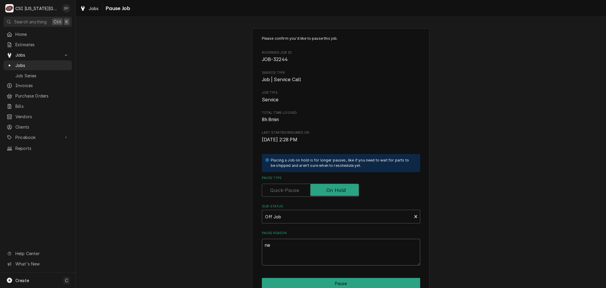
type textarea "x"
type textarea "nee"
type textarea "x"
type textarea "need"
type textarea "x"
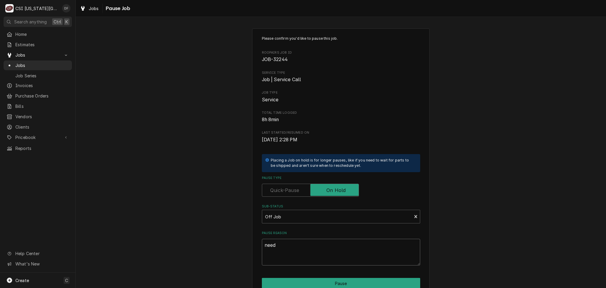
type textarea "need"
type textarea "x"
type textarea "need e"
type textarea "x"
type textarea "need eq"
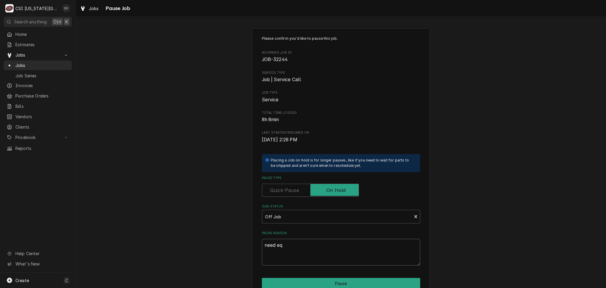
type textarea "x"
type textarea "need equ"
type textarea "x"
type textarea "need equi"
type textarea "x"
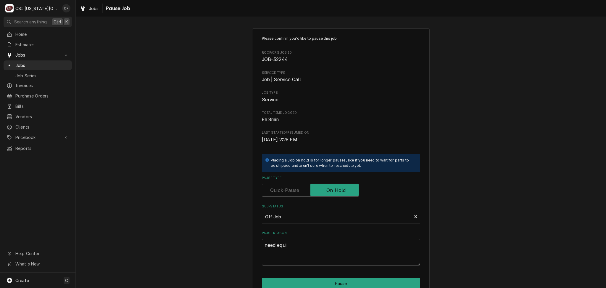
type textarea "need equip"
type textarea "x"
type textarea "need equipm"
type textarea "x"
type textarea "need equipme"
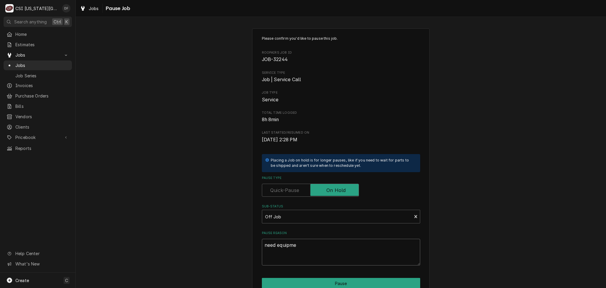
type textarea "x"
type textarea "need equipmen"
type textarea "x"
type textarea "need equipment"
type textarea "x"
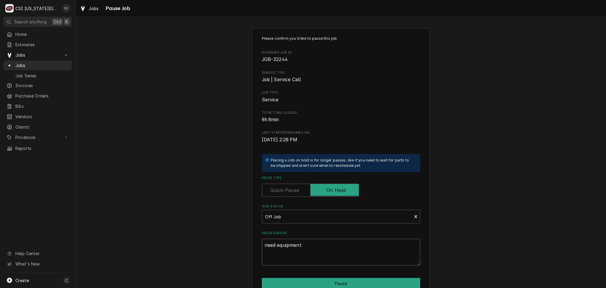
type textarea "need equipment"
type textarea "x"
type textarea "need equipment t"
type textarea "x"
type textarea "need equipment ta"
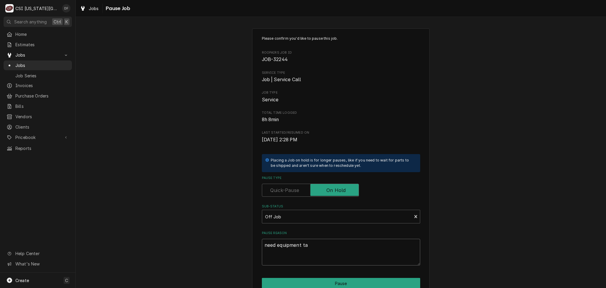
type textarea "x"
type textarea "need equipment tab"
type textarea "x"
type textarea "need equipment tab"
type textarea "x"
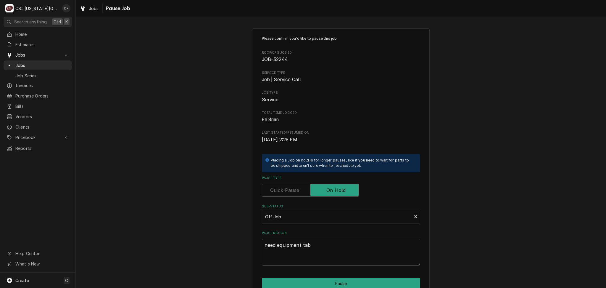
type textarea "need equipment tab a"
type textarea "x"
type textarea "need equipment tab an"
type textarea "x"
type textarea "need equipment tab and"
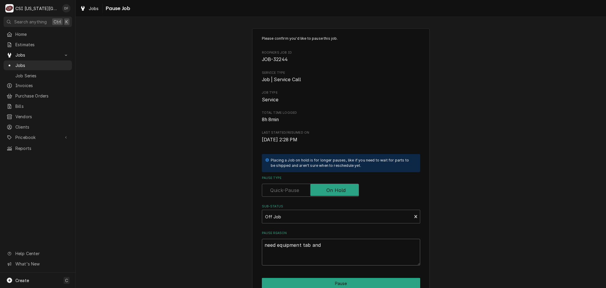
type textarea "x"
type textarea "need equipment tab and"
type textarea "x"
type textarea "need equipment tab and p"
type textarea "x"
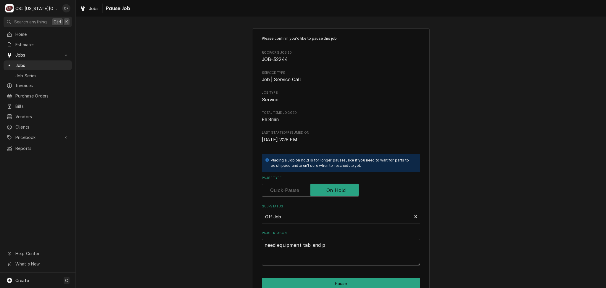
type textarea "need equipment tab and pi"
type textarea "x"
type textarea "need equipment tab and pic"
type textarea "x"
type textarea "need equipment tab and pics"
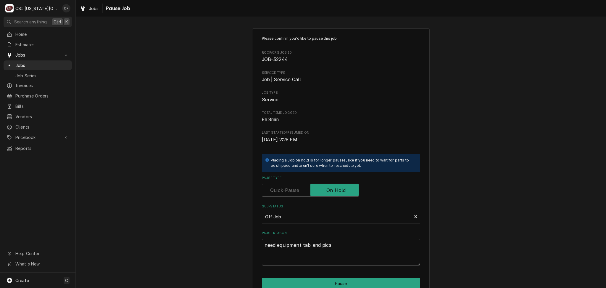
type textarea "x"
type textarea "need equipment tab and pics"
type textarea "x"
type textarea "need equipment tab and pics a"
type textarea "x"
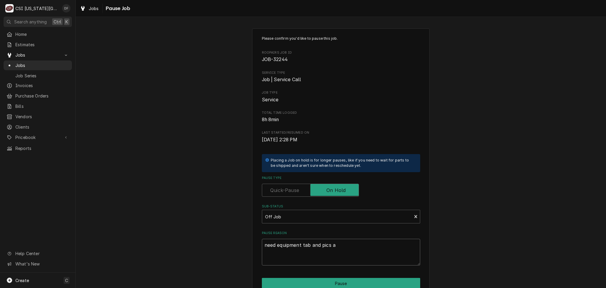
type textarea "need equipment tab and pics at"
type textarea "x"
type textarea "need equipment tab and pics att"
type textarea "x"
type textarea "need equipment tab and pics atta"
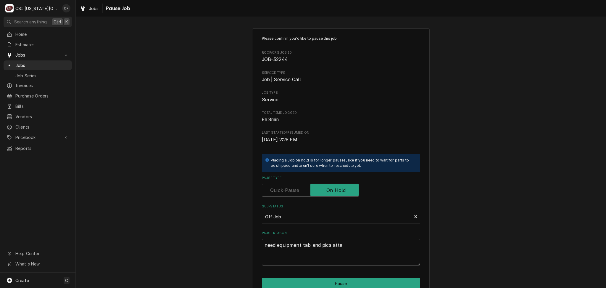
type textarea "x"
type textarea "need equipment tab and pics attac"
type textarea "x"
type textarea "need equipment tab and pics attach"
type textarea "x"
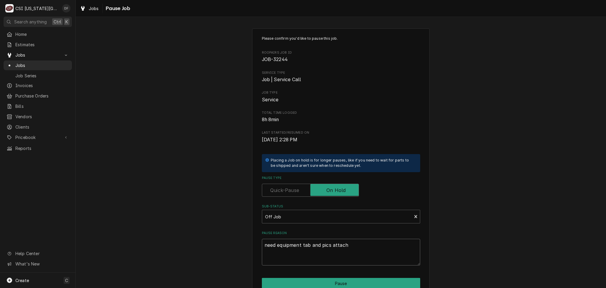
type textarea "need equipment tab and pics attache"
type textarea "x"
type textarea "need equipment tab and pics attached"
click at [305, 286] on button "Pause" at bounding box center [341, 282] width 158 height 11
type textarea "x"
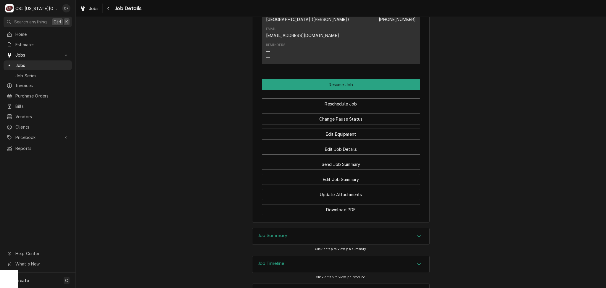
scroll to position [717, 0]
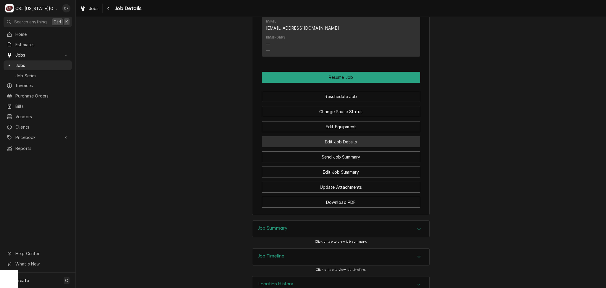
click at [332, 136] on button "Edit Job Details" at bounding box center [341, 141] width 158 height 11
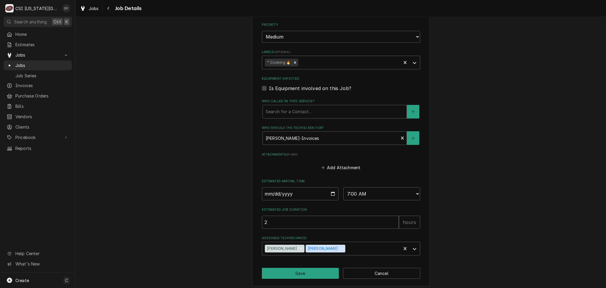
scroll to position [228, 0]
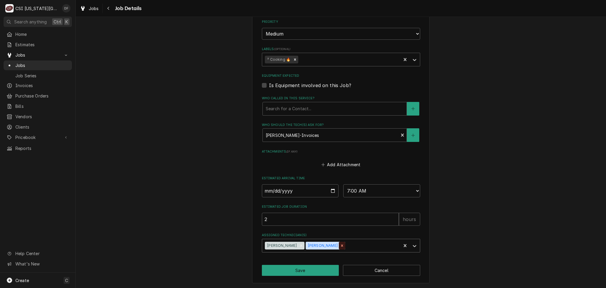
click at [340, 246] on icon "Remove Preston Merriman" at bounding box center [342, 245] width 4 height 4
click at [300, 269] on button "Save" at bounding box center [300, 269] width 77 height 11
type textarea "x"
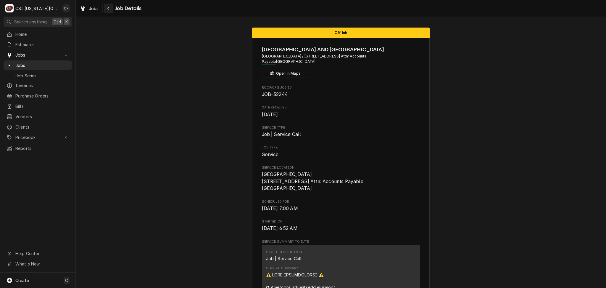
click at [110, 12] on button "Navigate back" at bounding box center [108, 8] width 9 height 9
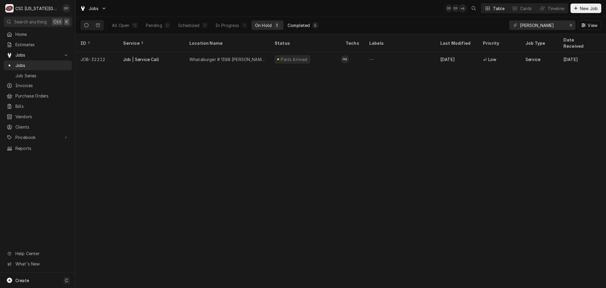
click at [311, 26] on button "Completed 8" at bounding box center [303, 24] width 38 height 9
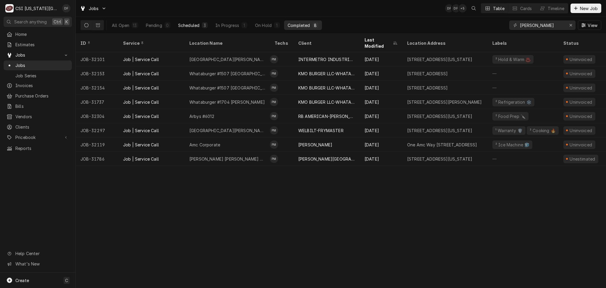
click at [196, 27] on div "Scheduled" at bounding box center [188, 25] width 21 height 6
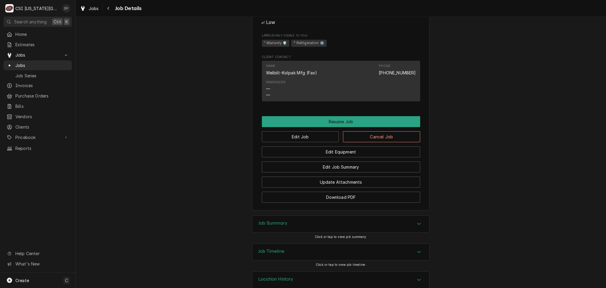
scroll to position [732, 0]
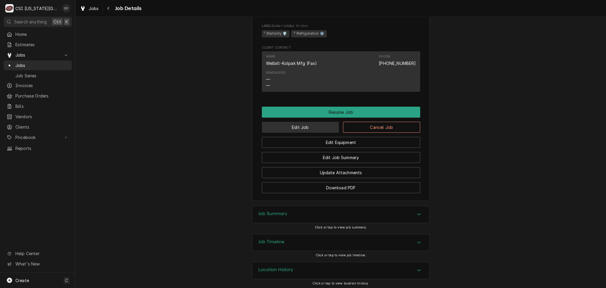
click at [303, 127] on button "Edit Job" at bounding box center [300, 127] width 77 height 11
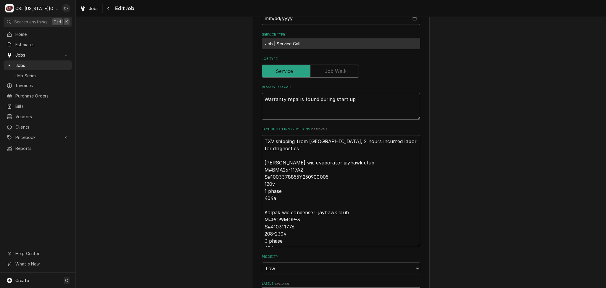
scroll to position [434, 0]
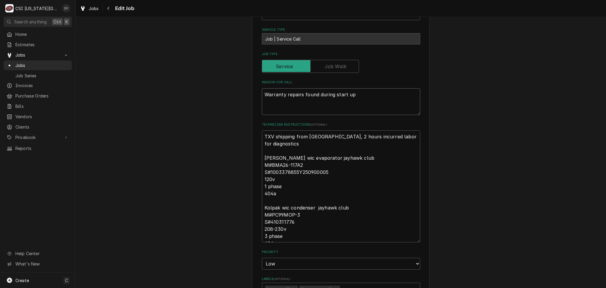
click at [362, 94] on textarea "Warranty repairs found during start up" at bounding box center [341, 101] width 158 height 27
type textarea "x"
type textarea "Warranty repairs found during start up-"
type textarea "x"
type textarea "Warranty repairs found during start up-"
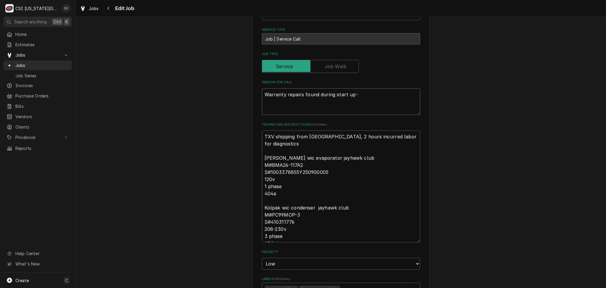
type textarea "x"
type textarea "Warranty repairs found during start up- T"
type textarea "x"
type textarea "Warranty repairs found during start up- TX"
type textarea "x"
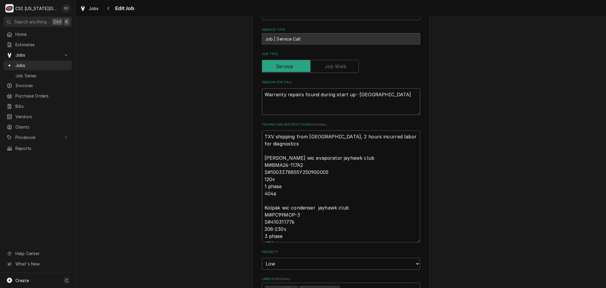
type textarea "Warranty repairs found during start up- TXV"
type textarea "x"
type textarea "Warranty repairs found during start up- TXV"
type textarea "x"
type textarea "Warranty repairs found during start up- TXV w"
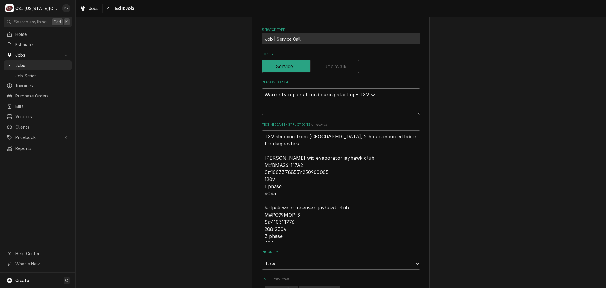
type textarea "x"
type textarea "Warranty repairs found during start up- TXV wi"
type textarea "x"
type textarea "Warranty repairs found during start up- TXV wil"
type textarea "x"
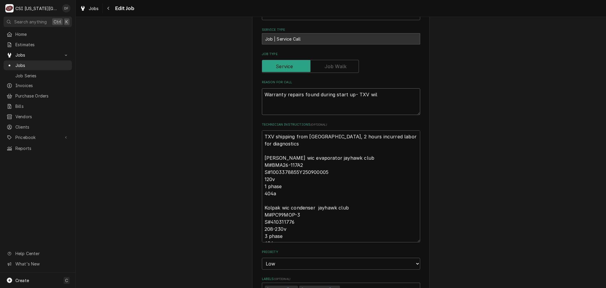
type textarea "Warranty repairs found during start up- TXV will"
type textarea "x"
type textarea "Warranty repairs found during start up- TXV will"
type textarea "x"
type textarea "Warranty repairs found during start up- TXV will n"
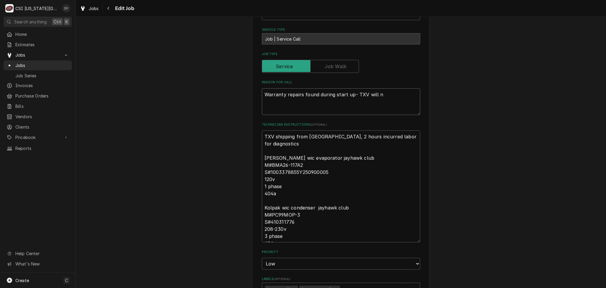
type textarea "x"
type textarea "Warranty repairs found during start up- TXV will ne"
type textarea "x"
type textarea "Warranty repairs found during start up- TXV will nee"
type textarea "x"
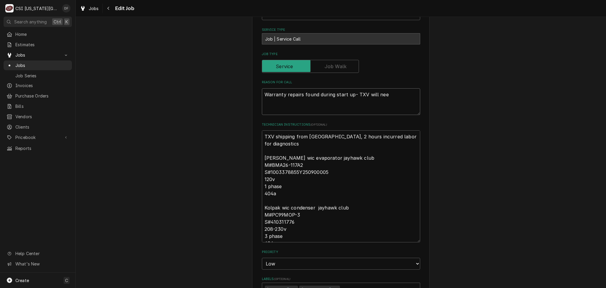
type textarea "Warranty repairs found during start up- TXV will need"
type textarea "x"
type textarea "Warranty repairs found during start up- TXV will need"
type textarea "x"
type textarea "Warranty repairs found during start up- TXV will need r"
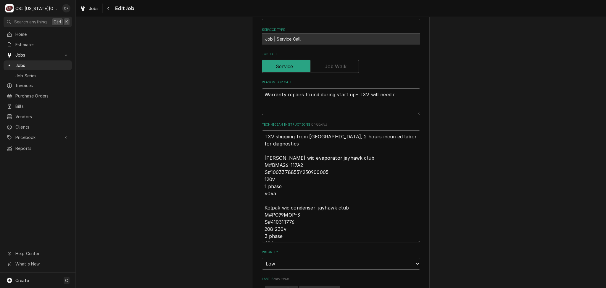
type textarea "x"
type textarea "Warranty repairs found during start up- TXV will need re"
type textarea "x"
type textarea "Warranty repairs found during start up- TXV will need rep"
type textarea "x"
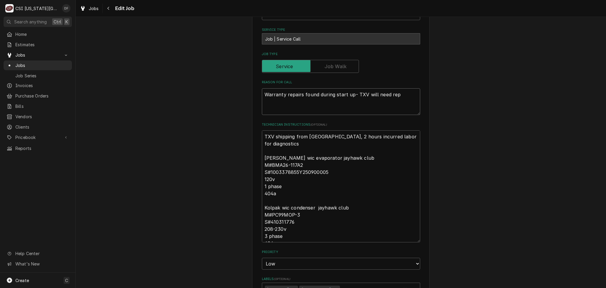
type textarea "Warranty repairs found during start up- TXV will need repl"
type textarea "x"
type textarea "Warranty repairs found during start up- TXV will need repla"
type textarea "x"
type textarea "Warranty repairs found during start up- TXV will need replac"
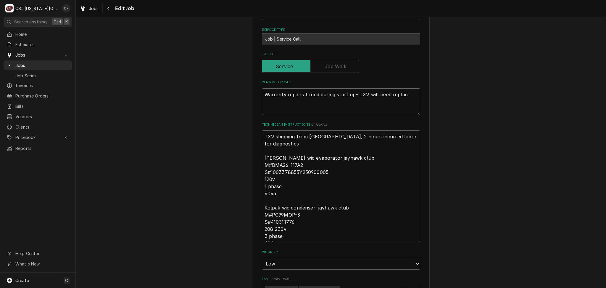
type textarea "x"
type textarea "Warranty repairs found during start up- TXV will need replace"
type textarea "x"
type textarea "Warranty repairs found during start up- TXV will need replaced"
type textarea "x"
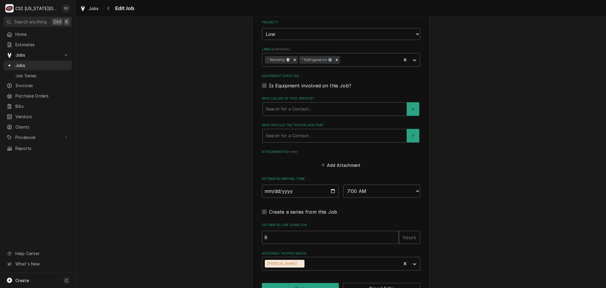
scroll to position [680, 0]
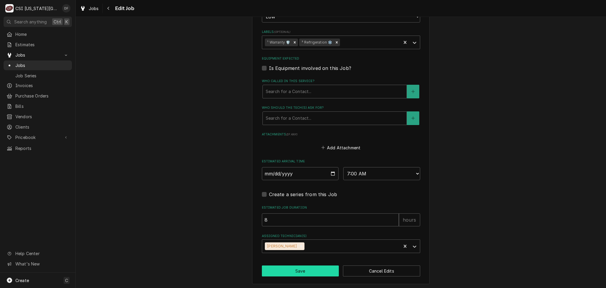
type textarea "Warranty repairs found during start up- TXV will need replaced"
click at [314, 267] on button "Save" at bounding box center [300, 270] width 77 height 11
type textarea "x"
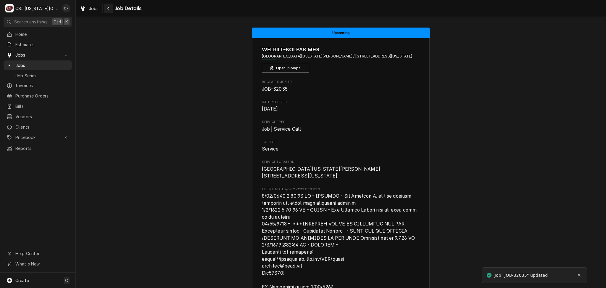
click at [108, 11] on div "Navigate back" at bounding box center [109, 8] width 6 height 6
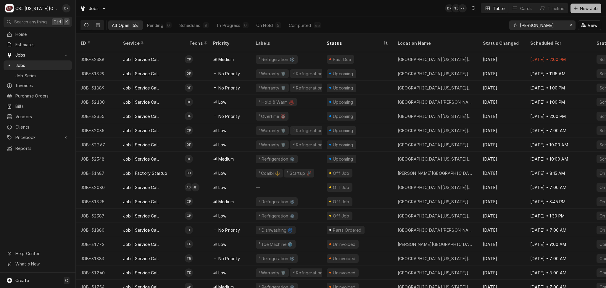
click at [592, 9] on span "New Job" at bounding box center [589, 8] width 20 height 6
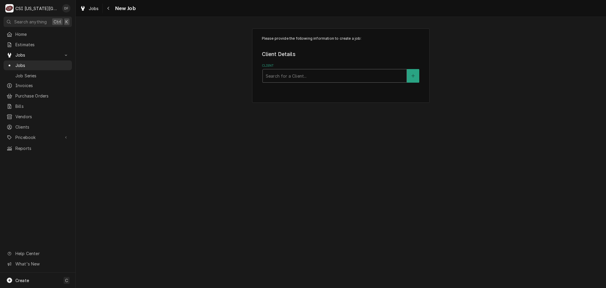
click at [302, 75] on div "Client" at bounding box center [335, 75] width 138 height 11
type input "kolpak"
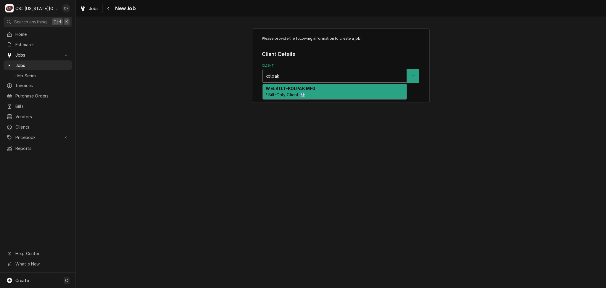
click at [301, 95] on span "¹ Bill-Only Client 🏦" at bounding box center [285, 94] width 39 height 5
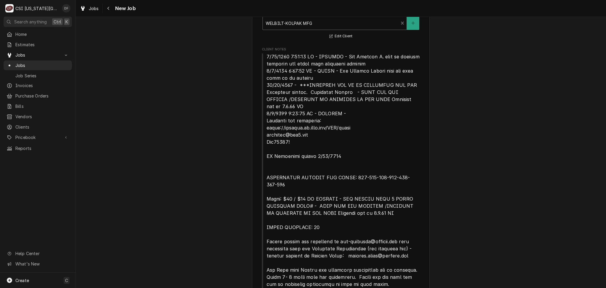
scroll to position [132, 0]
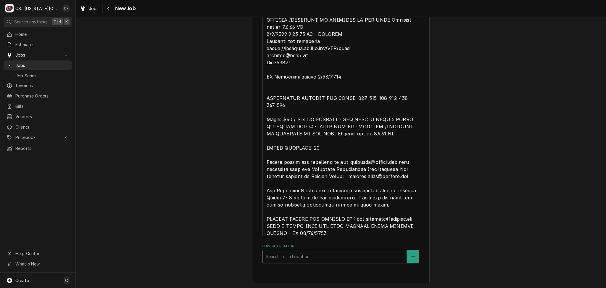
click at [276, 261] on div "Service Location" at bounding box center [335, 256] width 138 height 11
type input "dav"
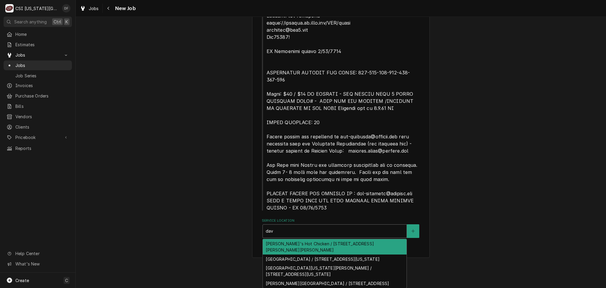
scroll to position [169, 0]
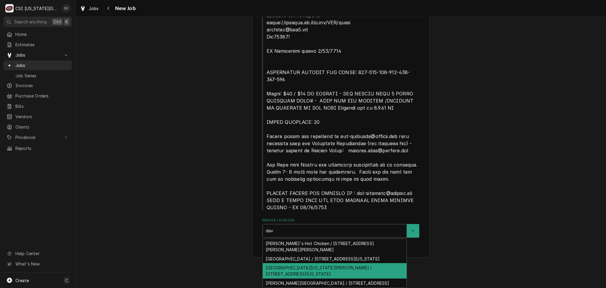
click at [353, 267] on div "[GEOGRAPHIC_DATA][US_STATE][PERSON_NAME] / [STREET_ADDRESS][US_STATE]" at bounding box center [335, 270] width 144 height 15
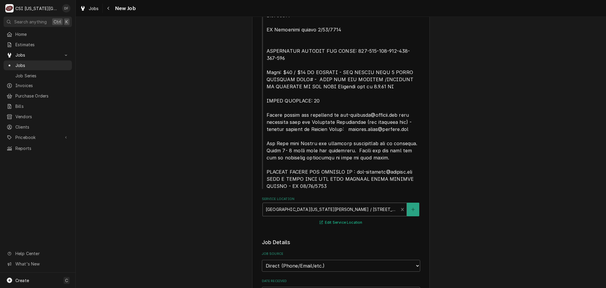
scroll to position [290, 0]
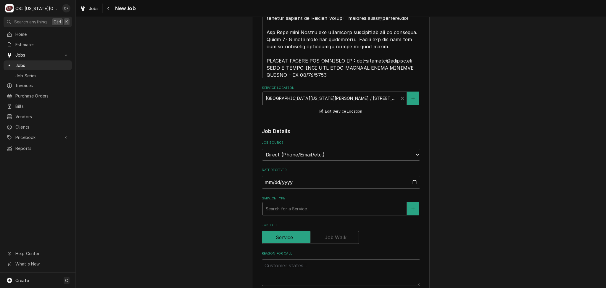
click at [309, 209] on div "Service Type" at bounding box center [335, 208] width 138 height 11
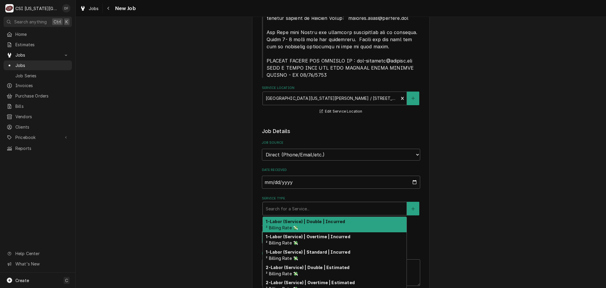
type textarea "x"
type input "s"
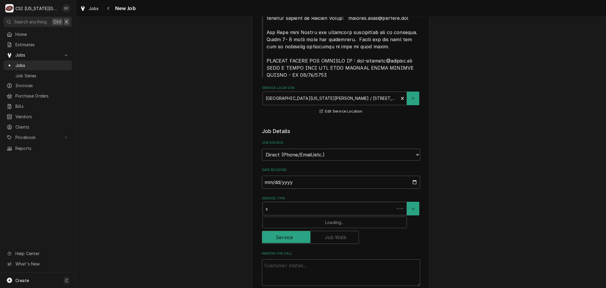
type textarea "x"
type input "se"
type textarea "x"
type input "ser"
type textarea "x"
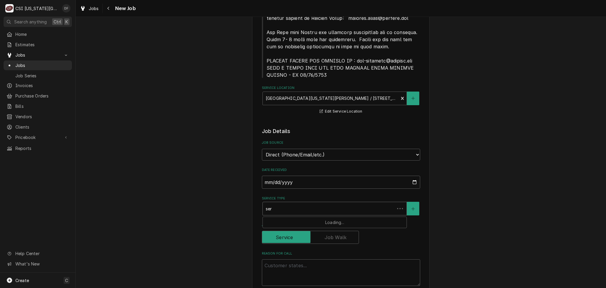
type input "serv"
type textarea "x"
type input "servi"
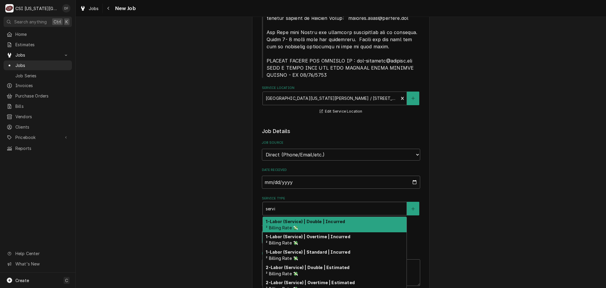
type textarea "x"
type input "servic"
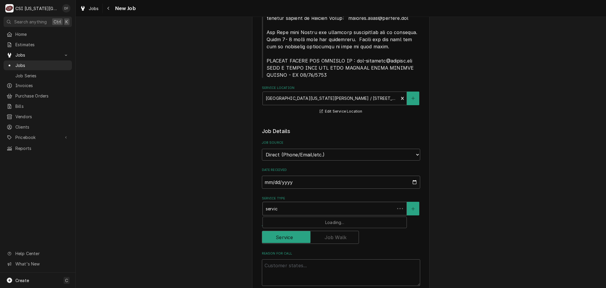
type textarea "x"
type input "service"
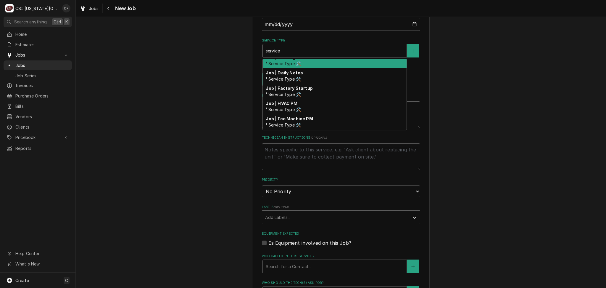
scroll to position [234, 0]
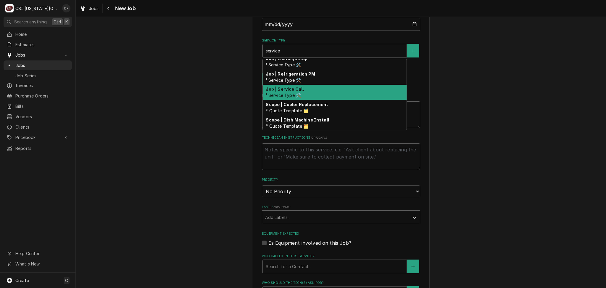
click at [314, 89] on div "Job | Service Call ¹ Service Type 🛠️" at bounding box center [335, 92] width 144 height 15
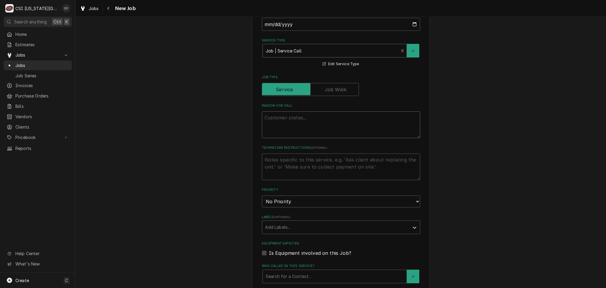
click at [286, 118] on textarea "Reason For Call" at bounding box center [341, 124] width 158 height 27
click at [292, 120] on textarea "Reason For Call" at bounding box center [341, 124] width 158 height 27
paste textarea "Ku 3rd floor north kitchen S3034 Kolpak wif/wic combo SERIAL NO. 410312438DW1SC…"
type textarea "x"
type textarea "Ku 3rd floor north kitchen S3034 Kolpak wif/wic combo SERIAL NO. 410312438DW1SC…"
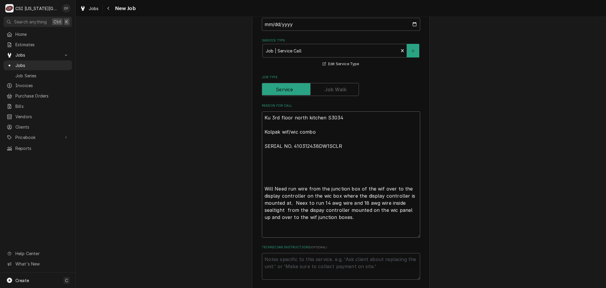
click at [262, 188] on textarea "Ku 3rd floor north kitchen S3034 Kolpak wif/wic combo SERIAL NO. 410312438DW1SC…" at bounding box center [341, 174] width 158 height 126
type textarea "x"
type textarea "Ku 3rd floor north kitchen S3034 Kolpak wif/wic combo SERIAL NO. 410312438DW1SC…"
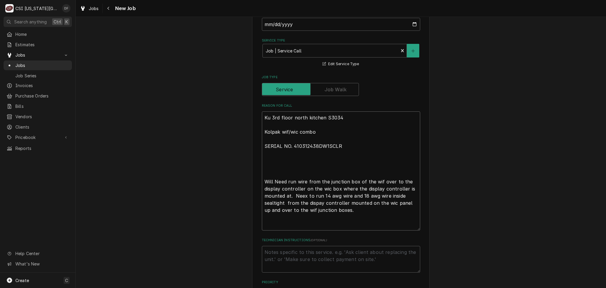
type textarea "x"
type textarea "Ku 3rd floor north kitchen S3034 Kolpak wif/wic combo SERIAL NO. 410312438DW1SC…"
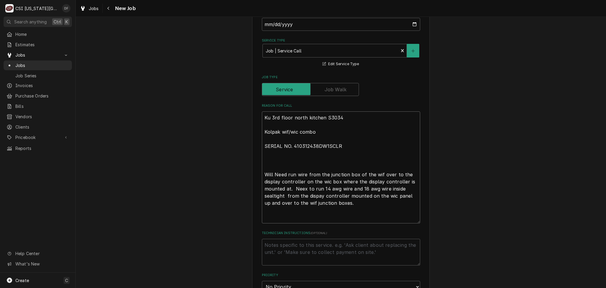
type textarea "x"
type textarea "Ku 3rd floor north kitchen S3034 Kolpak wif/wic combo SERIAL NO. 410312438DW1SC…"
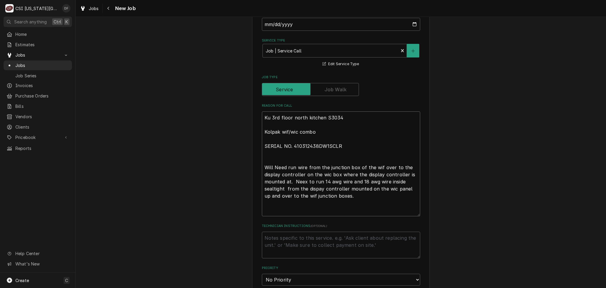
type textarea "x"
type textarea "Ku 3rd floor north kitchen S3034 Kolpak wif/wic combo SERIAL NO. 410312438DW1SC…"
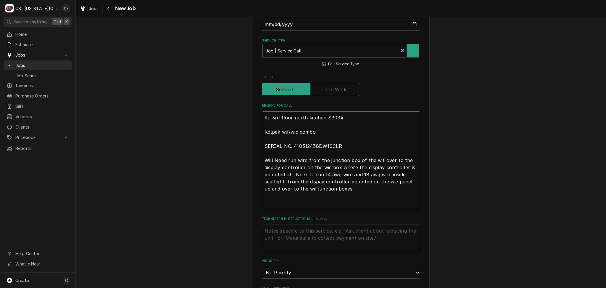
type textarea "x"
type textarea "Ku 3rd floor north kitchen S3034 Kolpak wif/wic combo SERIAL NO. 410312438DW1SC…"
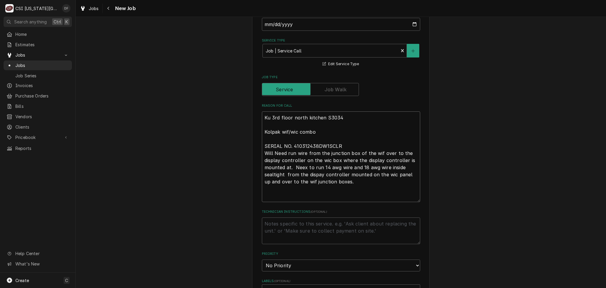
click at [262, 146] on textarea "Ku 3rd floor north kitchen S3034 Kolpak wif/wic combo SERIAL NO. 410312438DW1SC…" at bounding box center [341, 156] width 158 height 91
type textarea "x"
type textarea "Ku 3rd floor north kitchen S3034 Kolpak wif/wic combo SERIAL NO. 410312438DW1SC…"
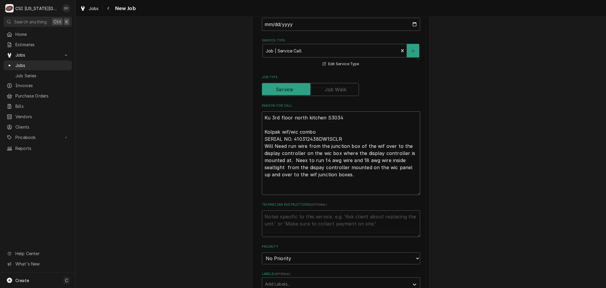
click at [262, 132] on textarea "Ku 3rd floor north kitchen S3034 Kolpak wif/wic combo SERIAL NO. 410312438DW1SC…" at bounding box center [341, 152] width 158 height 83
type textarea "x"
type textarea "Ku 3rd floor north kitchen S3034 Kolpak wif/wic combo SERIAL NO. 410312438DW1SC…"
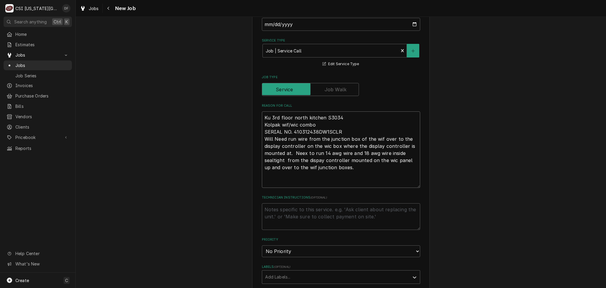
type textarea "x"
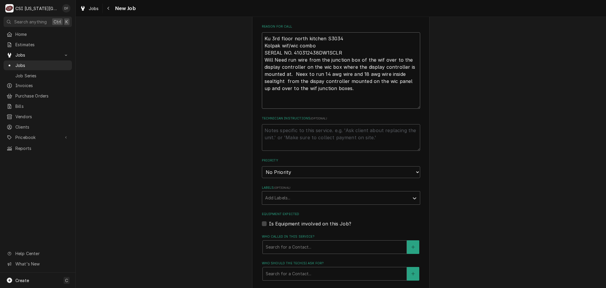
type textarea "Ku 3rd floor north kitchen S3034 Kolpak wif/wic combo SERIAL NO. 410312438DW1SC…"
click at [302, 130] on textarea "Technician Instructions ( optional )" at bounding box center [341, 137] width 158 height 27
type textarea "x"
type textarea "B"
type textarea "x"
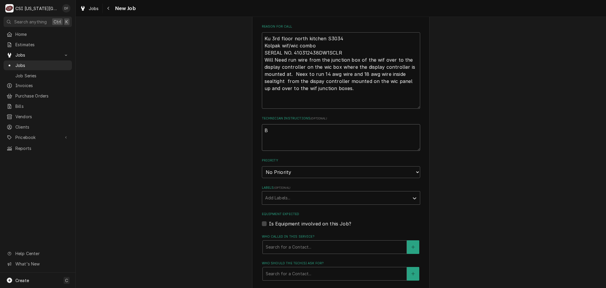
type textarea "Bi"
type textarea "x"
type textarea "Bil"
type textarea "x"
type textarea "Bill"
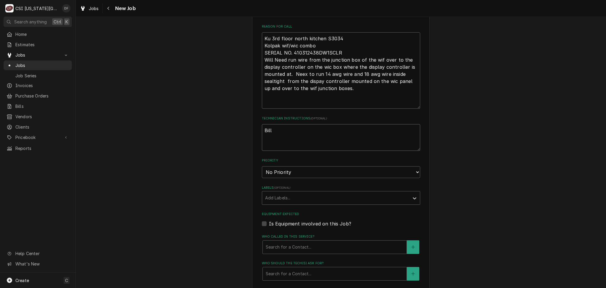
type textarea "x"
type textarea "Bill"
type textarea "x"
type textarea "Bill e"
type textarea "x"
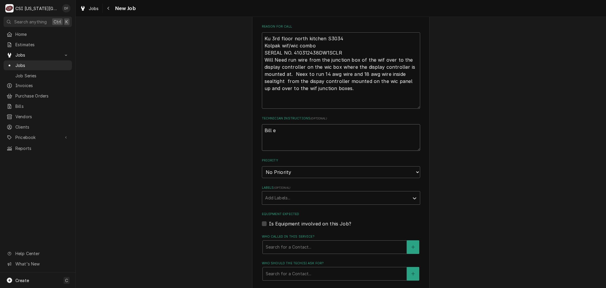
type textarea "Bill el"
type textarea "x"
type textarea "Bill ele"
type textarea "x"
type textarea "Bill elec"
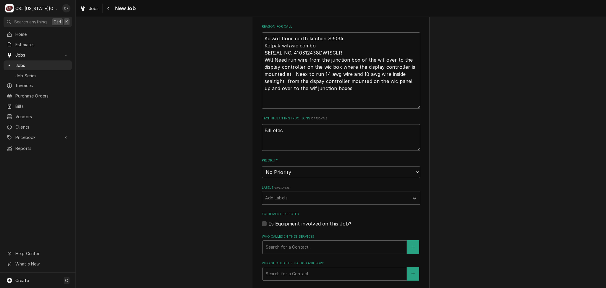
type textarea "x"
type textarea "Bill elect"
type textarea "x"
type textarea "Bill electr"
type textarea "x"
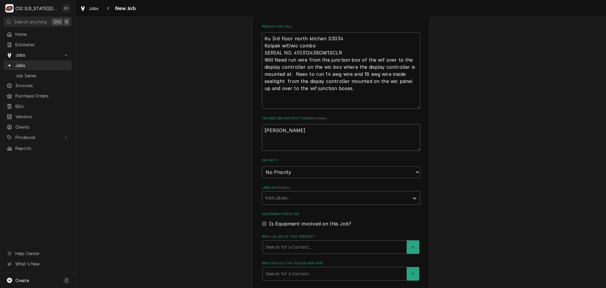
type textarea "Bill electri"
type textarea "x"
type textarea "Bill electric"
type textarea "x"
type textarea "Bill electric"
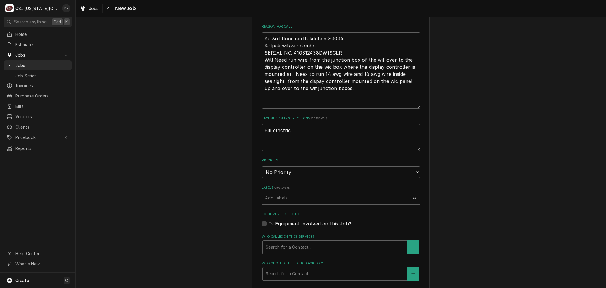
type textarea "x"
type textarea "Bill electric a"
type textarea "x"
type textarea "Bill electric av"
type textarea "x"
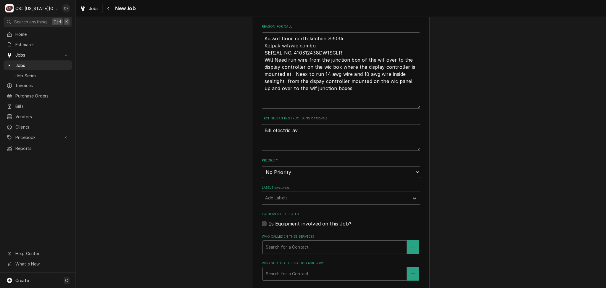
type textarea "Bill electric a"
type textarea "x"
type textarea "Bill electric ab"
type textarea "x"
type textarea "Bill electric abo"
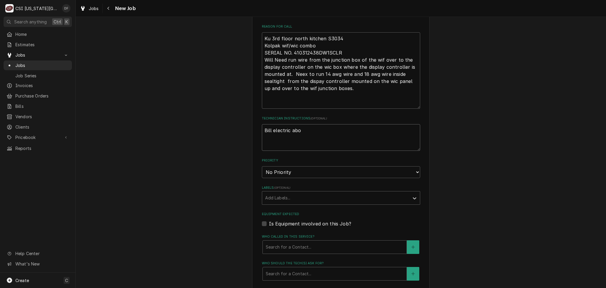
type textarea "x"
type textarea "Bill electric abov"
type textarea "x"
type textarea "Bill electric above"
type textarea "x"
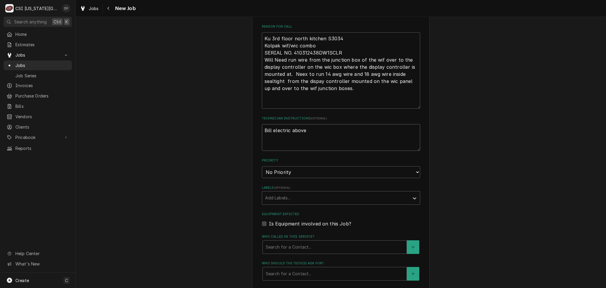
type textarea "Bill electric above"
type textarea "x"
type textarea "Bill electric above c"
type textarea "x"
type textarea "Bill electric above ce"
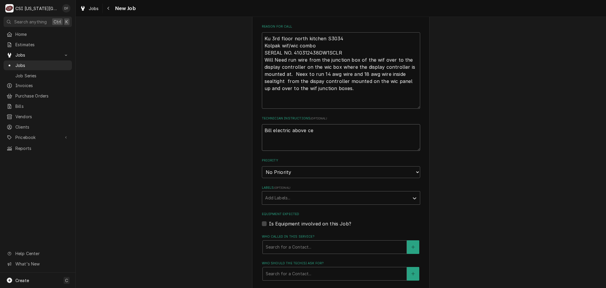
type textarea "x"
type textarea "Bill electric above cei"
type textarea "x"
type textarea "Bill electric above ceil"
type textarea "x"
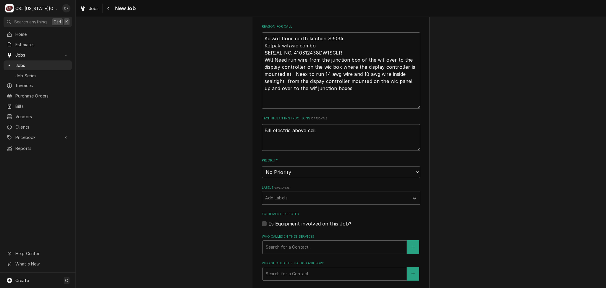
type textarea "Bill electric above ceili"
type textarea "x"
type textarea "Bill electric above ceilin"
type textarea "x"
type textarea "Bill electric above ceiling"
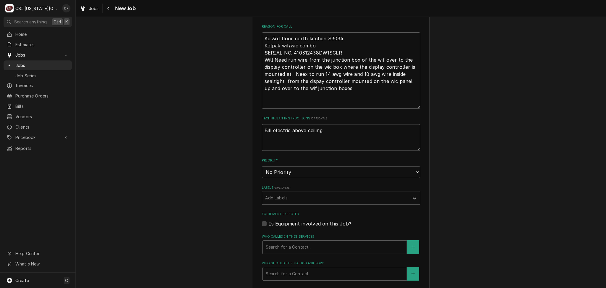
type textarea "x"
type textarea "Bill electric above ceiling"
type textarea "x"
type textarea "Bill electric above ceiling t"
type textarea "x"
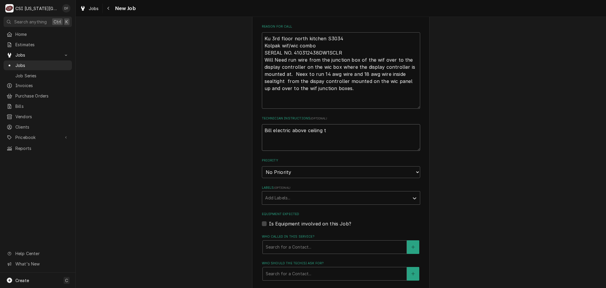
type textarea "Bill electric above ceiling to"
type textarea "x"
type textarea "Bill electric above ceiling to"
type textarea "x"
type textarea "Bill electric above ceiling to T"
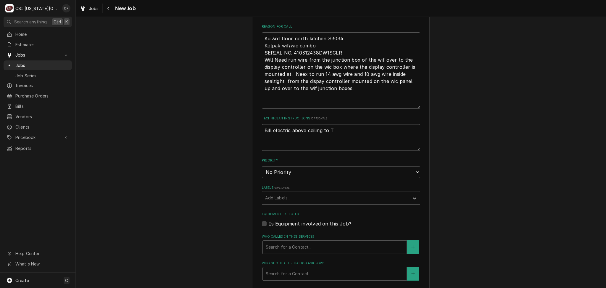
type textarea "x"
type textarea "Bill electric above ceiling to Tr"
type textarea "x"
type textarea "Bill electric above ceiling to Tri"
type textarea "x"
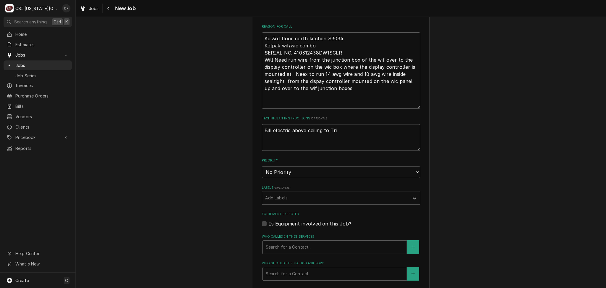
type textarea "Bill electric above ceiling to Trim"
type textarea "x"
type textarea "Bill electric above ceiling to Trima"
type textarea "x"
type textarea "Bill electric above ceiling to Trimar"
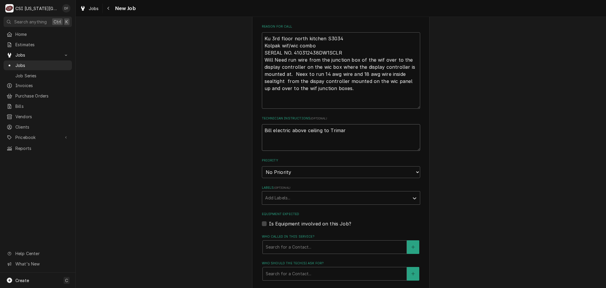
type textarea "x"
type textarea "Bill electric above ceiling to Trimark"
type textarea "x"
type textarea "Bill electric above ceiling to Trimark"
type textarea "x"
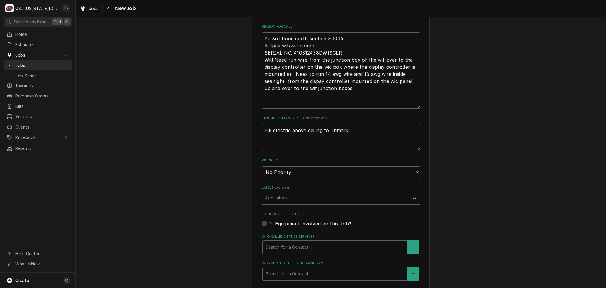
type textarea "Bill electric above ceiling to Trimark I"
type textarea "x"
type textarea "Bill electric above ceiling to Trimark In"
type textarea "x"
type textarea "Bill electric above ceiling to Trimark In"
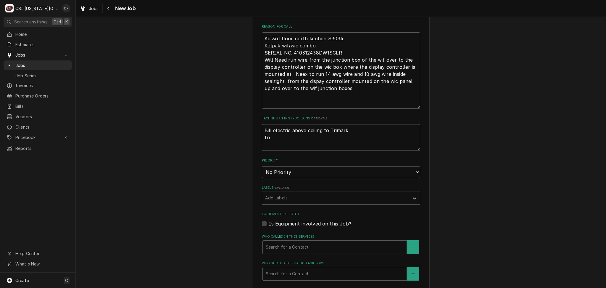
type textarea "x"
type textarea "Bill electric above ceiling to Trimark In t"
type textarea "x"
type textarea "Bill electric above ceiling to Trimark In th"
type textarea "x"
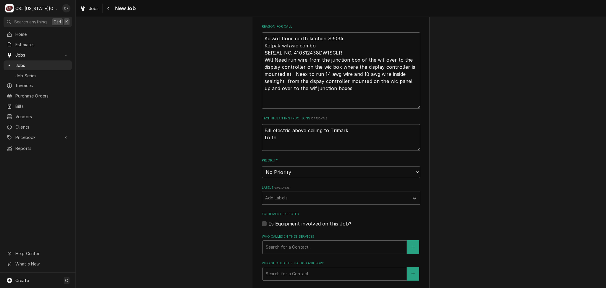
type textarea "Bill electric above ceiling to Trimark In the"
type textarea "x"
type textarea "Bill electric above ceiling to Trimark In the"
type textarea "x"
type textarea "Bill electric above ceiling to Trimark In the p"
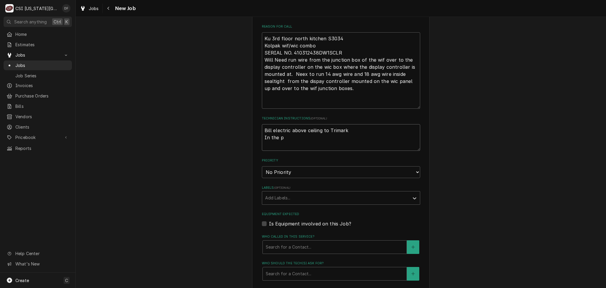
type textarea "x"
type textarea "Bill electric above ceiling to Trimark In the pa"
type textarea "x"
type textarea "Bill electric above ceiling to Trimark In the pan"
type textarea "x"
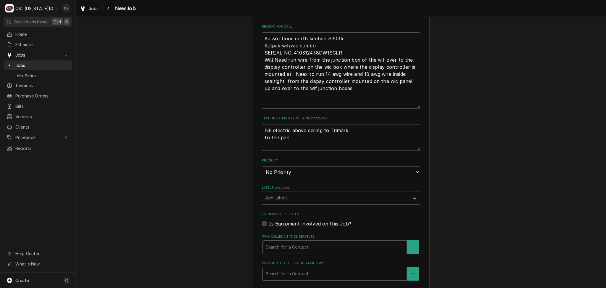
type textarea "Bill electric above ceiling to Trimark In the pane"
type textarea "x"
type textarea "Bill electric above ceiling to Trimark In the panel"
type textarea "x"
type textarea "Bill electric above ceiling to Trimark In the panel"
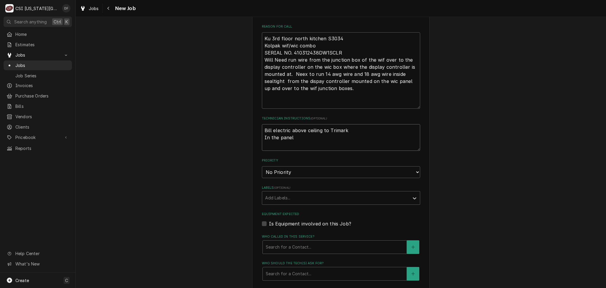
type textarea "x"
type textarea "Bill electric above ceiling to Trimark In the panel t"
type textarea "x"
type textarea "Bill electric above ceiling to Trimark In the panel to"
type textarea "x"
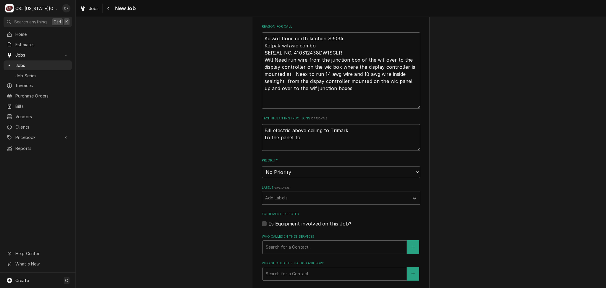
type textarea "Bill electric above ceiling to Trimark In the panel to"
type textarea "x"
type textarea "Bill electric above ceiling to Trimark In the panel to K"
type textarea "x"
type textarea "Bill electric above ceiling to Trimark In the panel to Ko"
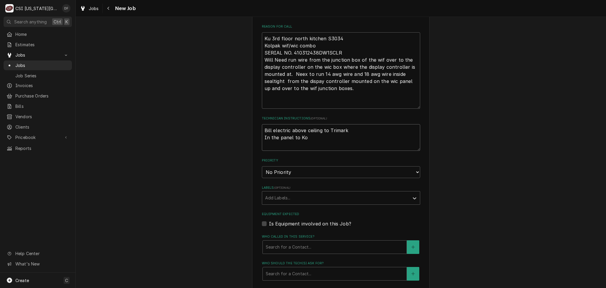
type textarea "x"
type textarea "Bill electric above ceiling to Trimark In the panel to Kol"
type textarea "x"
type textarea "Bill electric above ceiling to Trimark In the panel to Kolp"
type textarea "x"
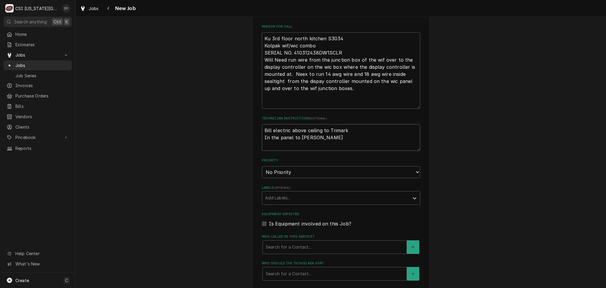
type textarea "Bill electric above ceiling to Trimark In the panel to Kolpa"
type textarea "x"
type textarea "Bill electric above ceiling to Trimark In the panel to Kolpak"
type textarea "x"
type textarea "Bill electric above ceiling to Trimark In the panel to Kolpak,"
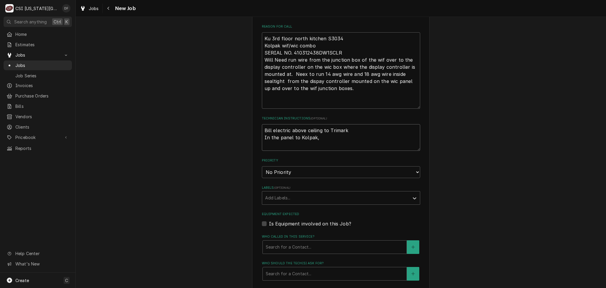
type textarea "x"
type textarea "Bill electric above ceiling to Trimark In the panel to Kolpak,"
type textarea "x"
type textarea "Bill electric above ceiling to Trimark In the panel to Kolpak, t"
type textarea "x"
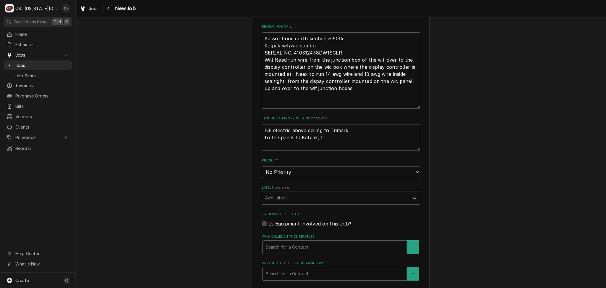
type textarea "Bill electric above ceiling to Trimark In the panel to Kolpak, th"
type textarea "x"
type textarea "Bill electric above ceiling to Trimark In the panel to Kolpak, the"
type textarea "x"
type textarea "Bill electric above ceiling to Trimark In the panel to Kolpak, thes"
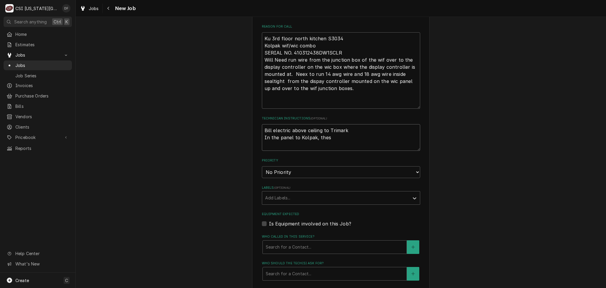
type textarea "x"
type textarea "Bill electric above ceiling to Trimark In the panel to Kolpak, these"
type textarea "x"
type textarea "Bill electric above ceiling to Trimark In the panel to Kolpak, these"
type textarea "x"
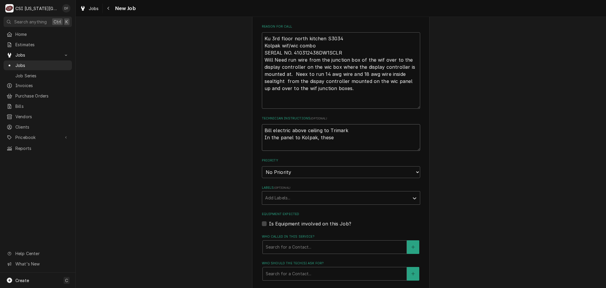
type textarea "Bill electric above ceiling to Trimark In the panel to Kolpak, these a"
type textarea "x"
type textarea "Bill electric above ceiling to Trimark In the panel to Kolpak, these ar"
type textarea "x"
type textarea "Bill electric above ceiling to Trimark In the panel to Kolpak, these are"
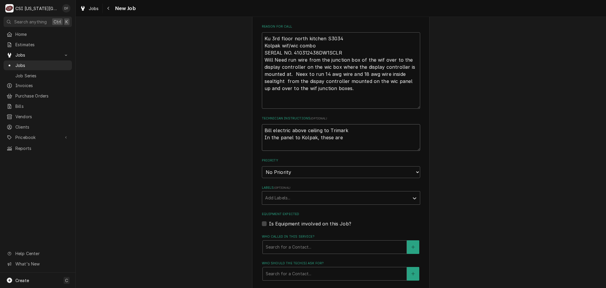
type textarea "x"
type textarea "Bill electric above ceiling to Trimark In the panel to Kolpak, these are"
type textarea "x"
type textarea "Bill electric above ceiling to Trimark In the panel to Kolpak, these are s"
type textarea "x"
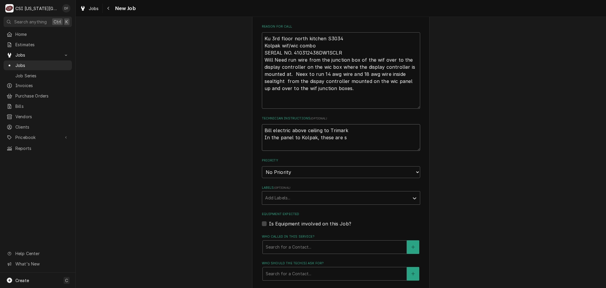
type textarea "Bill electric above ceiling to Trimark In the panel to Kolpak, these are se"
type textarea "x"
type textarea "Bill electric above ceiling to Trimark In the panel to Kolpak, these are sep"
type textarea "x"
type textarea "Bill electric above ceiling to Trimark In the panel to Kolpak, these are sepe"
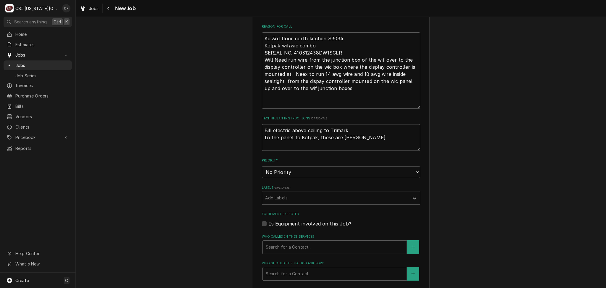
type textarea "x"
type textarea "Bill electric above ceiling to Trimark In the panel to Kolpak, these are seper"
type textarea "x"
type textarea "Bill electric above ceiling to Trimark In the panel to Kolpak, these are sepera"
type textarea "x"
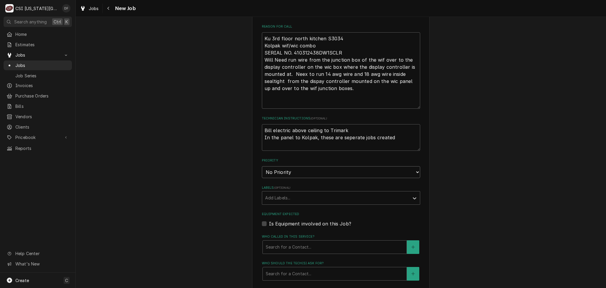
click at [305, 172] on select "No Priority Urgent High Medium Low" at bounding box center [341, 172] width 158 height 12
click at [262, 166] on select "No Priority Urgent High Medium Low" at bounding box center [341, 172] width 158 height 12
click at [324, 195] on div "Labels" at bounding box center [335, 197] width 141 height 11
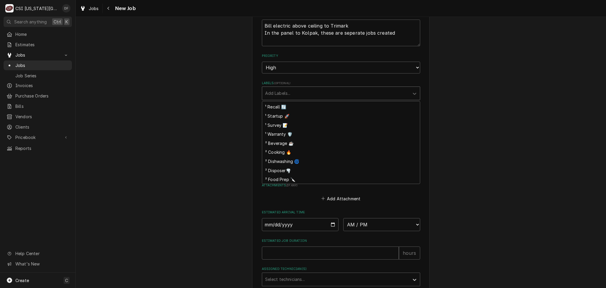
scroll to position [162, 0]
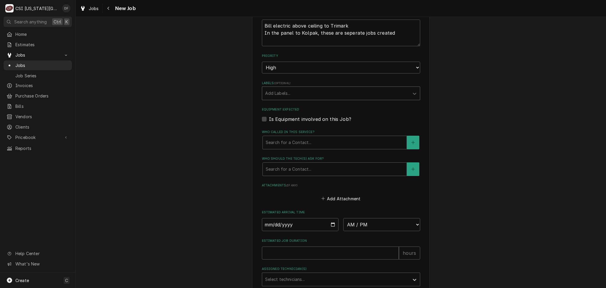
click at [300, 91] on div "Labels" at bounding box center [335, 93] width 141 height 11
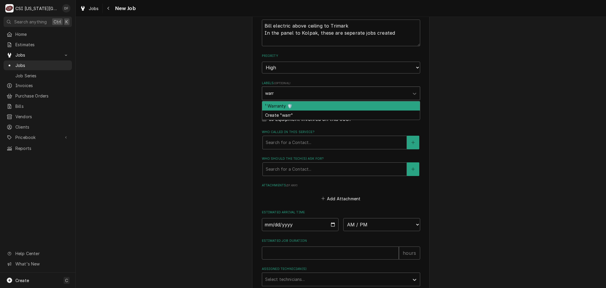
click at [291, 107] on div "¹ Warranty 🛡️" at bounding box center [341, 105] width 158 height 9
click at [308, 104] on div "² Refrigeration ❄️" at bounding box center [341, 105] width 158 height 9
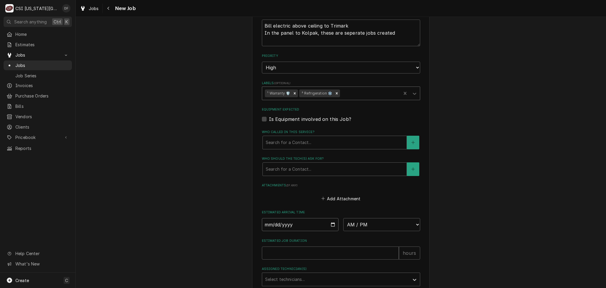
click at [324, 226] on input "Date" at bounding box center [300, 224] width 77 height 13
click at [333, 222] on input "Date" at bounding box center [300, 224] width 77 height 13
click at [331, 223] on input "Date" at bounding box center [300, 224] width 77 height 13
click at [395, 224] on select "AM / PM 6:00 AM 6:15 AM 6:30 AM 6:45 AM 7:00 AM 7:15 AM 7:30 AM 7:45 AM 8:00 AM…" at bounding box center [381, 224] width 77 height 13
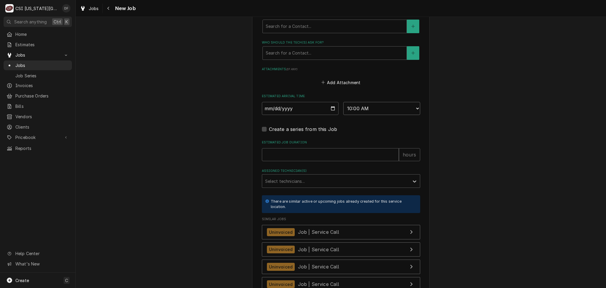
scroll to position [749, 0]
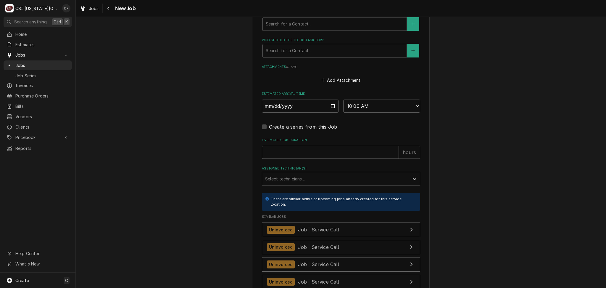
click at [301, 153] on input "Estimated Job Duration" at bounding box center [330, 152] width 137 height 13
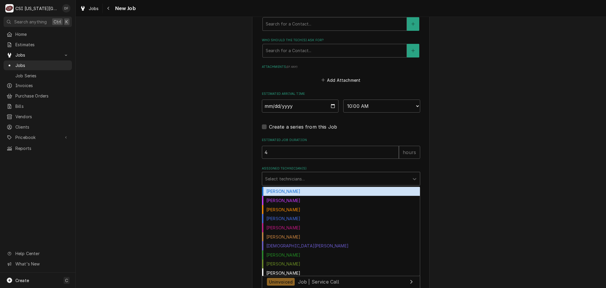
click at [303, 178] on div "Assigned Technician(s)" at bounding box center [335, 178] width 141 height 11
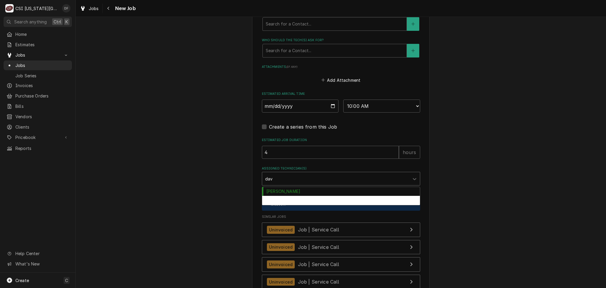
click at [285, 200] on div "David Fannin" at bounding box center [341, 200] width 158 height 9
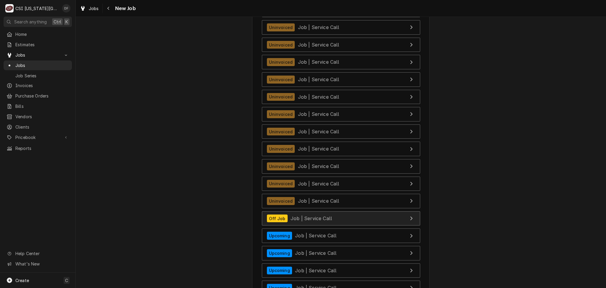
scroll to position [1047, 0]
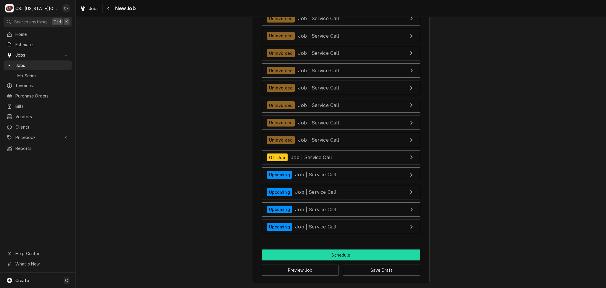
click at [322, 257] on button "Schedule" at bounding box center [341, 254] width 158 height 11
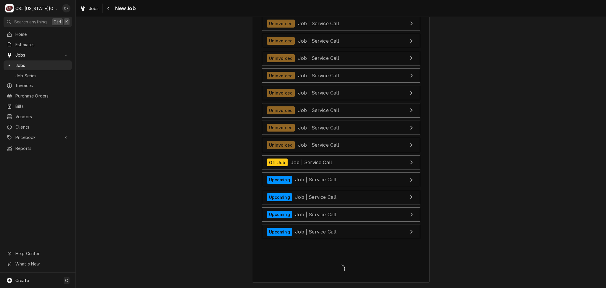
scroll to position [1041, 0]
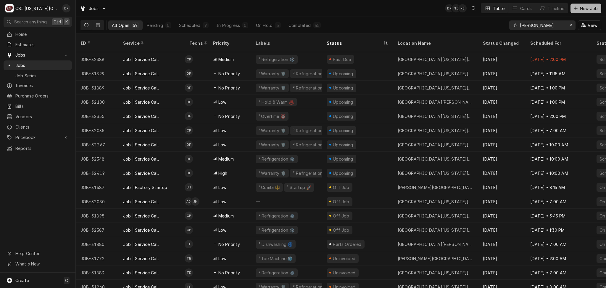
click at [576, 7] on icon "Dynamic Content Wrapper" at bounding box center [576, 8] width 4 height 4
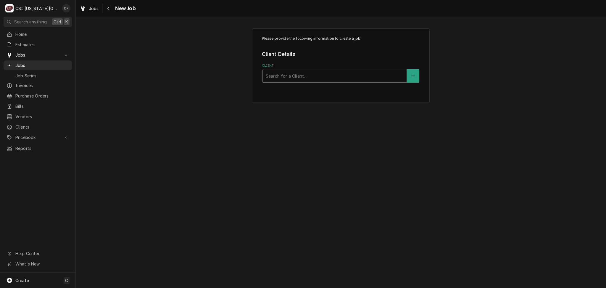
click at [306, 74] on div "Client" at bounding box center [335, 75] width 138 height 11
type input "trimar"
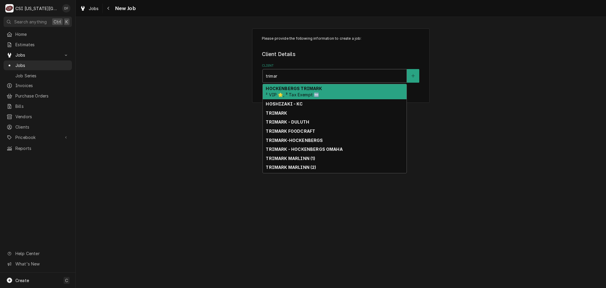
click at [307, 91] on div "HOCKENBERGS TRIMARK ² VIP 🌟, ³ Tax Exempt 🆓" at bounding box center [335, 91] width 144 height 15
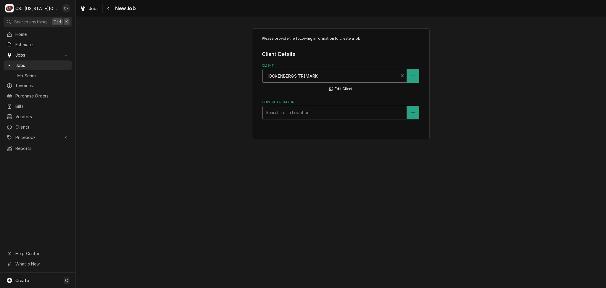
click at [327, 113] on div "Service Location" at bounding box center [335, 112] width 138 height 11
type input "[PERSON_NAME]"
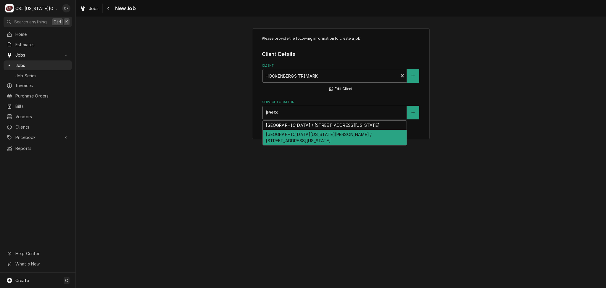
click at [315, 143] on div "[GEOGRAPHIC_DATA][US_STATE][PERSON_NAME] / [STREET_ADDRESS][US_STATE]" at bounding box center [335, 137] width 144 height 15
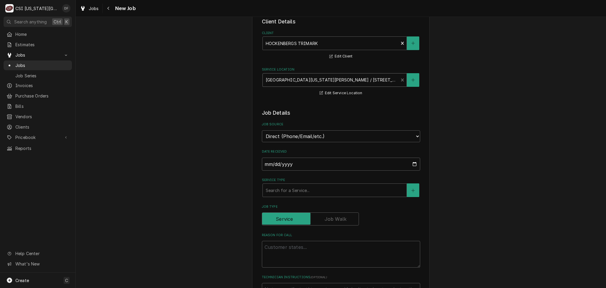
scroll to position [79, 0]
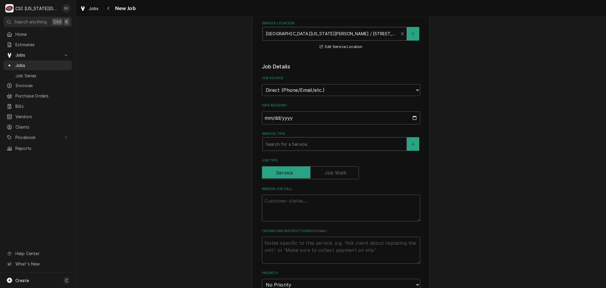
click at [294, 143] on div "Service Type" at bounding box center [335, 143] width 138 height 11
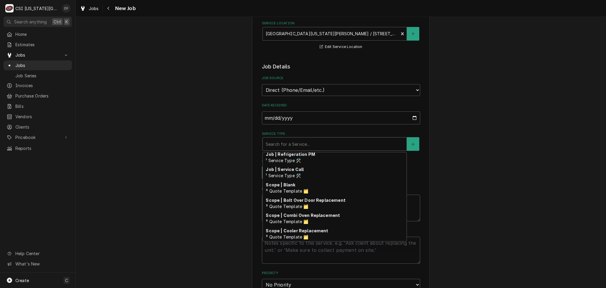
scroll to position [372, 0]
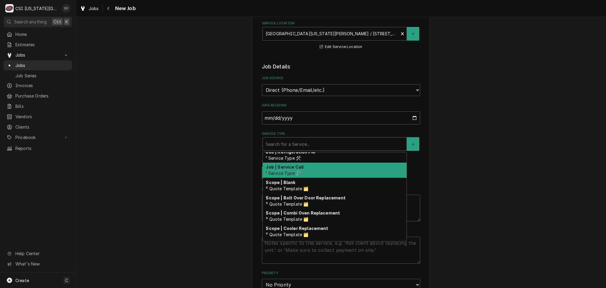
click at [335, 168] on div "Job | Service Call ¹ Service Type 🛠️" at bounding box center [335, 169] width 144 height 15
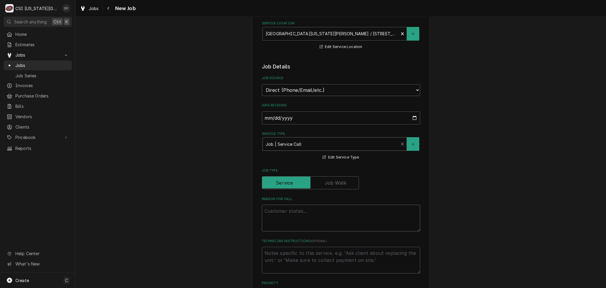
click at [300, 211] on textarea "Reason For Call" at bounding box center [341, 217] width 158 height 27
paste textarea "Ku 3rd floor north kitchen S3034 Kolpak wif/wic combo SERIAL NO. 410312438DW1SC…"
type textarea "x"
type textarea "Ku 3rd floor north kitchen S3034 Kolpak wif/wic combo SERIAL NO. 410312438DW1SC…"
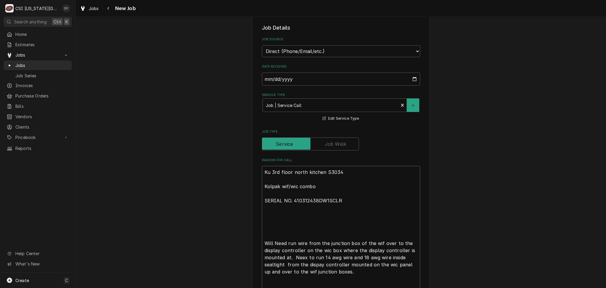
click at [262, 241] on textarea "Ku 3rd floor north kitchen S3034 Kolpak wif/wic combo SERIAL NO. 410312438DW1SC…" at bounding box center [341, 229] width 158 height 126
type textarea "x"
type textarea "Ku 3rd floor north kitchen S3034 Kolpak wif/wic combo SERIAL NO. 410312438DW1SC…"
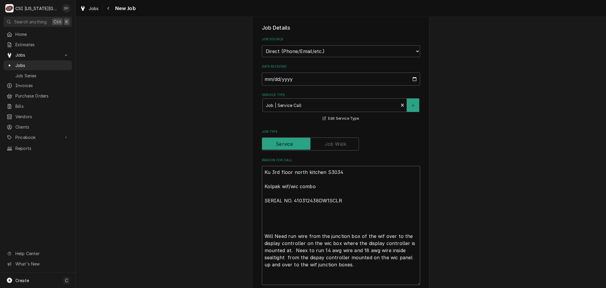
type textarea "x"
type textarea "Ku 3rd floor north kitchen S3034 Kolpak wif/wic combo SERIAL NO. 410312438DW1SC…"
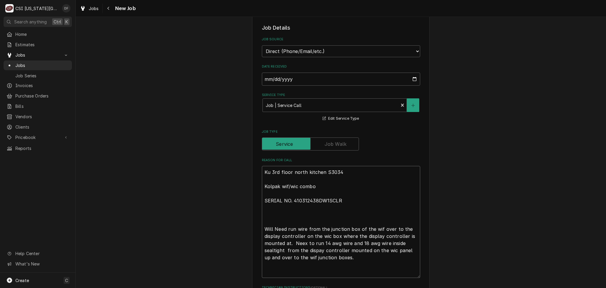
type textarea "x"
type textarea "Ku 3rd floor north kitchen S3034 Kolpak wif/wic combo SERIAL NO. 410312438DW1SC…"
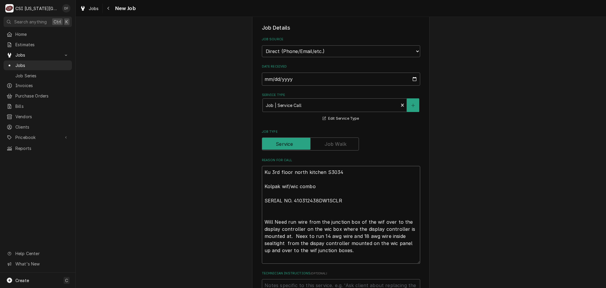
type textarea "x"
type textarea "Ku 3rd floor north kitchen S3034 Kolpak wif/wic combo SERIAL NO. 410312438DW1SC…"
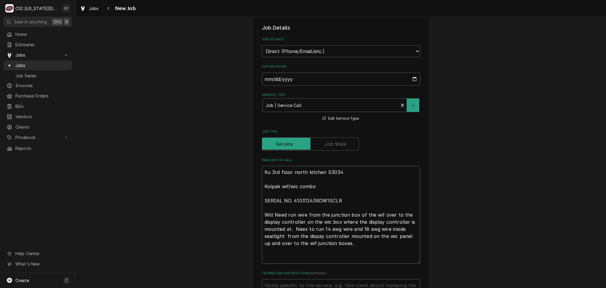
type textarea "x"
type textarea "Ku 3rd floor north kitchen S3034 Kolpak wif/wic combo SERIAL NO. 410312438DW1SC…"
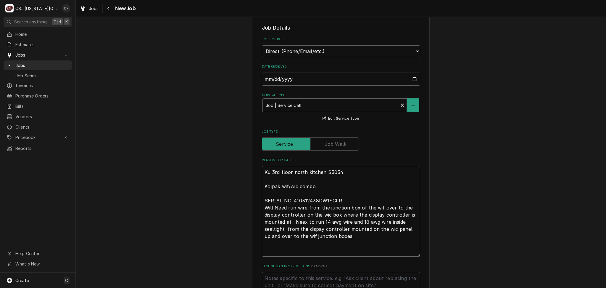
type textarea "x"
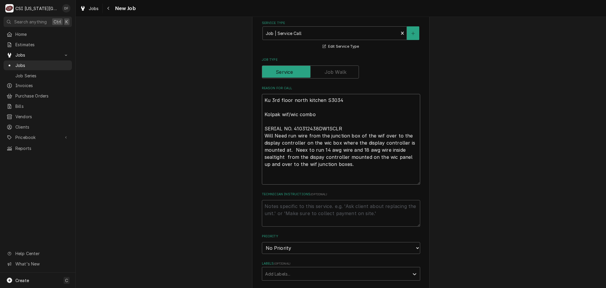
scroll to position [196, 0]
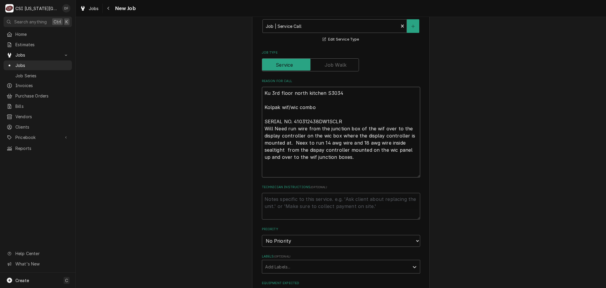
type textarea "Ku 3rd floor north kitchen S3034 Kolpak wif/wic combo SERIAL NO. 410312438DW1SC…"
click at [285, 242] on select "No Priority Urgent High Medium Low" at bounding box center [341, 241] width 158 height 12
select select "2"
click at [262, 235] on select "No Priority Urgent High Medium Low" at bounding box center [341, 241] width 158 height 12
type textarea "x"
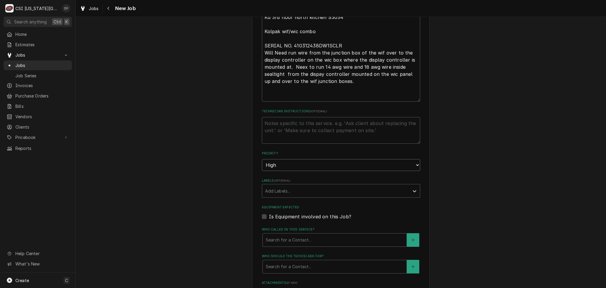
scroll to position [275, 0]
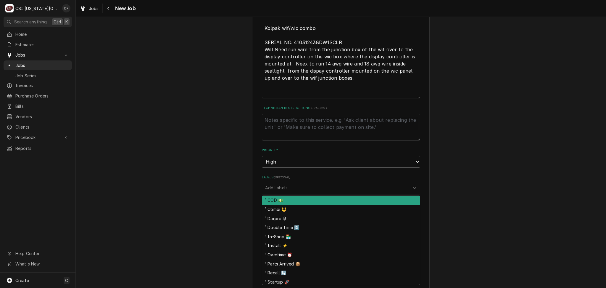
click at [306, 185] on div "Labels" at bounding box center [335, 187] width 141 height 11
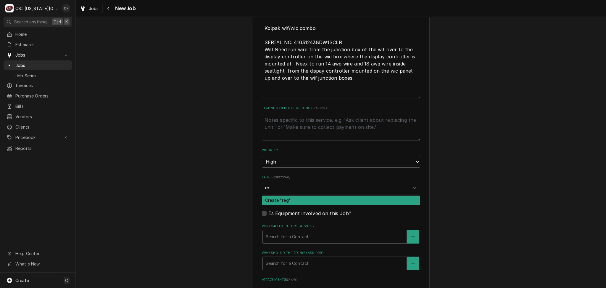
type input "ref"
click at [315, 198] on div "² Refrigeration ❄️" at bounding box center [341, 200] width 158 height 9
type textarea "x"
click at [301, 122] on textarea "Technician Instructions ( optional )" at bounding box center [341, 127] width 158 height 27
type textarea "x"
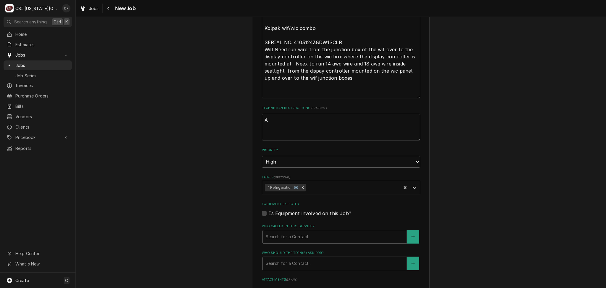
type textarea "Ab"
type textarea "x"
type textarea "Abo"
type textarea "x"
type textarea "Abov"
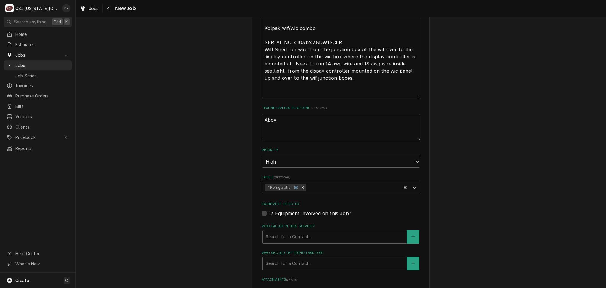
type textarea "x"
type textarea "Above"
type textarea "x"
type textarea "Above"
type textarea "x"
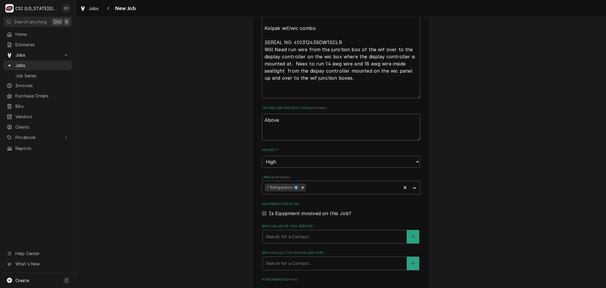
type textarea "Above w"
type textarea "x"
type textarea "Above wa"
type textarea "x"
type textarea "Above wal"
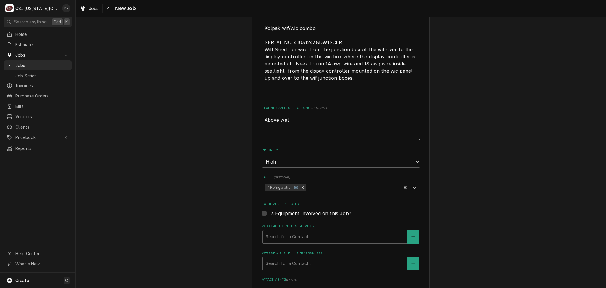
type textarea "x"
type textarea "Above wal"
type textarea "x"
type textarea "Above wal"
type textarea "x"
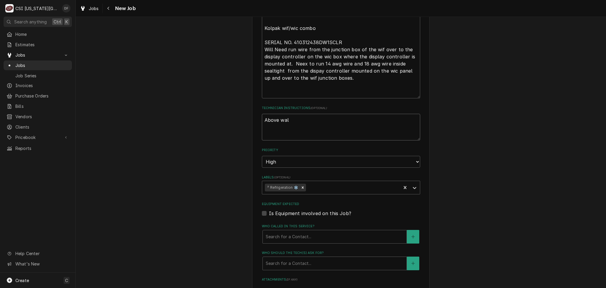
type textarea "Above walk"
type textarea "x"
type textarea "Above walk"
type textarea "x"
type textarea "Above walk i"
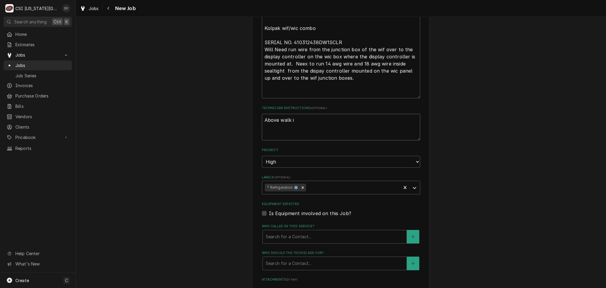
type textarea "x"
type textarea "Above walk in"
type textarea "x"
type textarea "Above walk in"
type textarea "x"
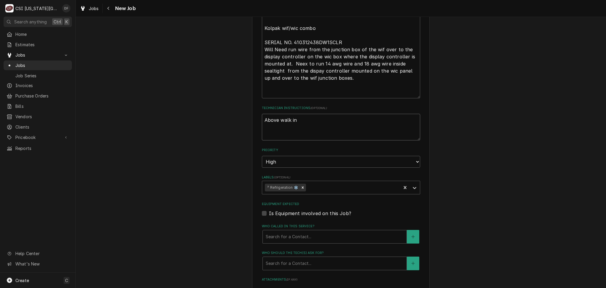
type textarea "Above walk in e"
type textarea "x"
type textarea "Above walk in el"
type textarea "x"
type textarea "Above walk in ele"
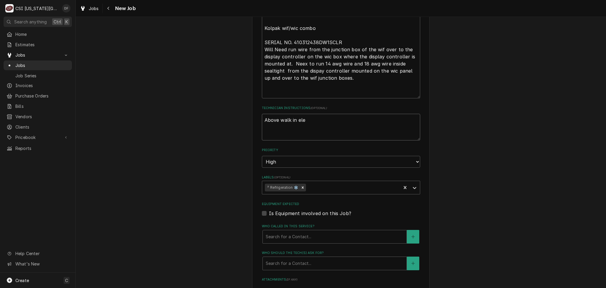
type textarea "x"
type textarea "Above walk in elec"
type textarea "x"
type textarea "Above walk in elect"
type textarea "x"
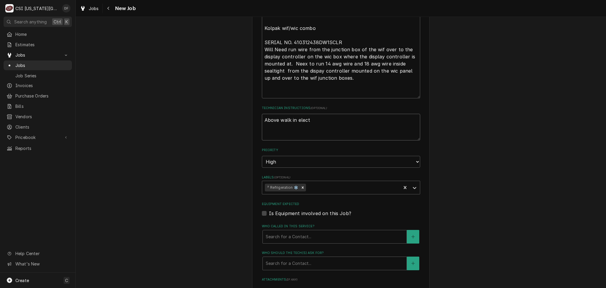
type textarea "Above walk in electr"
type textarea "x"
type textarea "Above walk in electri"
type textarea "x"
type textarea "Above walk in electric"
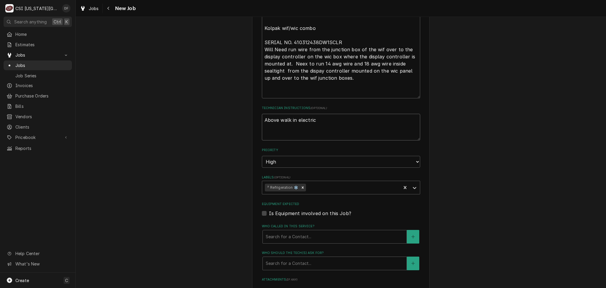
type textarea "x"
type textarea "Above walk in electrica"
type textarea "x"
type textarea "Above walk in electrical"
type textarea "x"
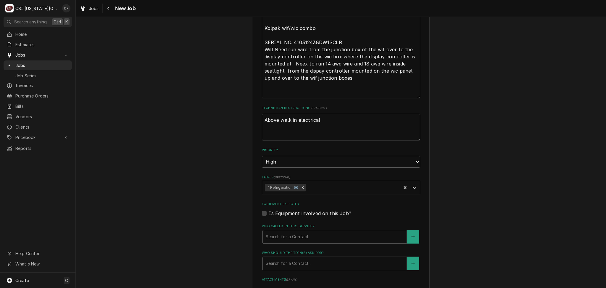
type textarea "Above walk in electrical"
type textarea "x"
type textarea "Above walk in electrical t"
type textarea "x"
type textarea "Above walk in electrical to"
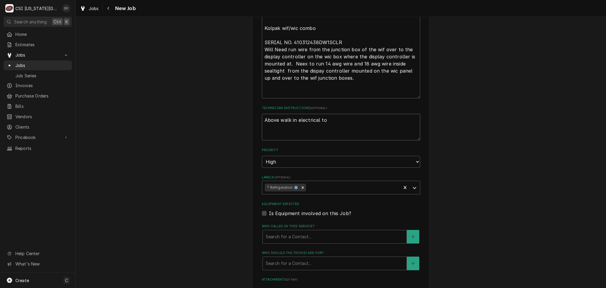
type textarea "x"
type textarea "Above walk in electrical to"
type textarea "x"
type textarea "Above walk in electrical to b"
type textarea "x"
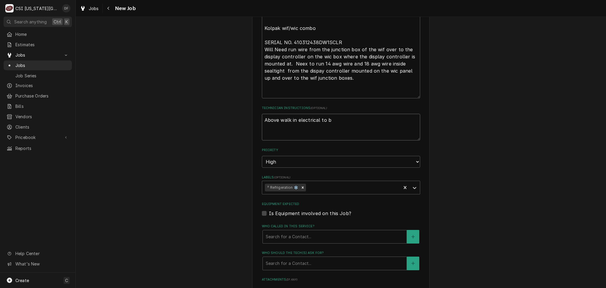
type textarea "Above walk in electrical to bi"
type textarea "x"
type textarea "Above walk in electrical to bil"
type textarea "x"
type textarea "Above walk in electrical to bill"
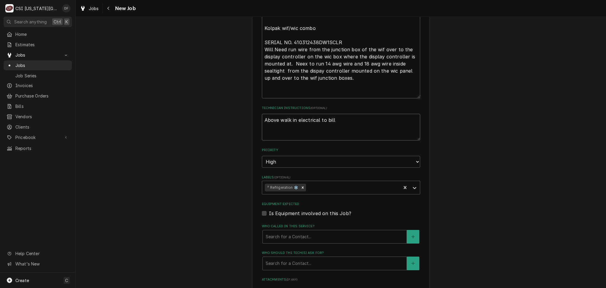
type textarea "x"
type textarea "Above walk in electrical to bill"
type textarea "x"
type textarea "Above walk in electrical to bill t"
type textarea "x"
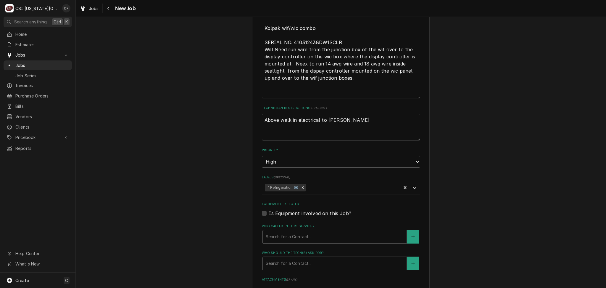
type textarea "Above walk in electrical to bill to"
type textarea "x"
type textarea "Above walk in electrical to bill to"
type textarea "x"
type textarea "Above walk in electrical to bill to T"
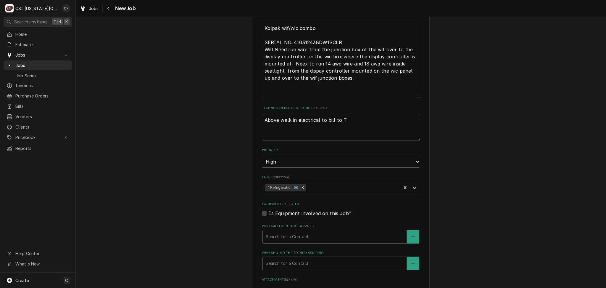
type textarea "x"
type textarea "Above walk in electrical to bill to Tr"
type textarea "x"
type textarea "Above walk in electrical to bill to Tri"
type textarea "x"
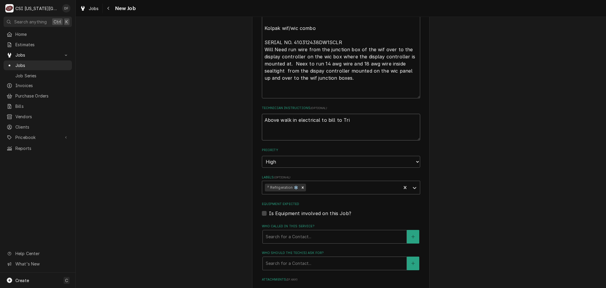
type textarea "Above walk in electrical to bill to Trim"
type textarea "x"
type textarea "Above walk in electrical to bill to Trima"
type textarea "x"
type textarea "Above walk in electrical to bill to Trimar"
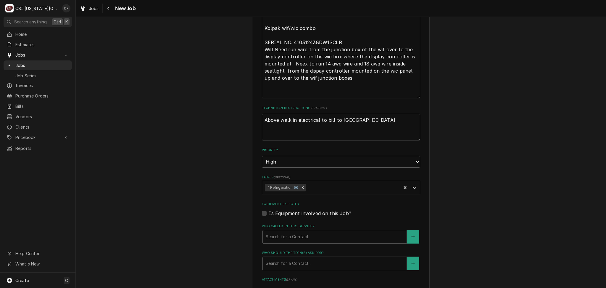
type textarea "x"
type textarea "Above walk in electrical to bill to Trimark"
type textarea "x"
type textarea "Above walk in electrical to bill to Trimark"
type textarea "x"
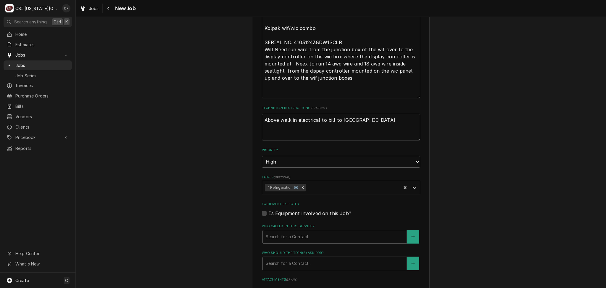
type textarea "Above walk in electrical to bill to Trimark a"
type textarea "x"
type textarea "Above walk in electrical to bill to Trimark an"
type textarea "x"
type textarea "Above walk in electrical to bill to Trimark and"
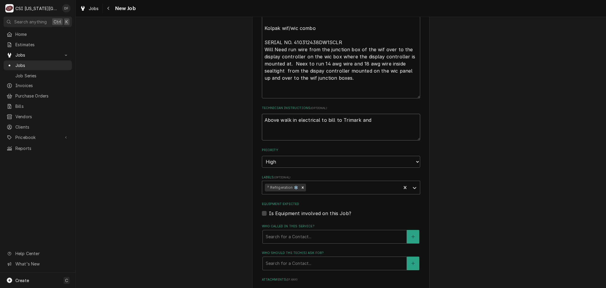
type textarea "x"
type textarea "Above walk in electrical to bill to Trimark and"
type textarea "x"
type textarea "Above walk in electrical to bill to Trimark and i"
type textarea "x"
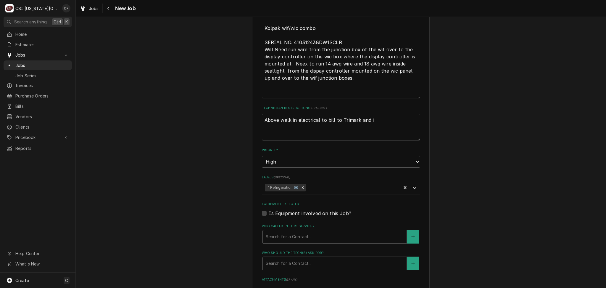
type textarea "Above walk in electrical to bill to Trimark and in"
type textarea "x"
type textarea "Above walk in electrical to bill to Trimark and in"
type textarea "x"
type textarea "Above walk in electrical to bill to Trimark and in t"
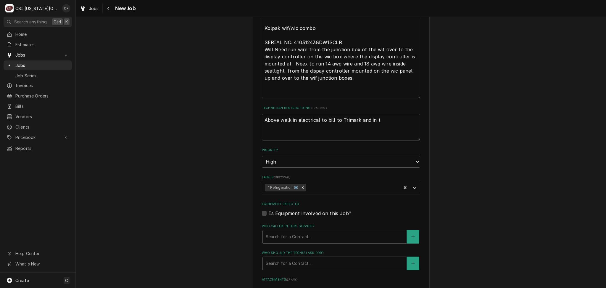
type textarea "x"
type textarea "Above walk in electrical to bill to Trimark and in th"
type textarea "x"
type textarea "Above walk in electrical to bill to Trimark and in the"
type textarea "x"
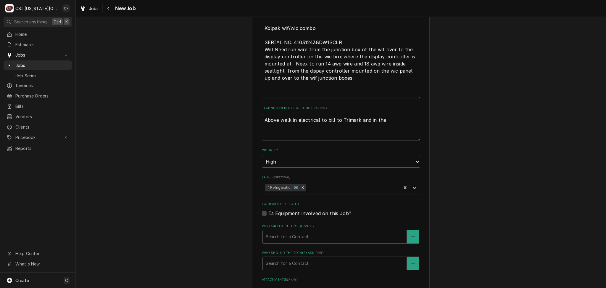
type textarea "Above walk in electrical to bill to Trimark and in the"
type textarea "x"
type textarea "Above walk in electrical to bill to Trimark and in the W"
type textarea "x"
type textarea "Above walk in electrical to bill to Trimark and in the WI"
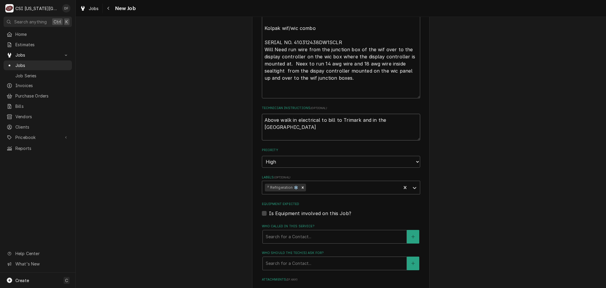
type textarea "x"
type textarea "Above walk in electrical to bill to Trimark and in the WI"
type textarea "x"
type textarea "Above walk in electrical to bill to Trimark and in the WI p"
type textarea "x"
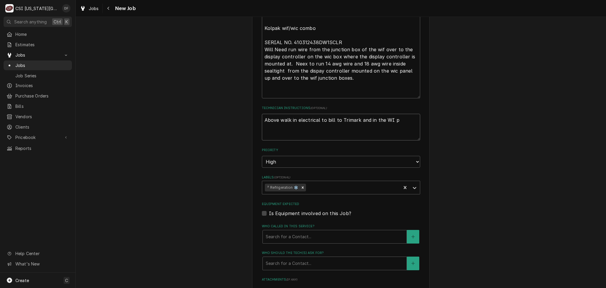
type textarea "Above walk in electrical to bill to Trimark and in the WI pa"
type textarea "x"
type textarea "Above walk in electrical to bill to Trimark and in the WI pan"
type textarea "x"
type textarea "Above walk in electrical to bill to Trimark and in the WI pane"
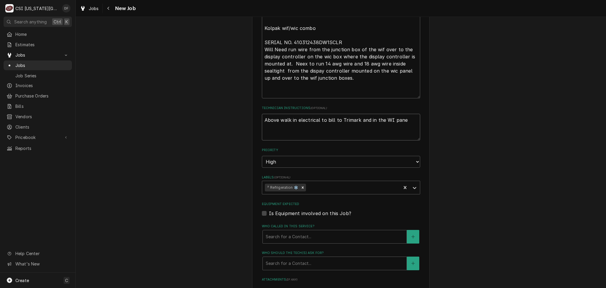
type textarea "x"
type textarea "Above walk in electrical to bill to Trimark and in the WI panel"
type textarea "x"
type textarea "Above walk in electrical to bill to Trimark and in the WI panel"
type textarea "x"
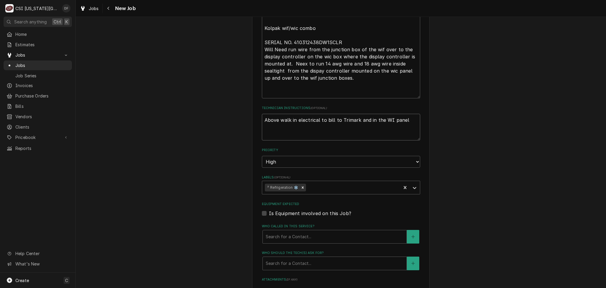
type textarea "Above walk in electrical to bill to Trimark and in the WI panel t"
type textarea "x"
type textarea "Above walk in electrical to bill to Trimark and in the WI panel to"
type textarea "x"
type textarea "Above walk in electrical to bill to Trimark and in the WI panel to"
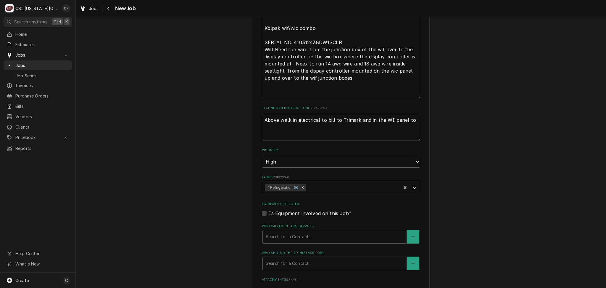
type textarea "x"
type textarea "Above walk in electrical to bill to Trimark and in the WI panel to K"
type textarea "x"
type textarea "Above walk in electrical to bill to Trimark and in the WI panel to Ko"
type textarea "x"
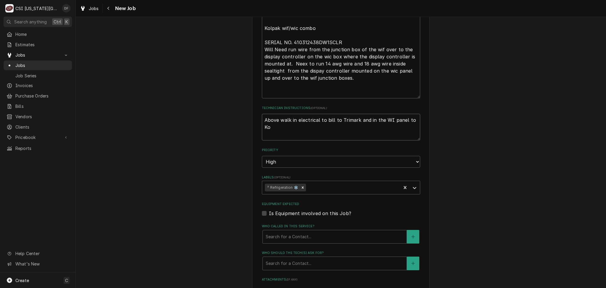
type textarea "Above walk in electrical to bill to Trimark and in the WI panel to Kol"
type textarea "x"
type textarea "Above walk in electrical to bill to Trimark and in the WI panel to Kolp"
type textarea "x"
type textarea "Above walk in electrical to bill to Trimark and in the WI panel to Kolpa"
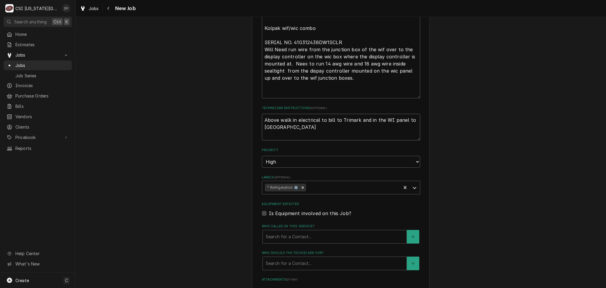
type textarea "x"
type textarea "Above walk in electrical to bill to Trimark and in the WI panel to Kolpak"
type textarea "x"
type textarea "Above walk in electrical to bill to Trimark and in the WI panel to Kolpak."
type textarea "x"
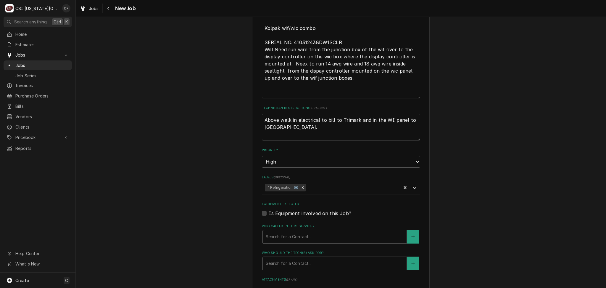
type textarea "Above walk in electrical to bill to Trimark and in the WI panel to Kolpak."
type textarea "x"
type textarea "Above walk in electrical to bill to Trimark and in the WI panel to Kolpak. S"
type textarea "x"
type textarea "Above walk in electrical to bill to Trimark and in the WI panel to Kolpak. Se"
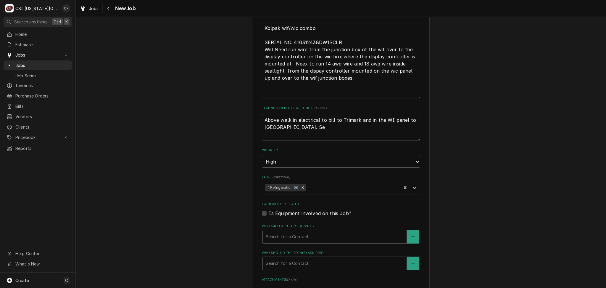
type textarea "x"
type textarea "Above walk in electrical to bill to Trimark and in the WI panel to Kolpak. Sep"
type textarea "x"
type textarea "Above walk in electrical to bill to Trimark and in the WI panel to Kolpak. Sepe"
type textarea "x"
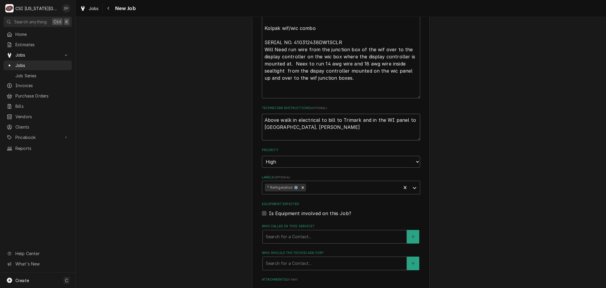
type textarea "Above walk in electrical to bill to Trimark and in the WI panel to Kolpak. Seper"
type textarea "x"
type textarea "Above walk in electrical to bill to Trimark and in the WI panel to Kolpak. Sepe…"
type textarea "x"
type textarea "Above walk in electrical to bill to Trimark and in the WI panel to Kolpak. Sepe…"
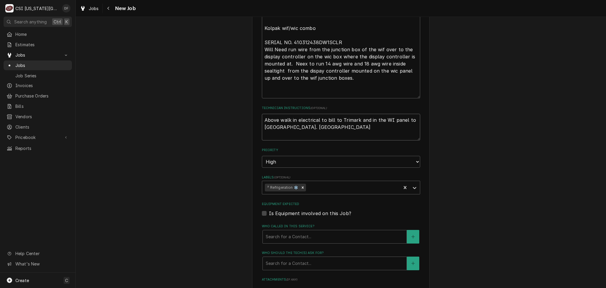
type textarea "x"
type textarea "Above walk in electrical to bill to Trimark and in the WI panel to Kolpak. Sepe…"
type textarea "x"
type textarea "Above walk in electrical to bill to Trimark and in the WI panel to Kolpak. Sepe…"
type textarea "x"
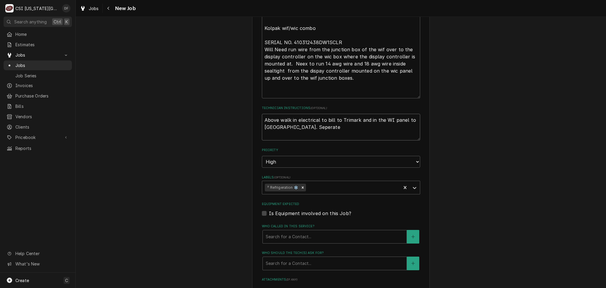
type textarea "Above walk in electrical to bill to Trimark and in the WI panel to Kolpak. Sepe…"
type textarea "x"
type textarea "Above walk in electrical to bill to Trimark and in the WI panel to Kolpak. Sepe…"
type textarea "x"
type textarea "Above walk in electrical to bill to Trimark and in the WI panel to Kolpak. Sepe…"
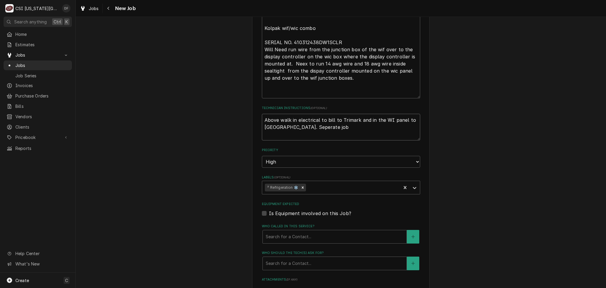
type textarea "x"
click at [294, 127] on textarea "Above walk in electrical to bill to Trimark and in the WI panel to Kolpak. Sepe…" at bounding box center [341, 127] width 158 height 27
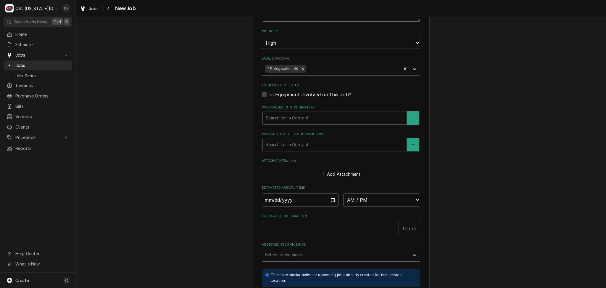
scroll to position [472, 0]
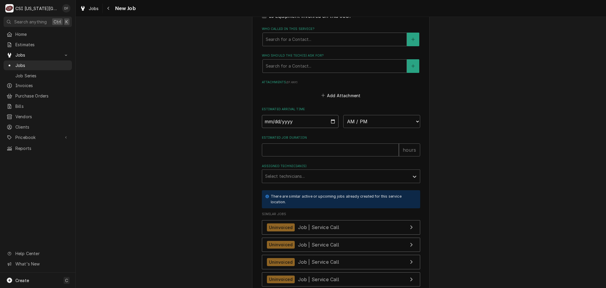
click at [330, 120] on input "Date" at bounding box center [300, 121] width 77 height 13
click at [353, 122] on select "AM / PM 6:00 AM 6:15 AM 6:30 AM 6:45 AM 7:00 AM 7:15 AM 7:30 AM 7:45 AM 8:00 AM…" at bounding box center [381, 121] width 77 height 13
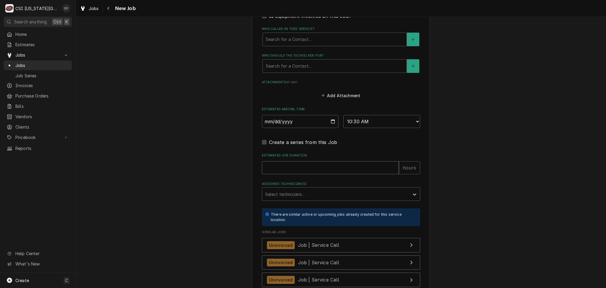
click at [320, 166] on input "Estimated Job Duration" at bounding box center [330, 167] width 137 height 13
click at [306, 192] on div "Assigned Technician(s)" at bounding box center [335, 193] width 141 height 11
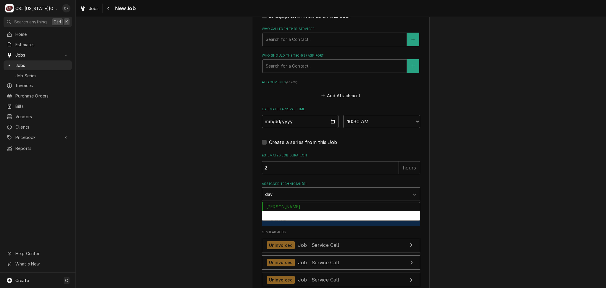
click at [294, 214] on div "David Fannin" at bounding box center [341, 215] width 158 height 9
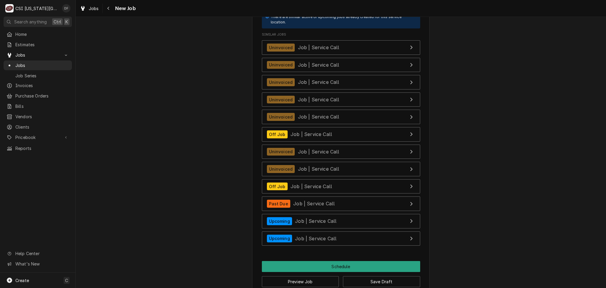
scroll to position [681, 0]
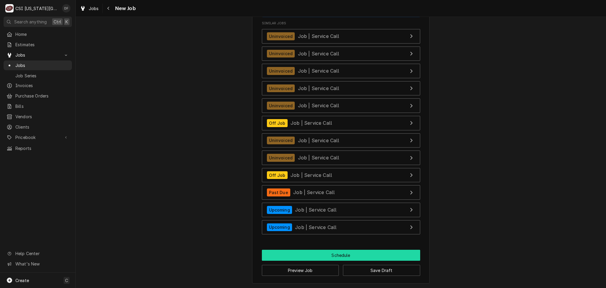
click at [303, 255] on button "Schedule" at bounding box center [341, 254] width 158 height 11
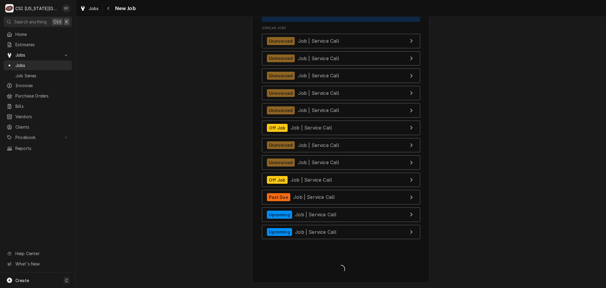
scroll to position [676, 0]
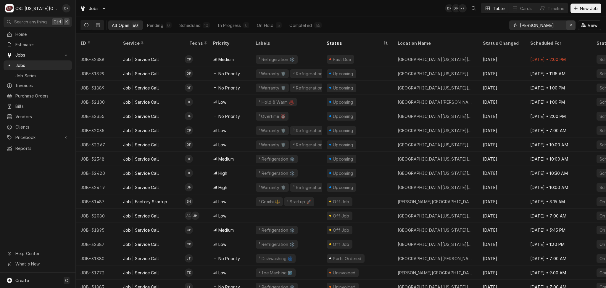
click at [570, 26] on icon "Erase input" at bounding box center [570, 25] width 3 height 4
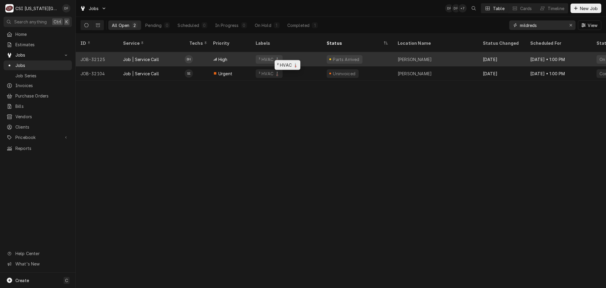
type input "mildreds"
click at [309, 52] on div "² HVAC 🌡️" at bounding box center [286, 59] width 71 height 14
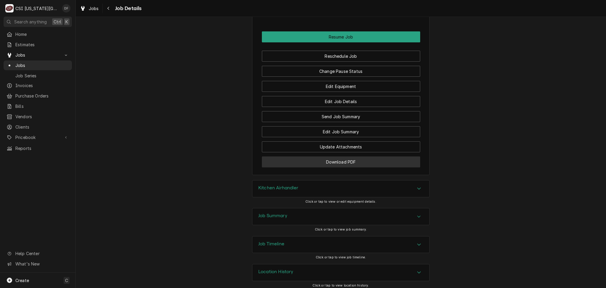
scroll to position [800, 0]
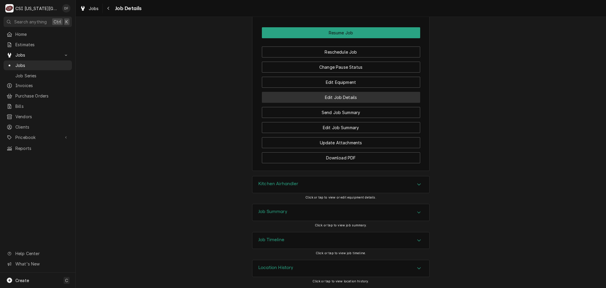
click at [337, 97] on button "Edit Job Details" at bounding box center [341, 97] width 158 height 11
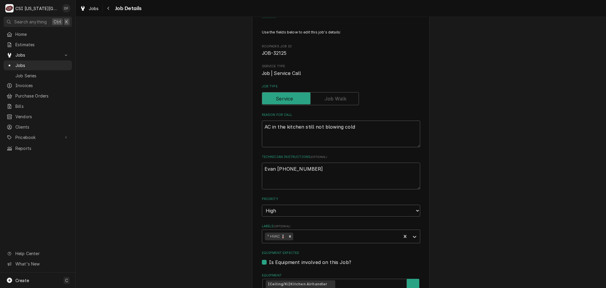
scroll to position [79, 0]
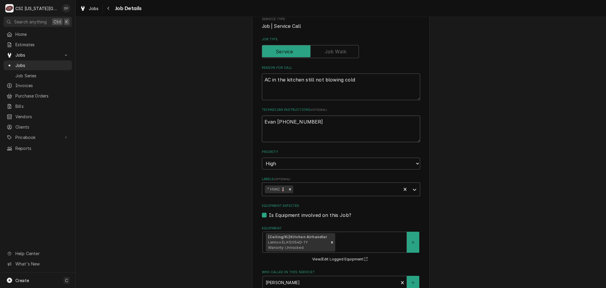
click at [312, 122] on textarea "Evan [PHONE_NUMBER]" at bounding box center [341, 128] width 158 height 27
type textarea "x"
type textarea "Evan [PHONE_NUMBER]"
type textarea "x"
type textarea "Evan [PHONE_NUMBER]"
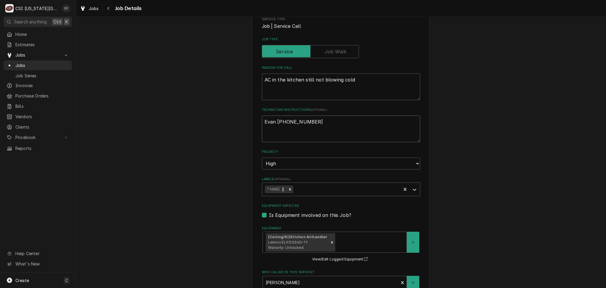
type textarea "x"
type textarea "Evan [PHONE_NUMBER] P"
type textarea "x"
type textarea "Evan [PHONE_NUMBER] Pl"
type textarea "x"
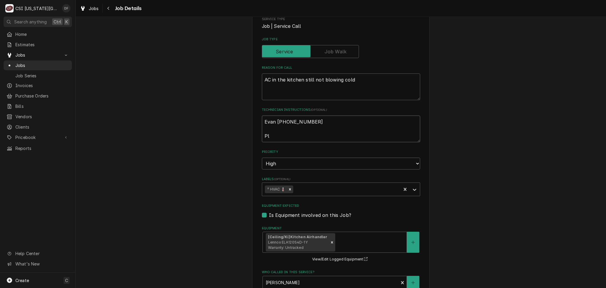
type textarea "Evan [PHONE_NUMBER] Ple"
type textarea "x"
type textarea "Evan [PHONE_NUMBER] [GEOGRAPHIC_DATA]"
type textarea "x"
type textarea "Evan 913-515-2106 Pleas"
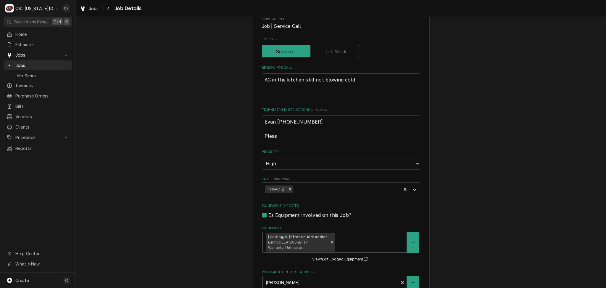
type textarea "x"
type textarea "Evan 913-515-2106 Please"
type textarea "x"
type textarea "Evan 913-515-2106 Please"
type textarea "x"
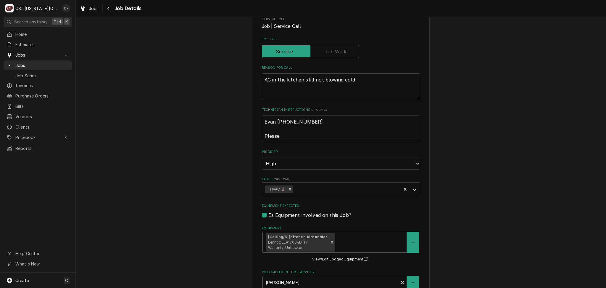
type textarea "Evan 913-515-2106 Please d"
type textarea "x"
type textarea "Evan 913-515-2106 Please do"
type textarea "x"
type textarea "Evan 913-515-2106 Please do"
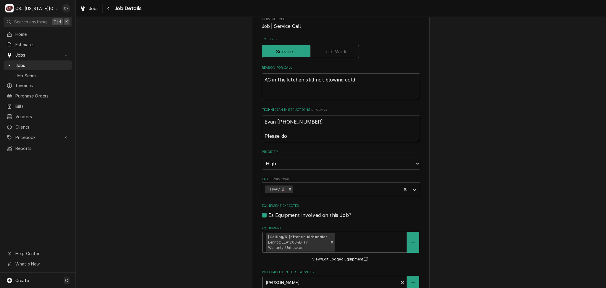
type textarea "x"
type textarea "Evan 913-515-2106 Please do a"
type textarea "x"
type textarea "Evan 913-515-2106 Please do a"
type textarea "x"
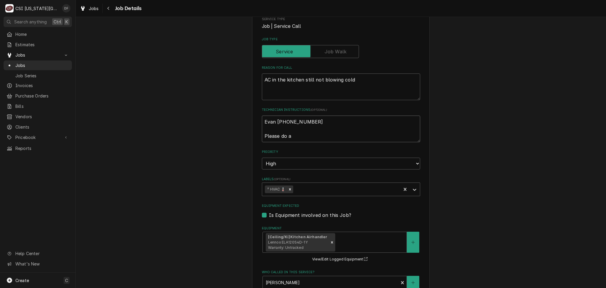
type textarea "Evan 913-515-2106 Please do a P"
type textarea "x"
type textarea "Evan 913-515-2106 Please do a PM"
type textarea "x"
type textarea "Evan 913-515-2106 Please do a PM"
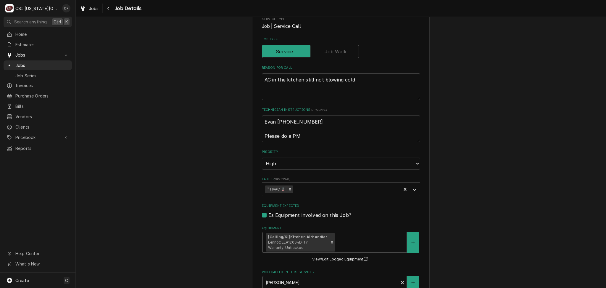
type textarea "x"
type textarea "Evan 913-515-2106 Please do a PM o"
type textarea "x"
type textarea "Evan 913-515-2106 Please do a PM on"
type textarea "x"
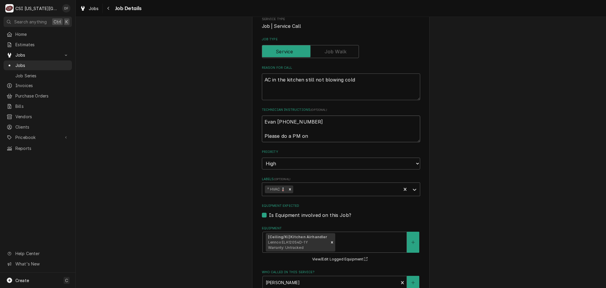
type textarea "Evan 913-515-2106 Please do a PM on"
type textarea "x"
type textarea "Evan 913-515-2106 Please do a PM on o"
type textarea "x"
type textarea "Evan 913-515-2106 Please do a PM on ov"
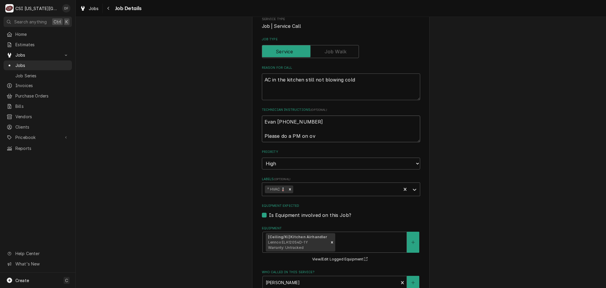
type textarea "x"
type textarea "Evan 913-515-2106 Please do a PM on ove"
type textarea "x"
type textarea "Evan 913-515-2106 Please do a PM on oven"
type textarea "x"
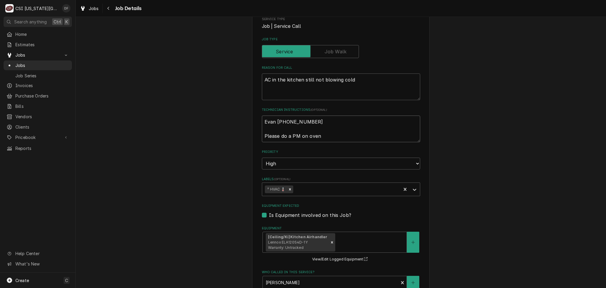
type textarea "Evan 913-515-2106 Please do a PM on oven"
type textarea "x"
type textarea "Evan 913-515-2106 Please do a PM on oven t"
type textarea "x"
type textarea "Evan 913-515-2106 Please do a PM on oven th"
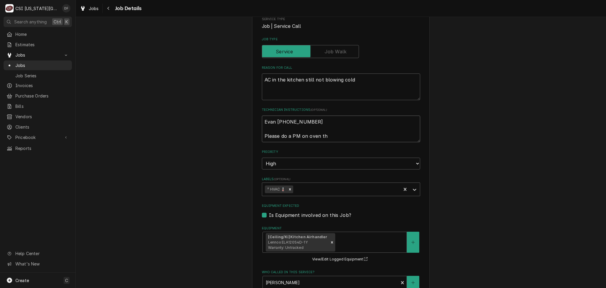
type textarea "x"
type textarea "Evan 913-515-2106 Please do a PM on oven tha"
type textarea "x"
type textarea "Evan 913-515-2106 Please do a PM on oven that"
type textarea "x"
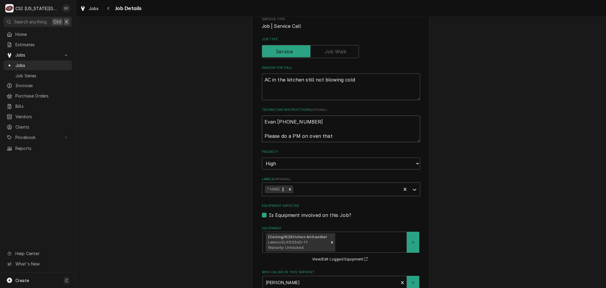
type textarea "Evan 913-515-2106 Please do a PM on oven that"
type textarea "x"
type textarea "Evan 913-515-2106 Please do a PM on oven that w"
type textarea "x"
type textarea "Evan 913-515-2106 Please do a PM on oven that we"
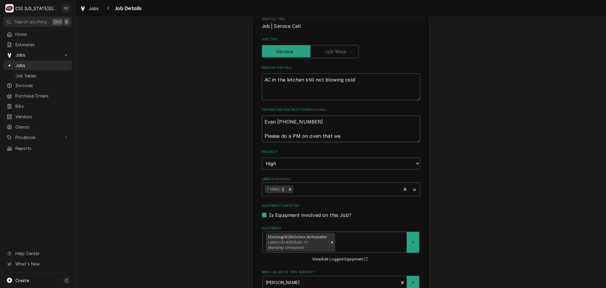
type textarea "x"
type textarea "Evan 913-515-2106 Please do a PM on oven that we"
type textarea "x"
type textarea "Evan 913-515-2106 Please do a PM on oven that we m"
type textarea "x"
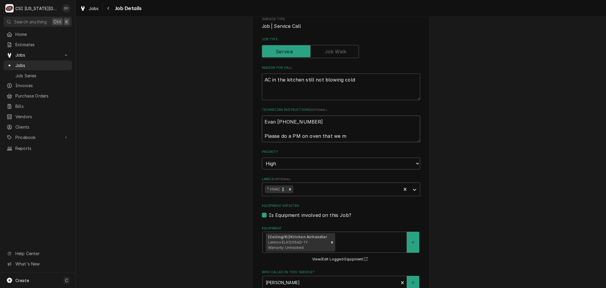
type textarea "Evan 913-515-2106 Please do a PM on oven that we mi"
type textarea "x"
type textarea "Evan 913-515-2106 Please do a PM on oven that we mis"
type textarea "x"
type textarea "Evan 913-515-2106 Please do a PM on oven that we miss"
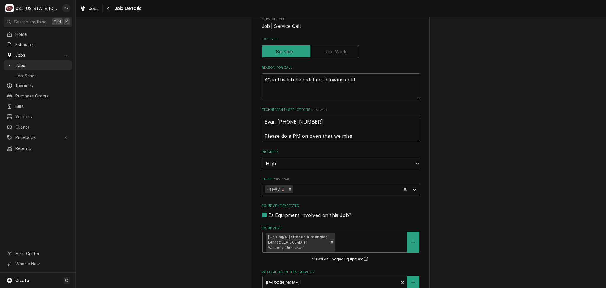
type textarea "x"
type textarea "Evan 913-515-2106 Please do a PM on oven that we misse"
type textarea "x"
type textarea "Evan 913-515-2106 Please do a PM on oven that we missed"
type textarea "x"
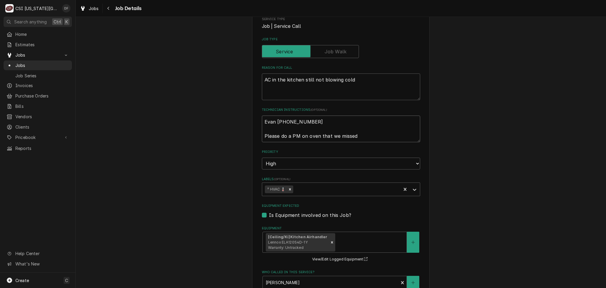
type textarea "Evan 913-515-2106 Please do a PM on oven that we missed"
type textarea "x"
type textarea "Evan 913-515-2106 Please do a PM on oven that we missed w"
type textarea "x"
type textarea "Evan 913-515-2106 Please do a PM on oven that we missed wh"
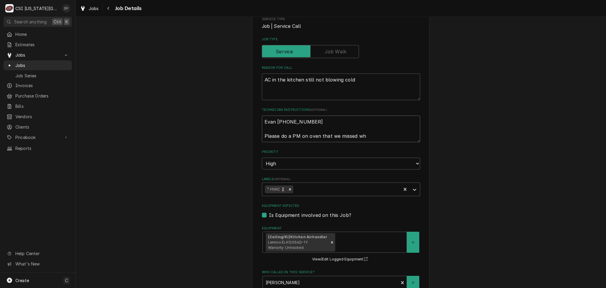
type textarea "x"
type textarea "Evan 913-515-2106 Please do a PM on oven that we missed whi"
type textarea "x"
type textarea "Evan 913-515-2106 Please do a PM on oven that we missed whil"
type textarea "x"
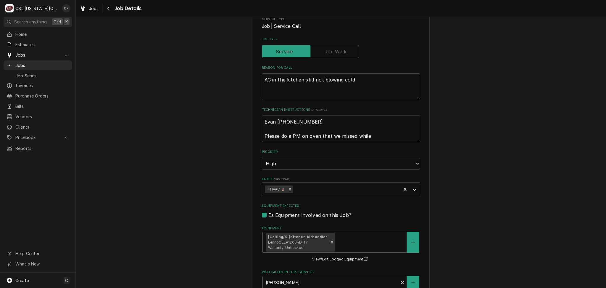
type textarea "Evan 913-515-2106 Please do a PM on oven that we missed while"
type textarea "x"
type textarea "Evan 913-515-2106 Please do a PM on oven that we missed while o"
type textarea "x"
type textarea "Evan 913-515-2106 Please do a PM on oven that we missed while on"
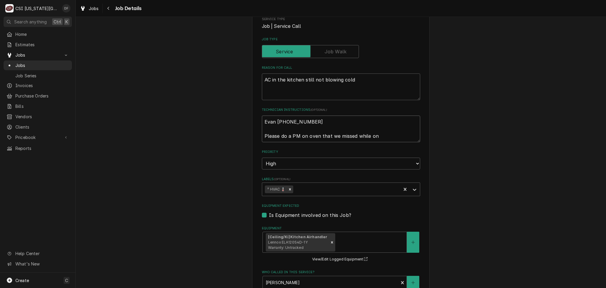
type textarea "x"
type textarea "Evan 913-515-2106 Please do a PM on oven that we missed while ons"
type textarea "x"
type textarea "Evan 913-515-2106 Please do a PM on oven that we missed while onsi"
type textarea "x"
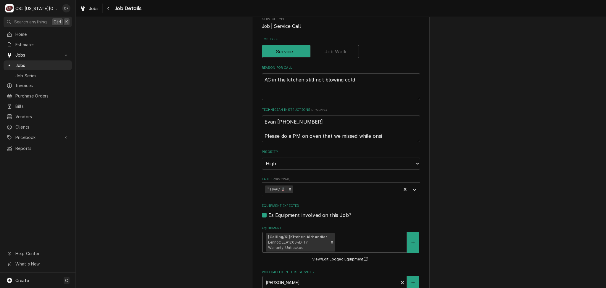
type textarea "Evan 913-515-2106 Please do a PM on oven that we missed while onsit"
type textarea "x"
type textarea "Evan 913-515-2106 Please do a PM on oven that we missed while onsite"
type textarea "x"
type textarea "Evan 913-515-2106 Please do a PM on oven that we missed while onsite"
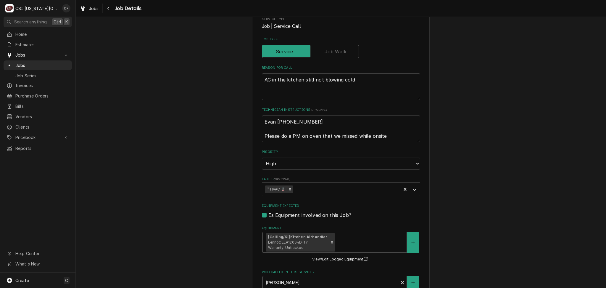
click at [384, 137] on textarea "Evan 913-515-2106 Please do a PM on oven that we missed while onsite" at bounding box center [341, 128] width 158 height 27
drag, startPoint x: 385, startPoint y: 137, endPoint x: 373, endPoint y: 134, distance: 12.3
click at [373, 134] on textarea "Evan 913-515-2106 Please do a PM on oven that we missed while onsite" at bounding box center [341, 128] width 158 height 27
type textarea "x"
type textarea "Evan 913-515-2106 Please do a PM on oven that we missed whsiteile on"
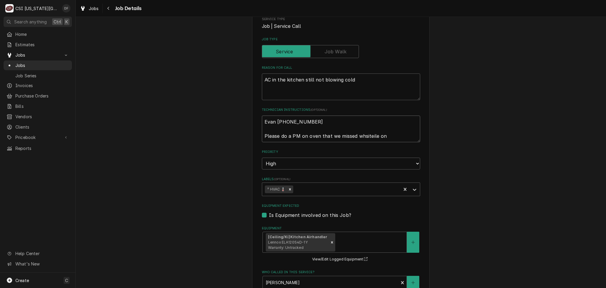
click at [386, 134] on textarea "Evan 913-515-2106 Please do a PM on oven that we missed whsiteile on" at bounding box center [341, 128] width 158 height 27
type textarea "x"
type textarea "Evan 913-515-2106 Please do a PM on oven that we missed whsiteile o"
type textarea "x"
type textarea "Evan 913-515-2106 Please do a PM on oven that we missed whsiteile"
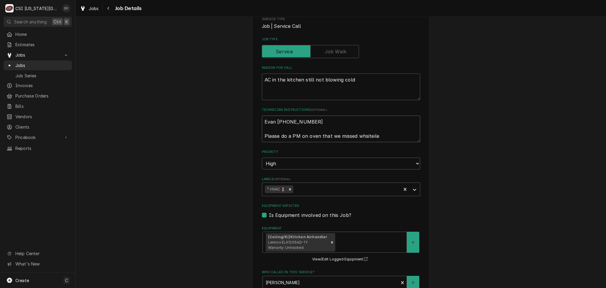
type textarea "x"
type textarea "Evan 913-515-2106 Please do a PM on oven that we missed whsiteile"
type textarea "x"
type textarea "Evan 913-515-2106 Please do a PM on oven that we missed whsiteil"
type textarea "x"
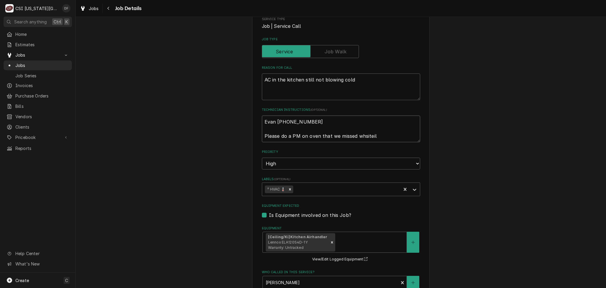
type textarea "Evan 913-515-2106 Please do a PM on oven that we missed whsitei"
type textarea "x"
type textarea "Evan 913-515-2106 Please do a PM on oven that we missed whsite"
type textarea "x"
type textarea "Evan 913-515-2106 Please do a PM on oven that we missed whsit"
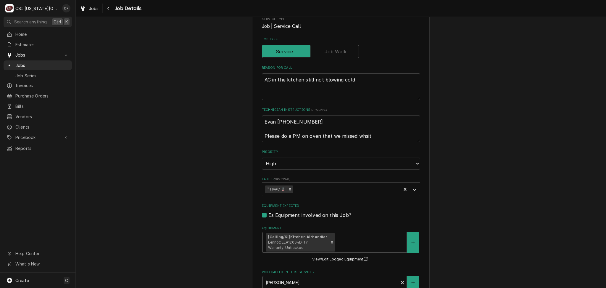
type textarea "x"
type textarea "Evan 913-515-2106 Please do a PM on oven that we missed whsi"
type textarea "x"
type textarea "Evan 913-515-2106 Please do a PM on oven that we missed whs"
type textarea "x"
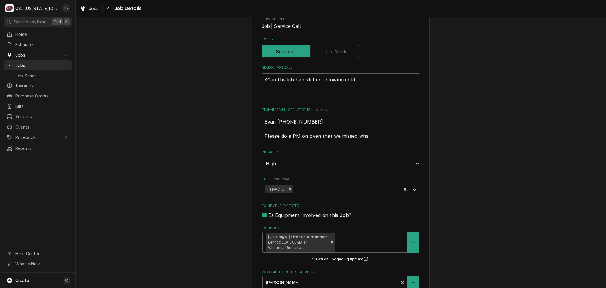
type textarea "Evan 913-515-2106 Please do a PM on oven that we missed wh"
type textarea "x"
type textarea "Evan 913-515-2106 Please do a PM on oven that we missed w"
type textarea "x"
type textarea "Evan 913-515-2106 Please do a PM on oven that we missed"
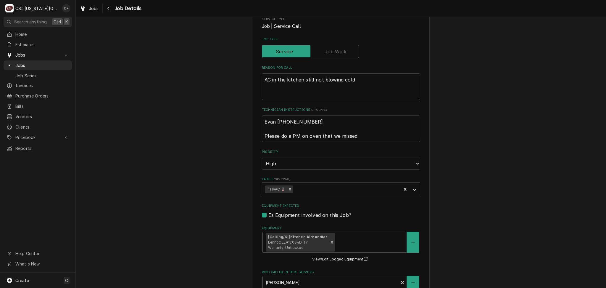
type textarea "x"
type textarea "Evan 913-515-2106 Please do a PM on oven that we missed d"
type textarea "x"
type textarea "Evan 913-515-2106 Please do a PM on oven that we missed du"
type textarea "x"
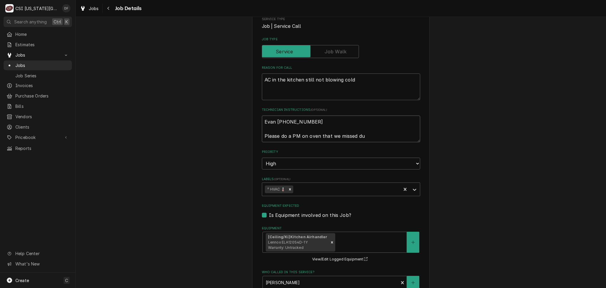
type textarea "Evan 913-515-2106 Please do a PM on oven that we missed dur"
type textarea "x"
type textarea "Evan 913-515-2106 Please do a PM on oven that we missed duri"
type textarea "x"
type textarea "Evan 913-515-2106 Please do a PM on oven that we missed durin"
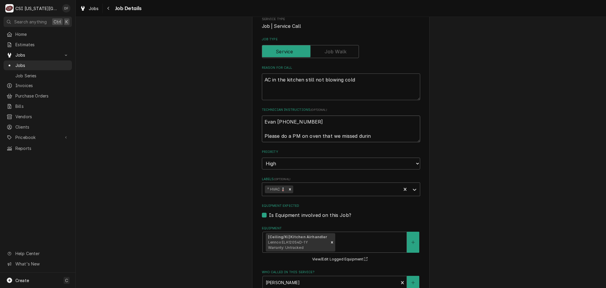
type textarea "x"
type textarea "Evan 913-515-2106 Please do a PM on oven that we missed during"
type textarea "x"
type textarea "Evan 913-515-2106 Please do a PM on oven that we missed during"
type textarea "x"
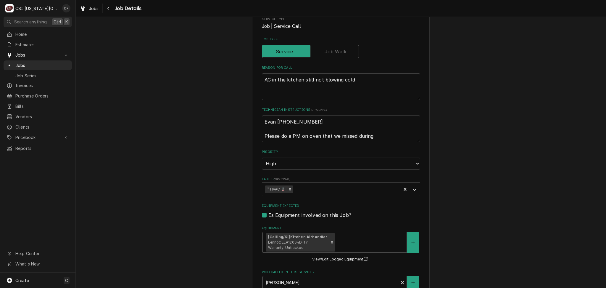
type textarea "Evan 913-515-2106 Please do a PM on oven that we missed during P"
type textarea "x"
type textarea "Evan 913-515-2106 Please do a PM on oven that we missed during PM"
type textarea "x"
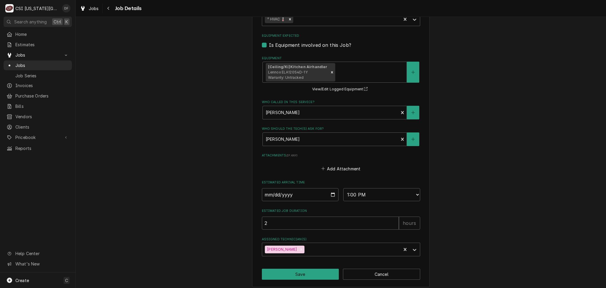
scroll to position [252, 0]
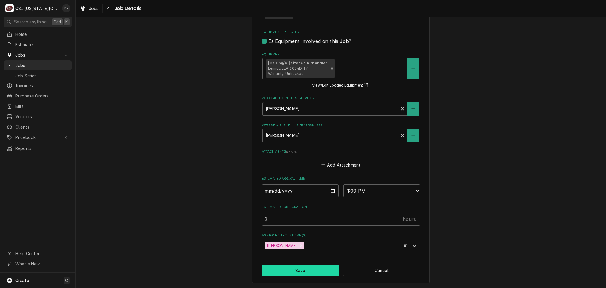
type textarea "Evan 913-515-2106 Please do a PM on oven that we missed during PM"
click at [301, 269] on button "Save" at bounding box center [300, 269] width 77 height 11
type textarea "x"
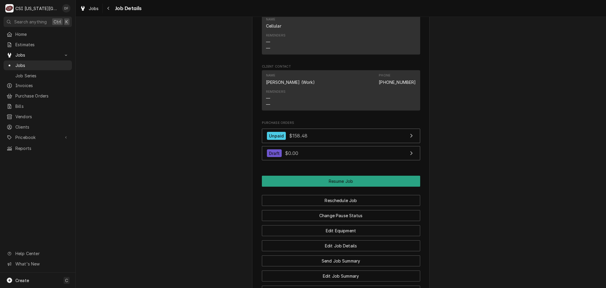
scroll to position [577, 0]
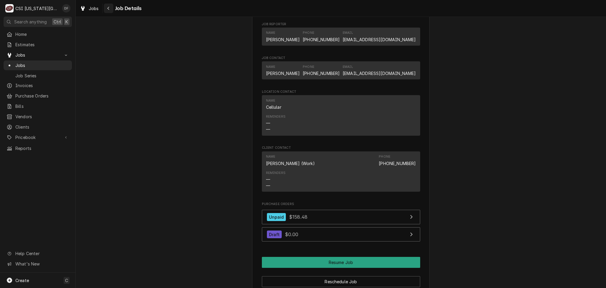
click at [107, 11] on div "Navigate back" at bounding box center [109, 8] width 6 height 6
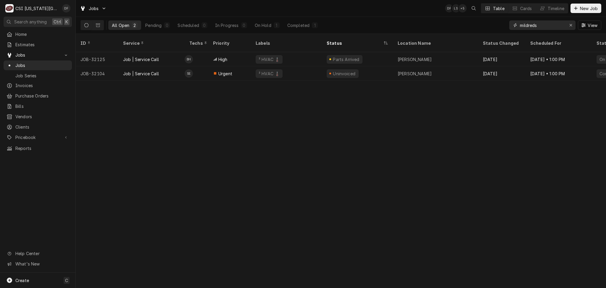
drag, startPoint x: 548, startPoint y: 26, endPoint x: 519, endPoint y: 25, distance: 29.3
click at [519, 25] on div "mildreds" at bounding box center [542, 24] width 66 height 9
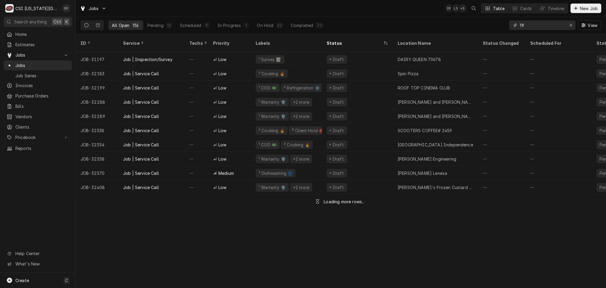
type input "1"
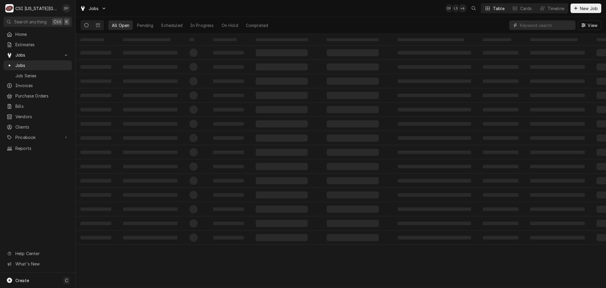
type input "7"
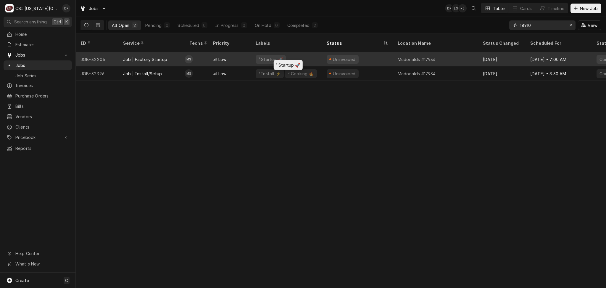
type input "18910"
click at [320, 53] on div "¹ Startup 🚀" at bounding box center [286, 59] width 71 height 14
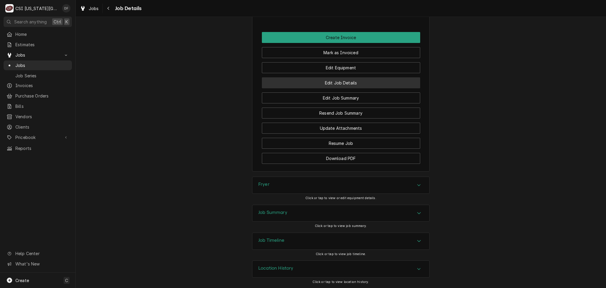
scroll to position [1186, 0]
click at [303, 241] on div "Job Timeline" at bounding box center [340, 240] width 177 height 17
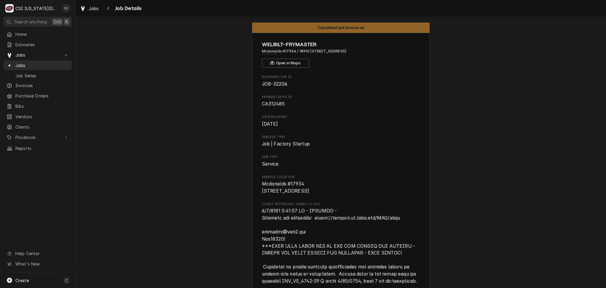
scroll to position [0, 0]
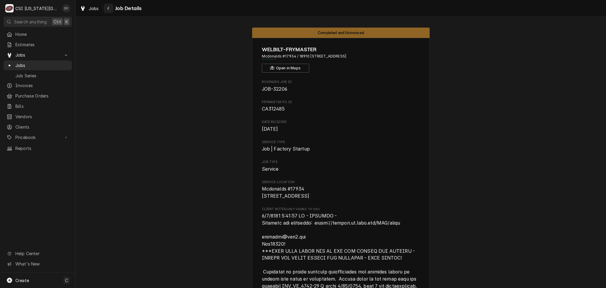
click at [108, 9] on icon "Navigate back" at bounding box center [108, 8] width 3 height 4
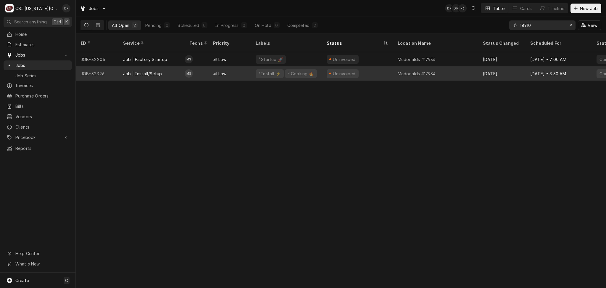
click at [325, 66] on div "Uninvoiced" at bounding box center [357, 73] width 71 height 14
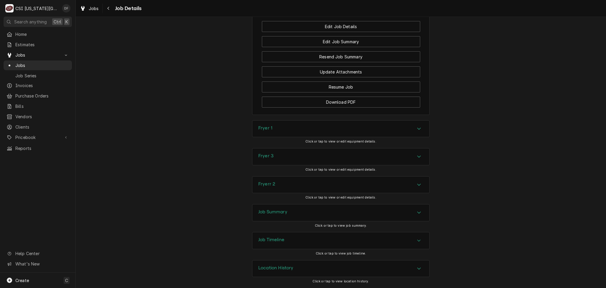
scroll to position [567, 0]
click at [358, 133] on div "Fryer 1" at bounding box center [340, 128] width 177 height 17
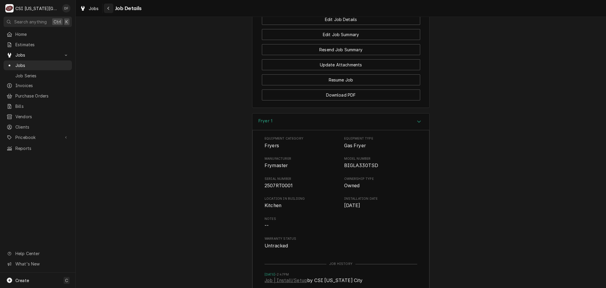
click at [106, 10] on div "Navigate back" at bounding box center [109, 8] width 6 height 6
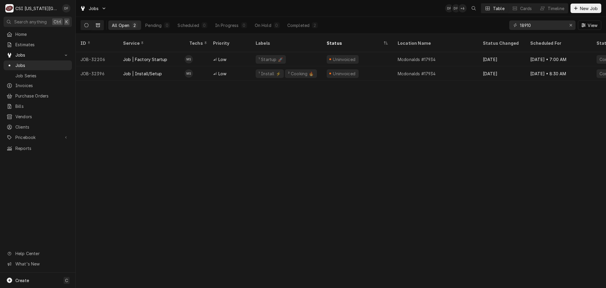
click at [101, 26] on button "Dynamic Content Wrapper" at bounding box center [97, 24] width 11 height 9
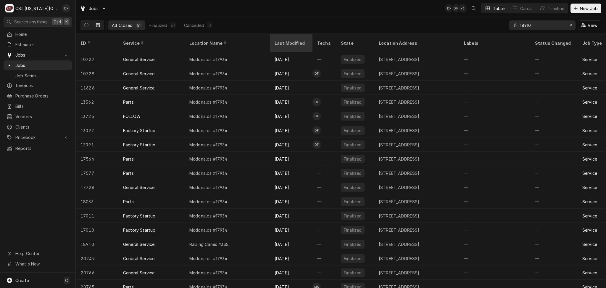
click at [299, 42] on div "Last Modified" at bounding box center [290, 43] width 32 height 6
click at [299, 42] on div "Last Modified" at bounding box center [287, 43] width 27 height 12
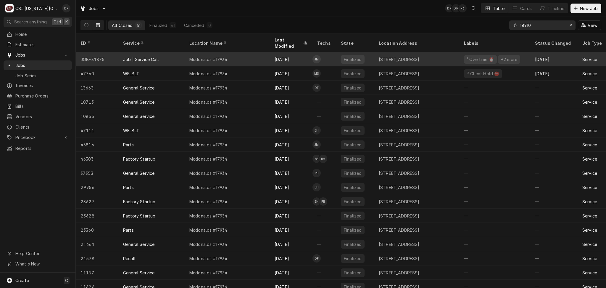
click at [292, 54] on div "[DATE]" at bounding box center [291, 59] width 43 height 14
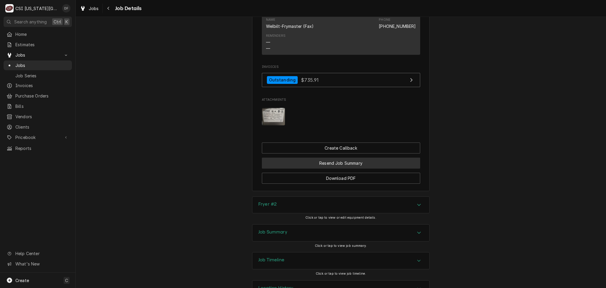
scroll to position [1031, 0]
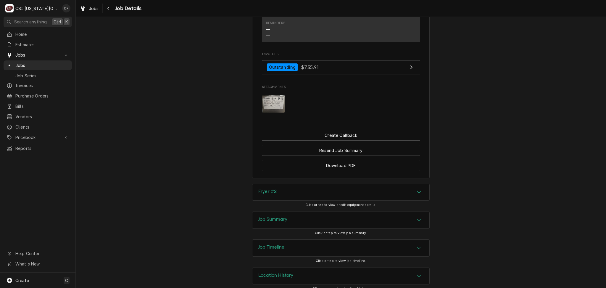
click at [285, 214] on div "Job Summary" at bounding box center [340, 219] width 177 height 17
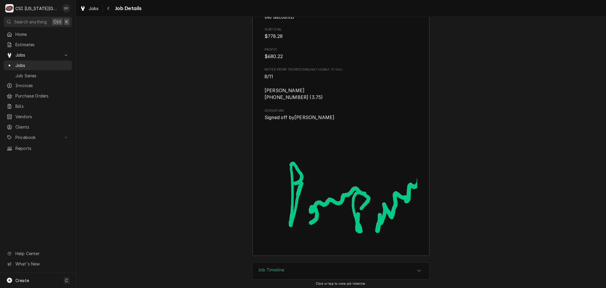
scroll to position [2552, 0]
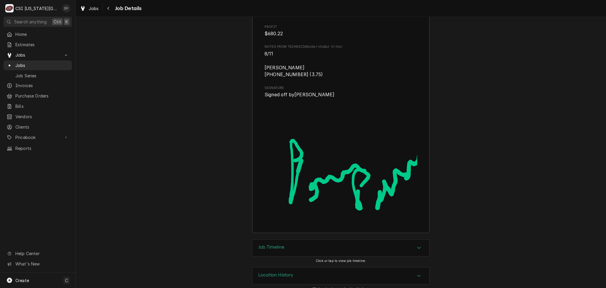
click at [287, 239] on div "Job Timeline" at bounding box center [340, 247] width 177 height 17
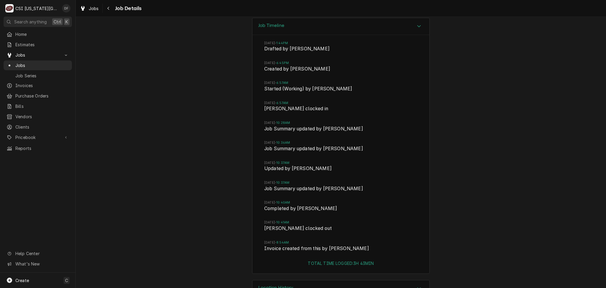
scroll to position [2786, 0]
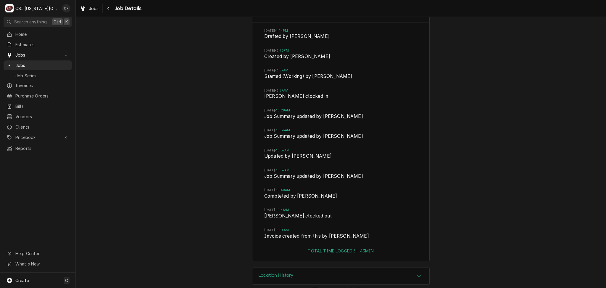
drag, startPoint x: 361, startPoint y: 228, endPoint x: 244, endPoint y: 237, distance: 116.9
click at [244, 237] on div "Job Timeline [DATE] 1:44PM Drafted by [PERSON_NAME] [DATE] 6:45PM Created by [P…" at bounding box center [341, 136] width 530 height 262
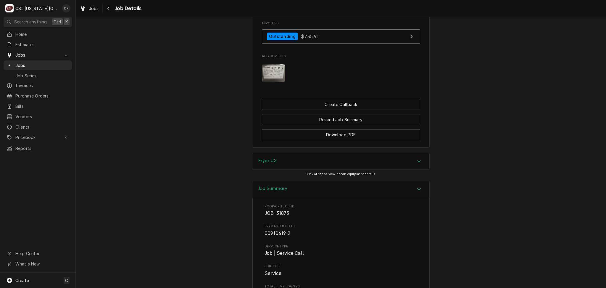
scroll to position [1051, 0]
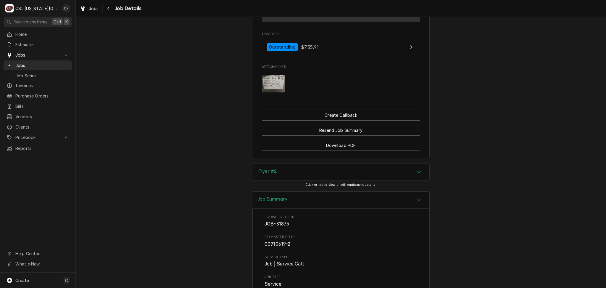
click at [337, 167] on div "Fryer #2" at bounding box center [340, 172] width 177 height 17
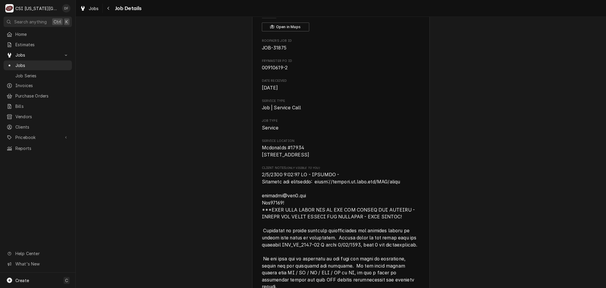
scroll to position [0, 0]
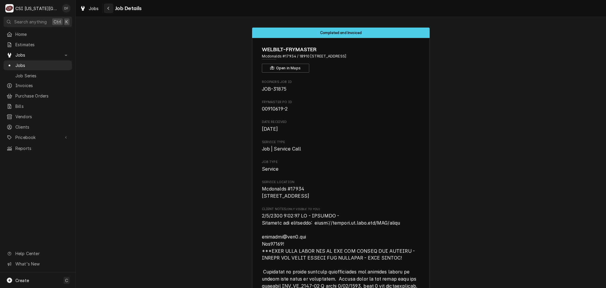
click at [110, 10] on div "Navigate back" at bounding box center [109, 8] width 6 height 6
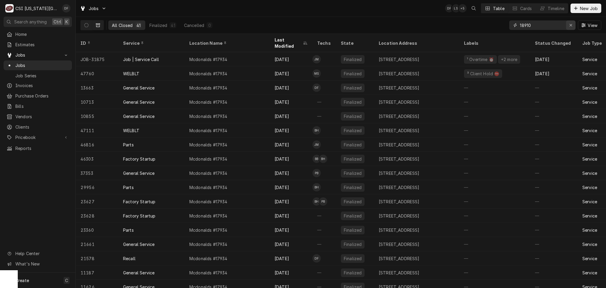
click at [570, 27] on icon "Erase input" at bounding box center [570, 25] width 3 height 4
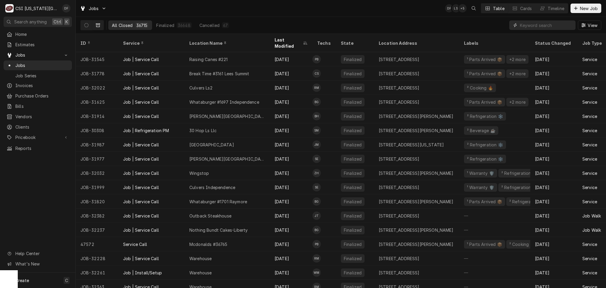
click at [541, 26] on input "Dynamic Content Wrapper" at bounding box center [546, 24] width 53 height 9
click at [537, 24] on input "Dynamic Content Wrapper" at bounding box center [546, 24] width 53 height 9
drag, startPoint x: 564, startPoint y: 25, endPoint x: 510, endPoint y: 28, distance: 54.5
click at [510, 28] on div "Dynamic Content Wrapper" at bounding box center [542, 24] width 66 height 9
click at [522, 24] on input "Dynamic Content Wrapper" at bounding box center [546, 24] width 53 height 9
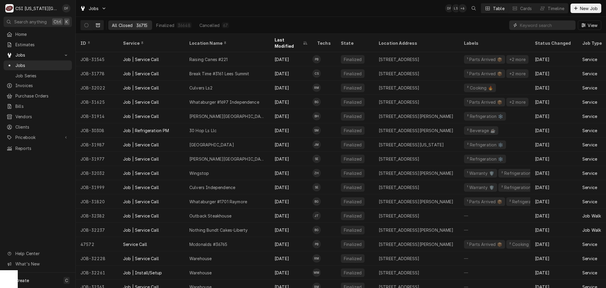
click at [539, 23] on input "Dynamic Content Wrapper" at bounding box center [546, 24] width 53 height 9
click at [534, 25] on input "Dynamic Content Wrapper" at bounding box center [546, 24] width 53 height 9
click at [388, 17] on div "All Closed 36715 Finalized 36648 Cancelled 67 View" at bounding box center [340, 25] width 521 height 17
click at [521, 25] on input "Dynamic Content Wrapper" at bounding box center [546, 24] width 53 height 9
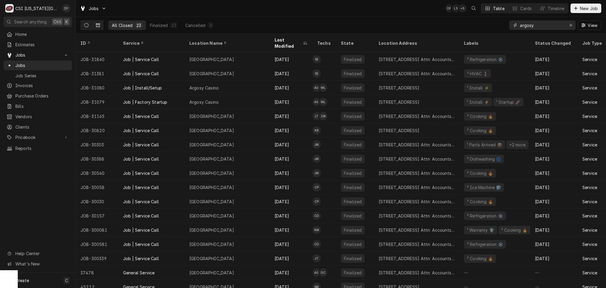
type input "argosy"
click at [86, 29] on button "Dynamic Content Wrapper" at bounding box center [86, 24] width 11 height 9
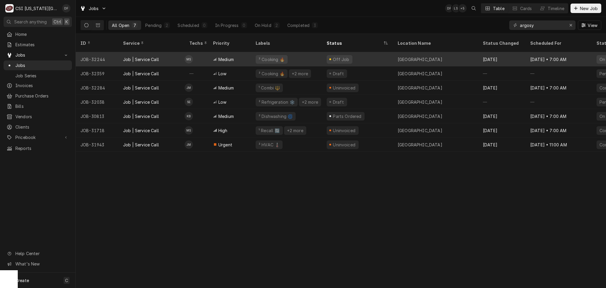
click at [337, 56] on div "Off Job" at bounding box center [341, 59] width 18 height 6
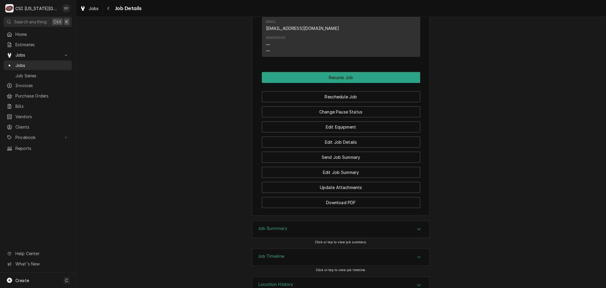
scroll to position [711, 0]
click at [280, 281] on h3 "Location History" at bounding box center [275, 284] width 35 height 6
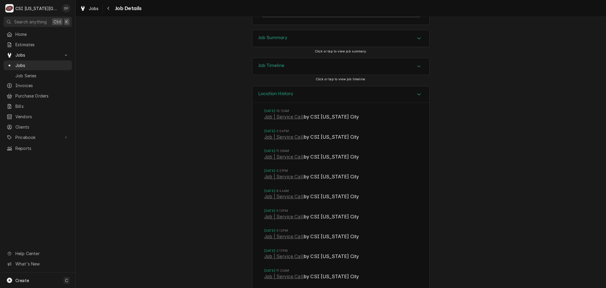
scroll to position [907, 0]
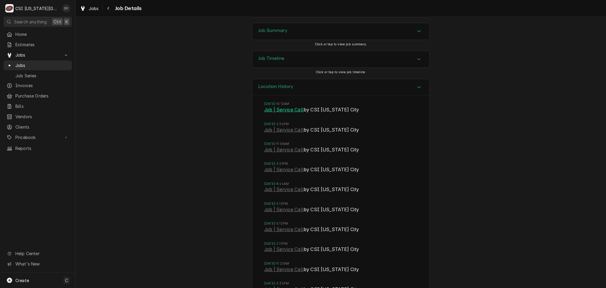
click at [287, 106] on link "Job | Service Call" at bounding box center [283, 109] width 39 height 7
click at [291, 126] on link "Job | Service Call" at bounding box center [283, 129] width 39 height 7
click at [286, 146] on link "Job | Service Call" at bounding box center [283, 149] width 39 height 7
click at [289, 166] on link "Job | Service Call" at bounding box center [283, 169] width 39 height 7
click at [280, 186] on link "Job | Service Call" at bounding box center [283, 189] width 39 height 7
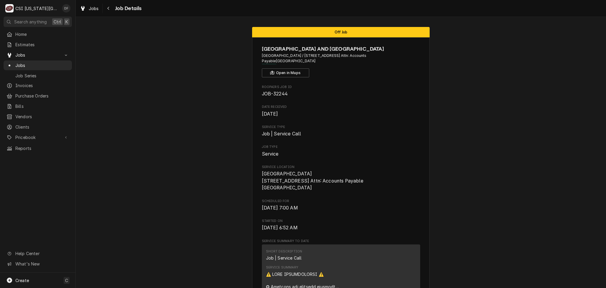
scroll to position [0, 0]
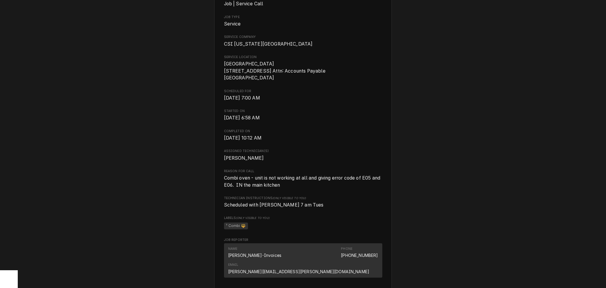
scroll to position [118, 0]
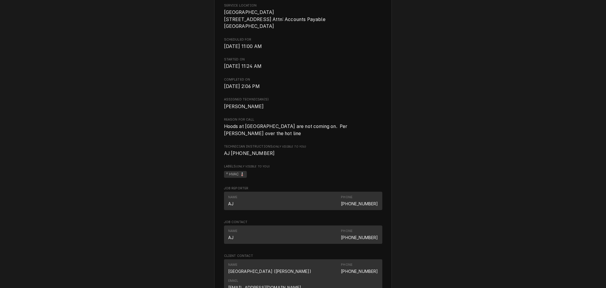
scroll to position [158, 0]
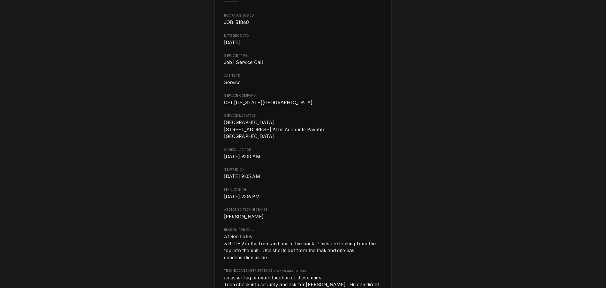
scroll to position [79, 0]
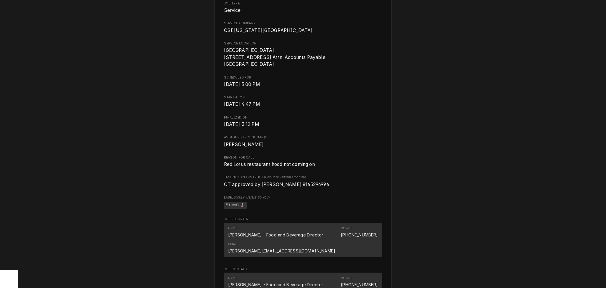
scroll to position [158, 0]
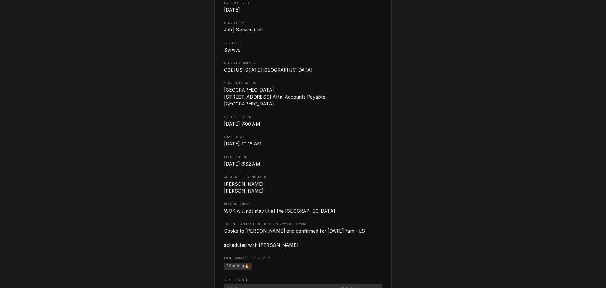
scroll to position [118, 0]
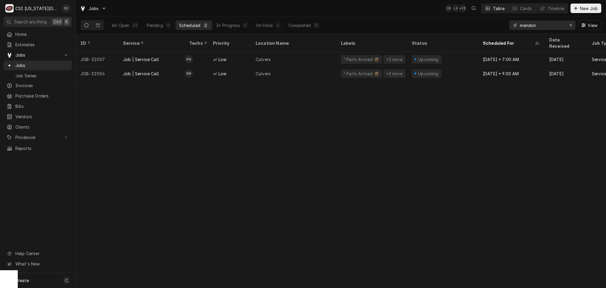
drag, startPoint x: 516, startPoint y: 25, endPoint x: 490, endPoint y: 24, distance: 26.9
click at [490, 24] on div "All Open 23 Pending 0 Scheduled 2 In Progress 0 On Hold 6 Completed 15 mendon V…" at bounding box center [340, 25] width 521 height 17
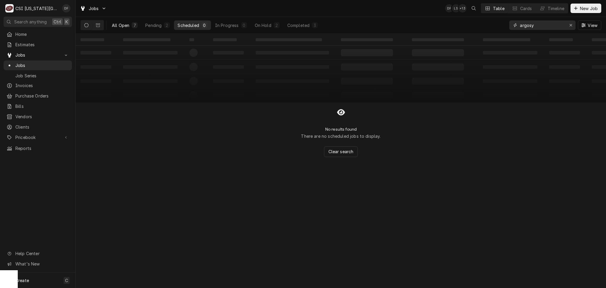
type input "argosy"
click at [130, 28] on button "All Open 7" at bounding box center [124, 24] width 33 height 9
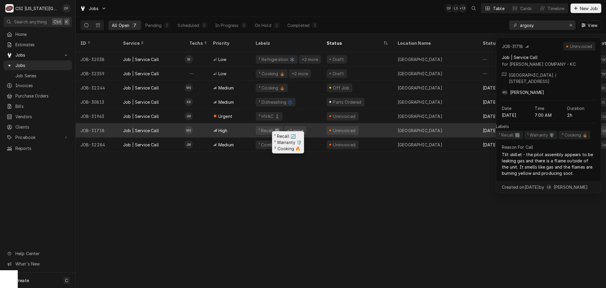
click at [258, 128] on div "¹ Recall 🔄 +2 more" at bounding box center [286, 130] width 71 height 14
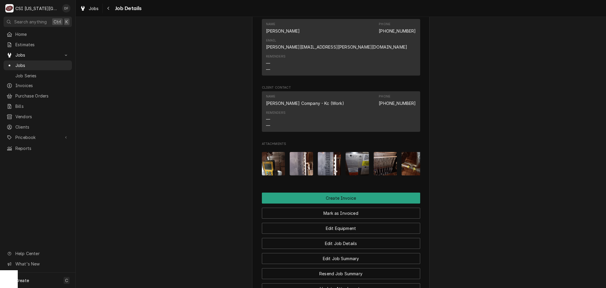
scroll to position [473, 0]
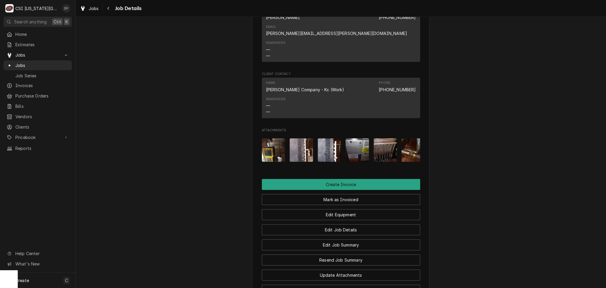
click at [356, 138] on img "Attachments" at bounding box center [356, 149] width 23 height 23
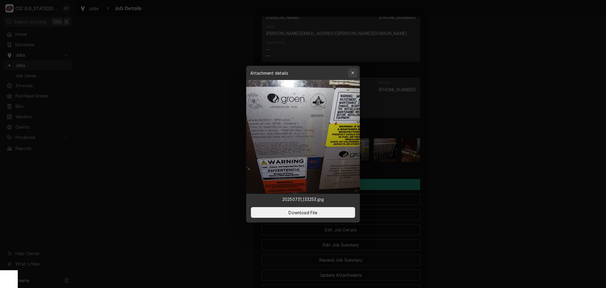
click at [351, 75] on icon "button" at bounding box center [352, 73] width 3 height 4
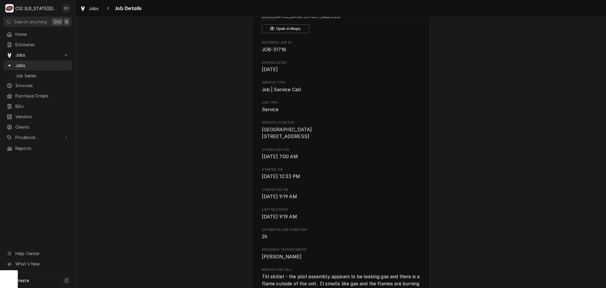
scroll to position [0, 0]
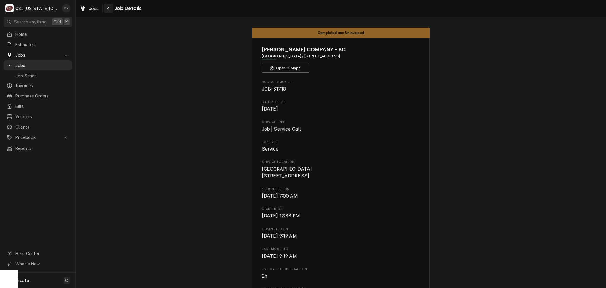
click at [106, 10] on div "Navigate back" at bounding box center [109, 8] width 6 height 6
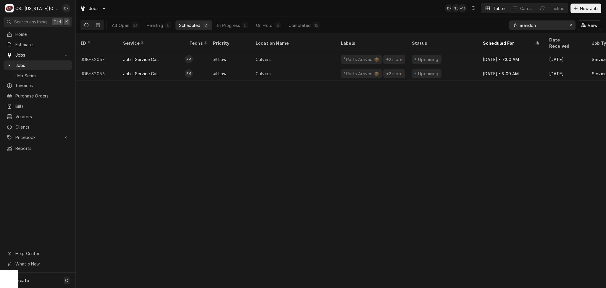
drag, startPoint x: 543, startPoint y: 24, endPoint x: 494, endPoint y: 24, distance: 48.8
click at [494, 24] on div "All Open 23 Pending 0 Scheduled 2 In Progress 0 On Hold 6 Completed 15 mendon V…" at bounding box center [340, 25] width 521 height 17
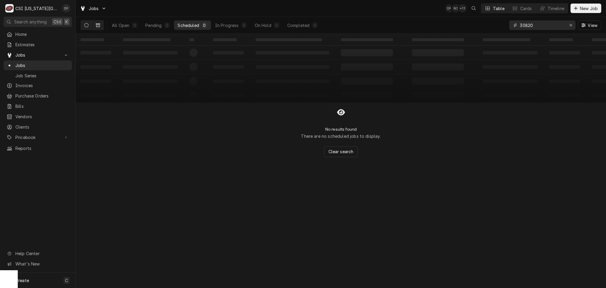
type input "30820"
click at [98, 27] on icon "Dynamic Content Wrapper" at bounding box center [98, 25] width 4 height 4
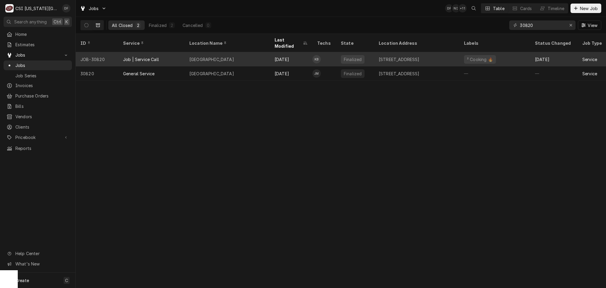
click at [264, 52] on div "[GEOGRAPHIC_DATA]" at bounding box center [227, 59] width 85 height 14
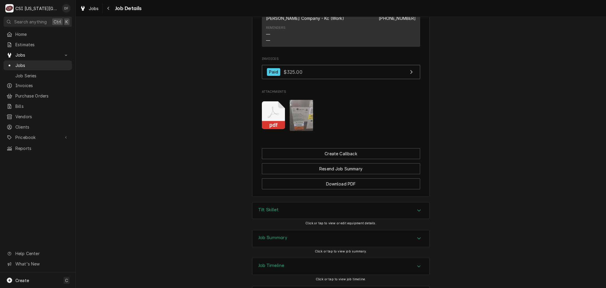
scroll to position [558, 0]
click at [293, 202] on div "Tilt Skillet" at bounding box center [340, 210] width 177 height 17
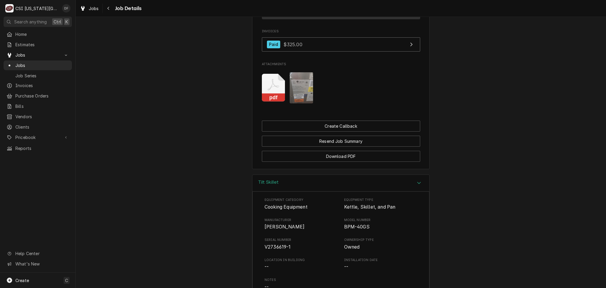
scroll to position [592, 0]
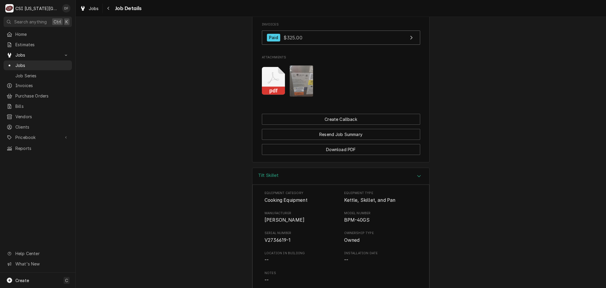
click at [299, 65] on img "Attachments" at bounding box center [301, 80] width 23 height 31
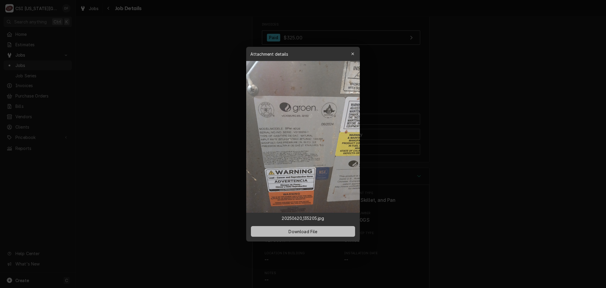
click at [303, 229] on span "Download File" at bounding box center [302, 231] width 31 height 6
click at [350, 54] on div "button" at bounding box center [353, 54] width 6 height 6
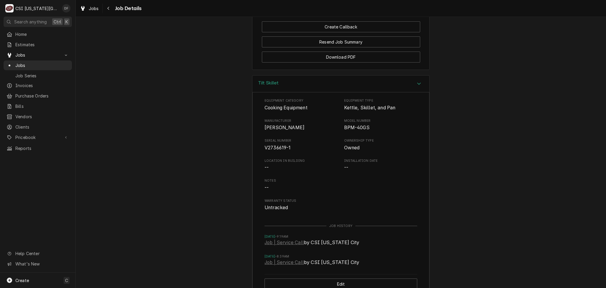
scroll to position [670, 0]
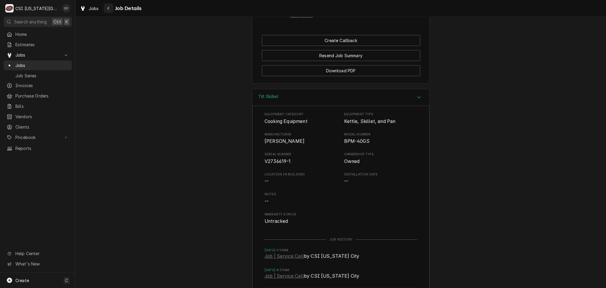
click at [108, 11] on button "Navigate back" at bounding box center [108, 8] width 9 height 9
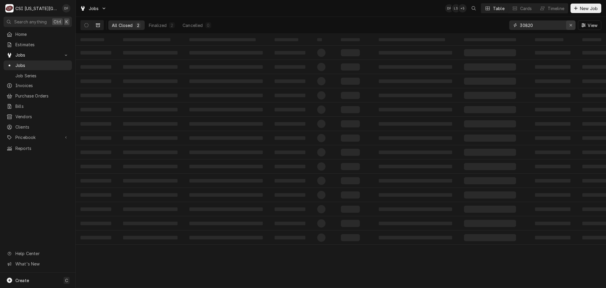
click at [571, 27] on icon "Erase input" at bounding box center [570, 25] width 3 height 4
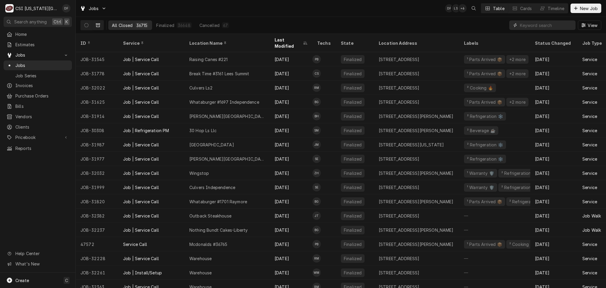
click at [540, 24] on input "Dynamic Content Wrapper" at bounding box center [546, 24] width 53 height 9
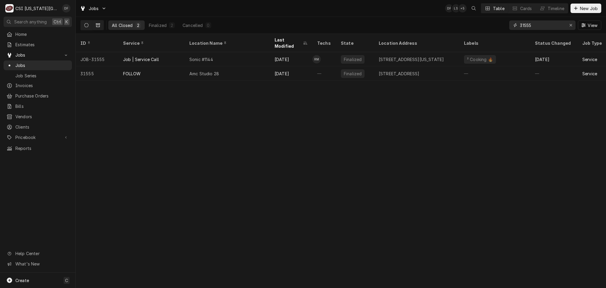
type input "31555"
click at [86, 30] on button "Dynamic Content Wrapper" at bounding box center [86, 24] width 11 height 9
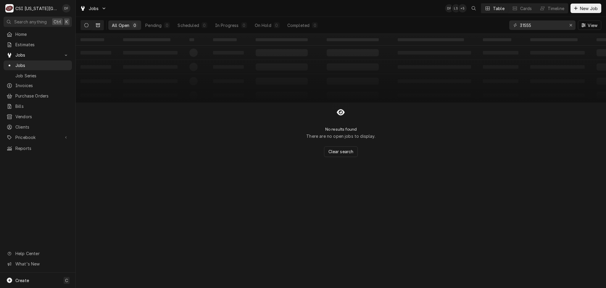
click at [97, 25] on icon "Dynamic Content Wrapper" at bounding box center [98, 25] width 4 height 4
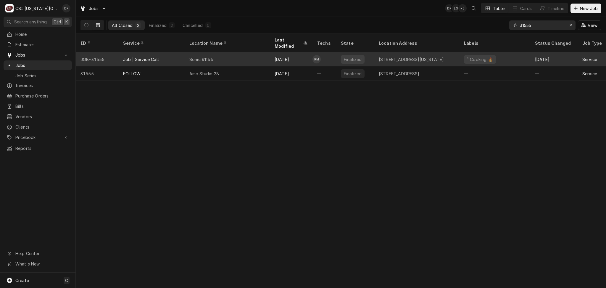
click at [236, 55] on div "Sonic #1144" at bounding box center [227, 59] width 85 height 14
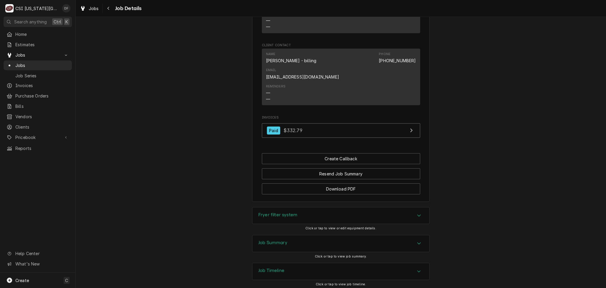
scroll to position [517, 0]
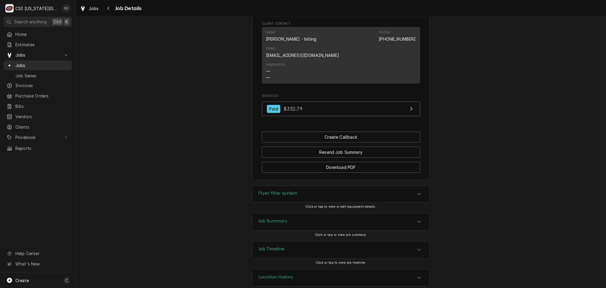
click at [296, 215] on div "Job Summary" at bounding box center [340, 221] width 177 height 17
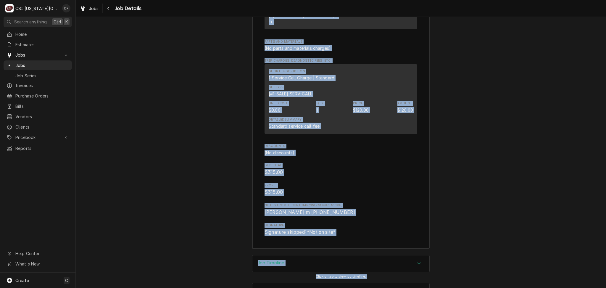
scroll to position [1575, 0]
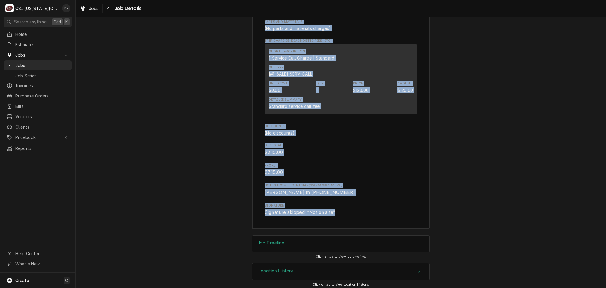
drag, startPoint x: 266, startPoint y: 93, endPoint x: 397, endPoint y: 214, distance: 178.5
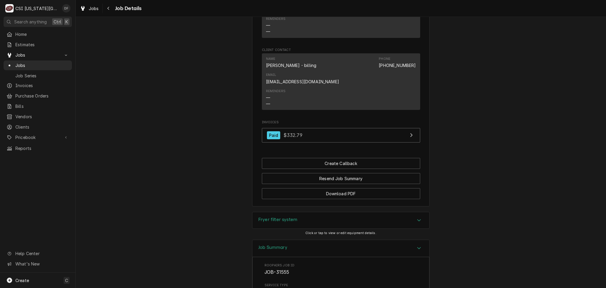
scroll to position [510, 0]
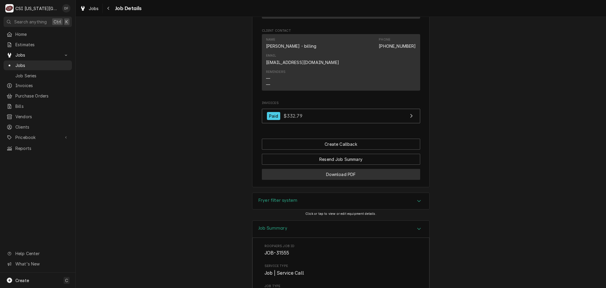
click at [364, 169] on button "Download PDF" at bounding box center [341, 174] width 158 height 11
